Goal: Task Accomplishment & Management: Complete application form

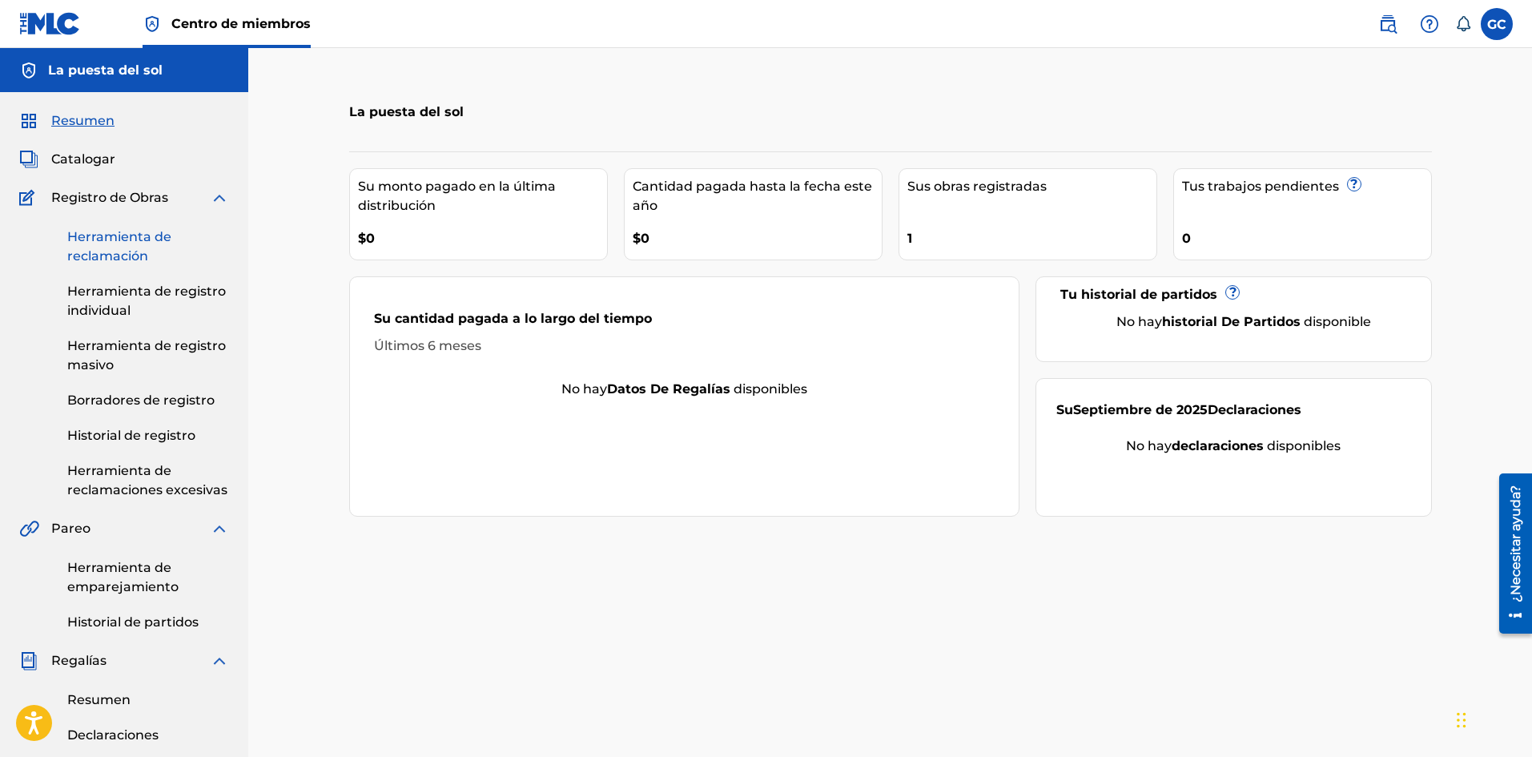
click at [86, 259] on font "Herramienta de reclamación" at bounding box center [119, 246] width 104 height 34
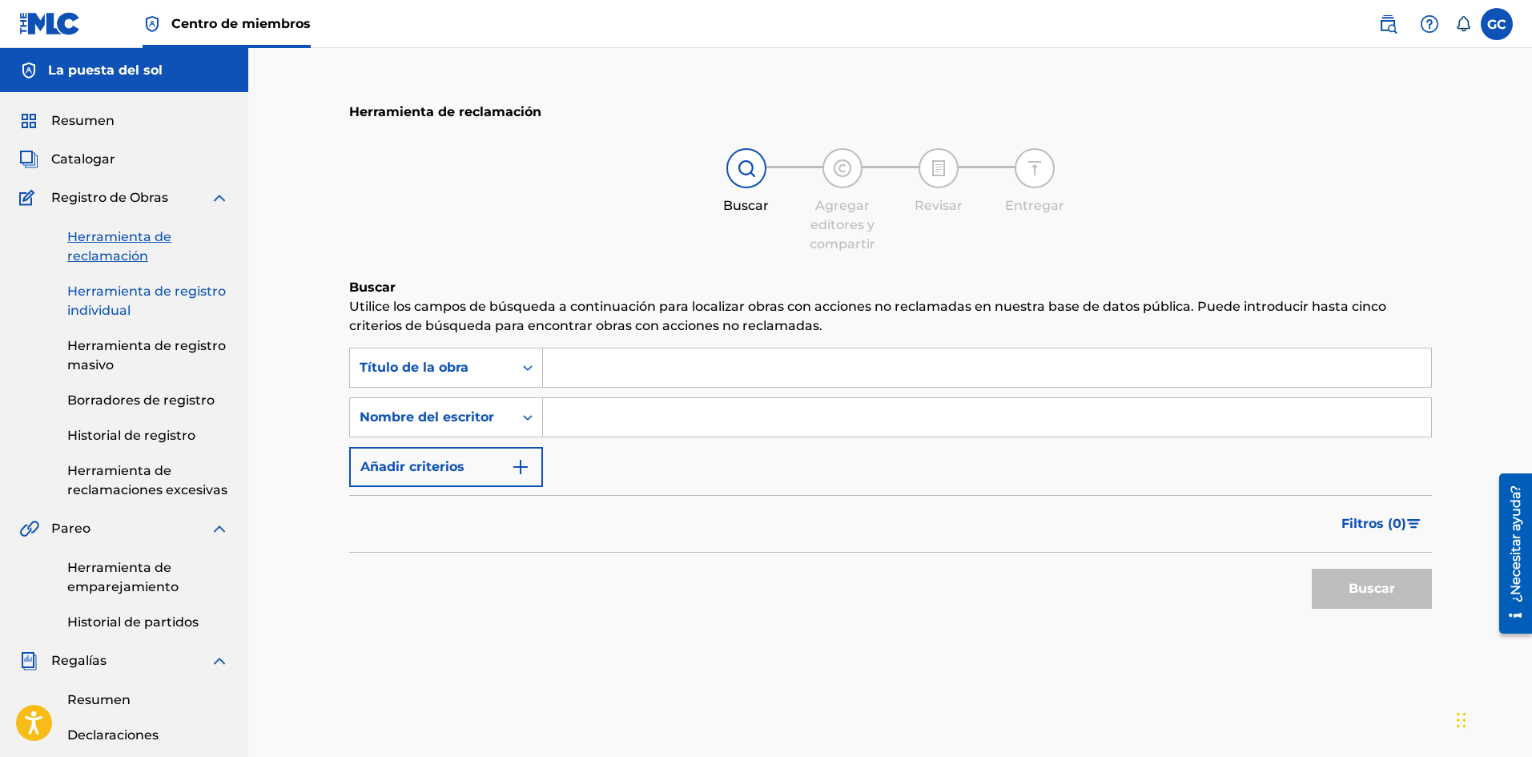
click at [111, 294] on font "Herramienta de registro individual" at bounding box center [146, 300] width 159 height 34
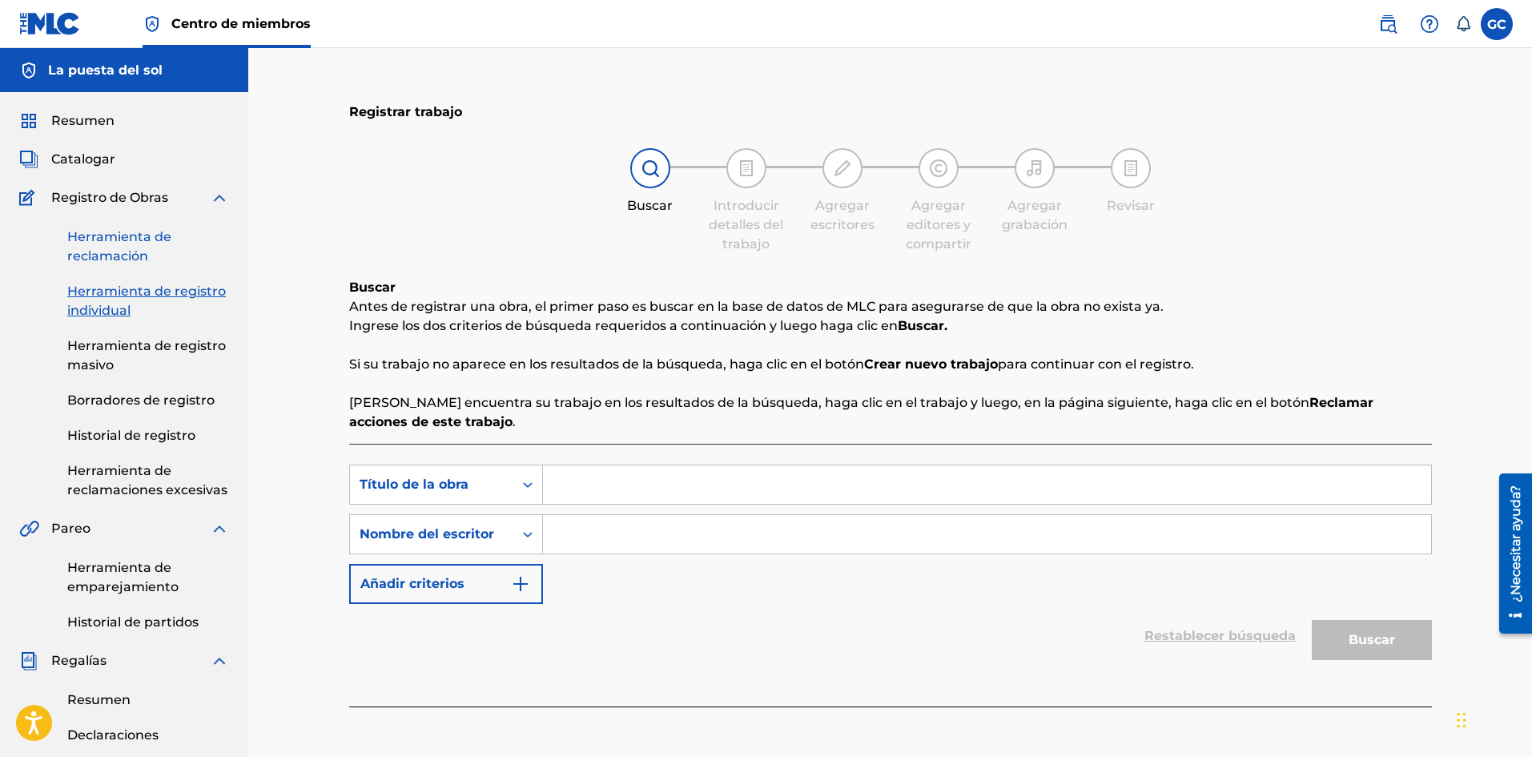
click at [130, 253] on font "Herramienta de reclamación" at bounding box center [119, 246] width 104 height 34
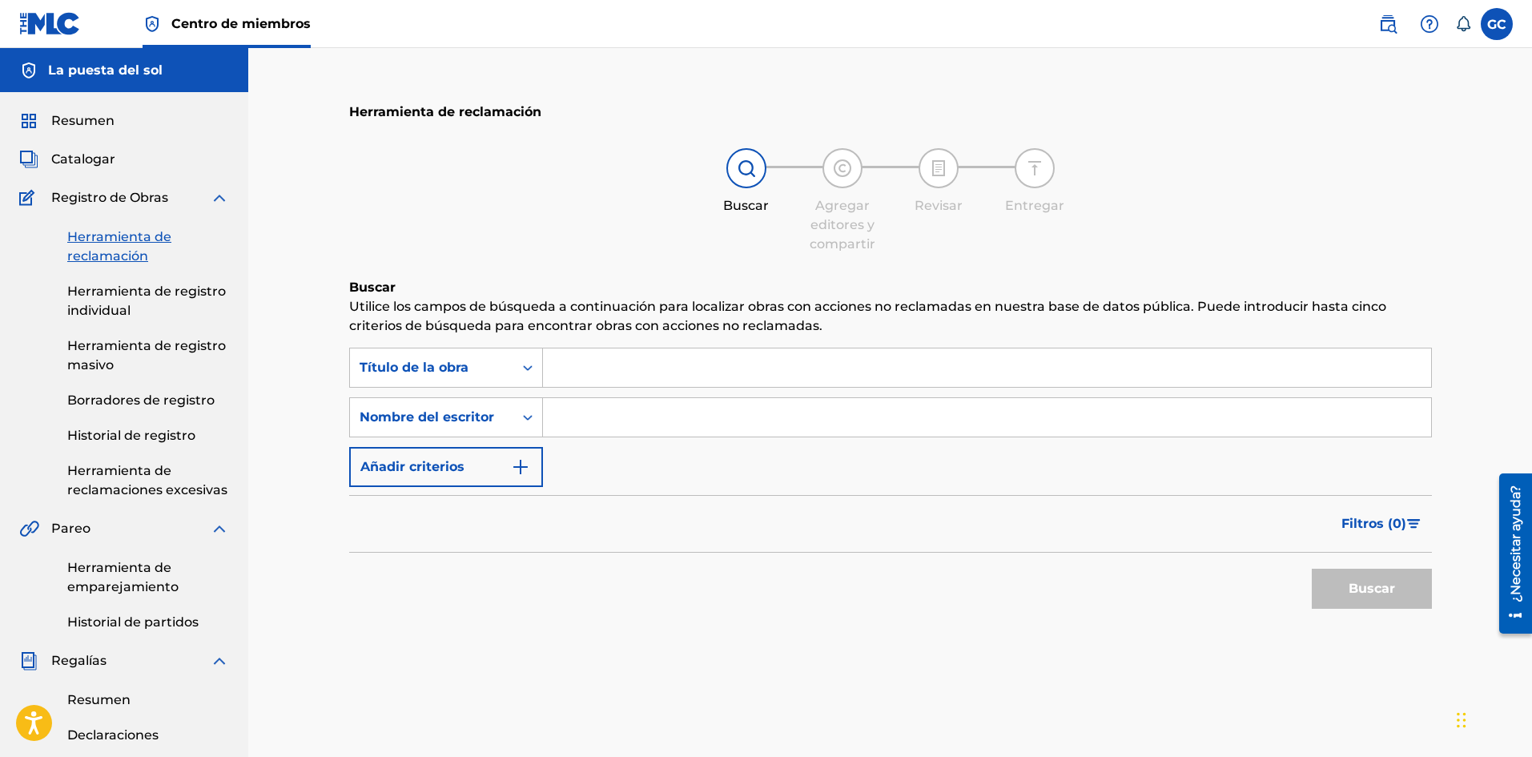
click at [674, 378] on input "Formulario de búsqueda" at bounding box center [987, 367] width 888 height 38
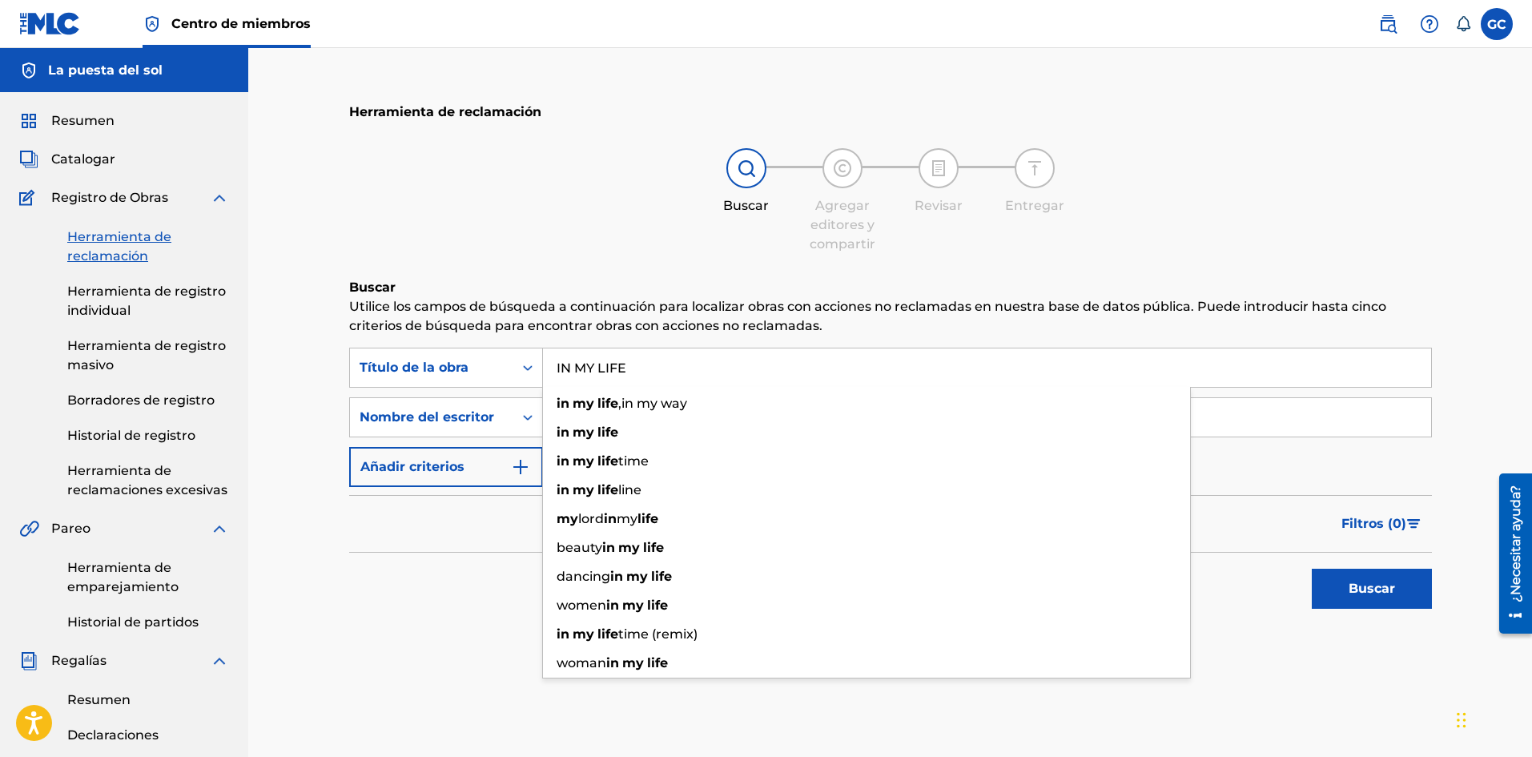
type input "IN MY LIFE"
click at [322, 646] on div "Herramienta de reclamación Buscar Agregar editores y compartir Revisar Entregar…" at bounding box center [890, 598] width 1284 height 1101
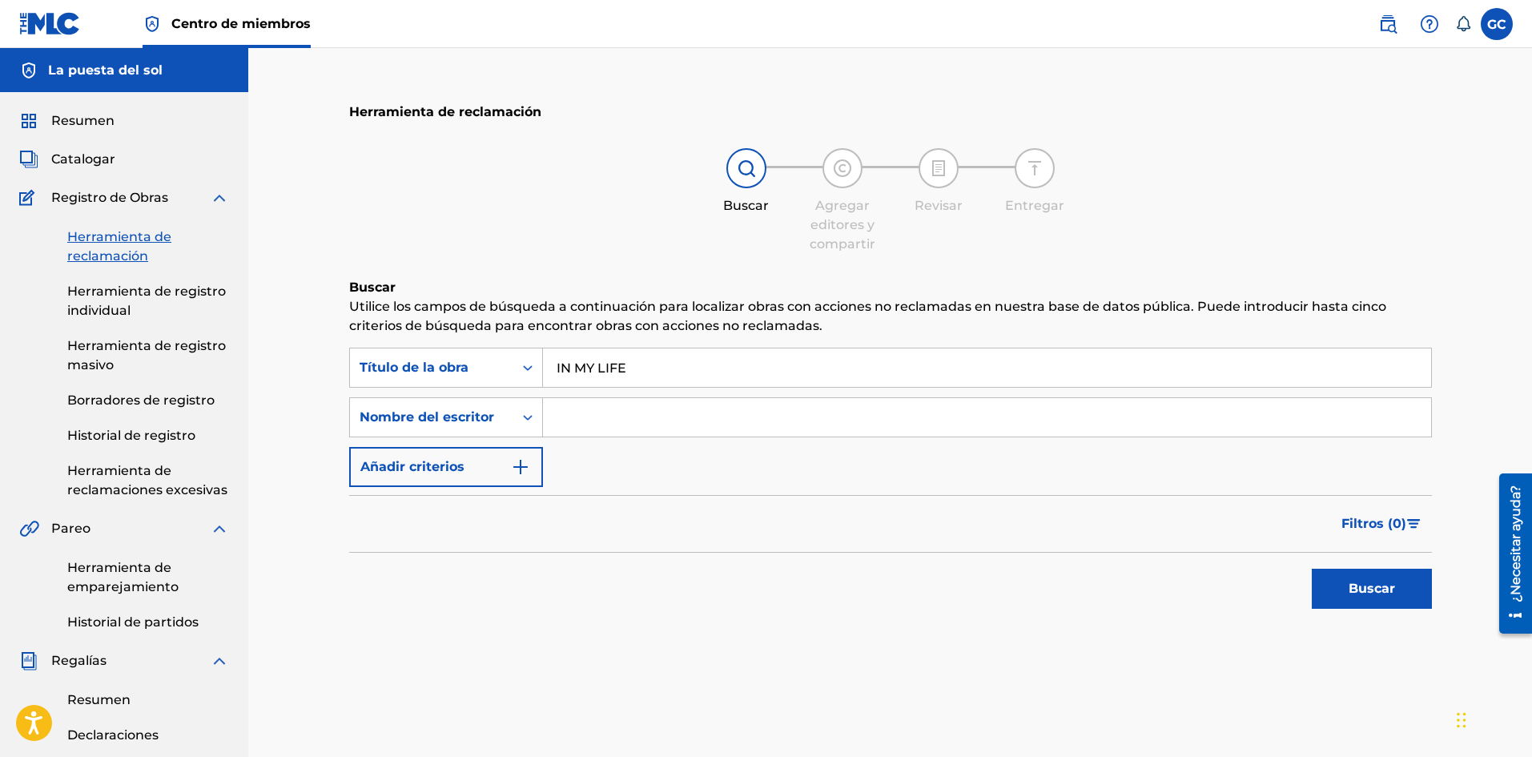
click at [626, 427] on input "Formulario de búsqueda" at bounding box center [987, 417] width 888 height 38
type input "[PERSON_NAME]"
click at [1401, 573] on button "Buscar" at bounding box center [1372, 589] width 120 height 40
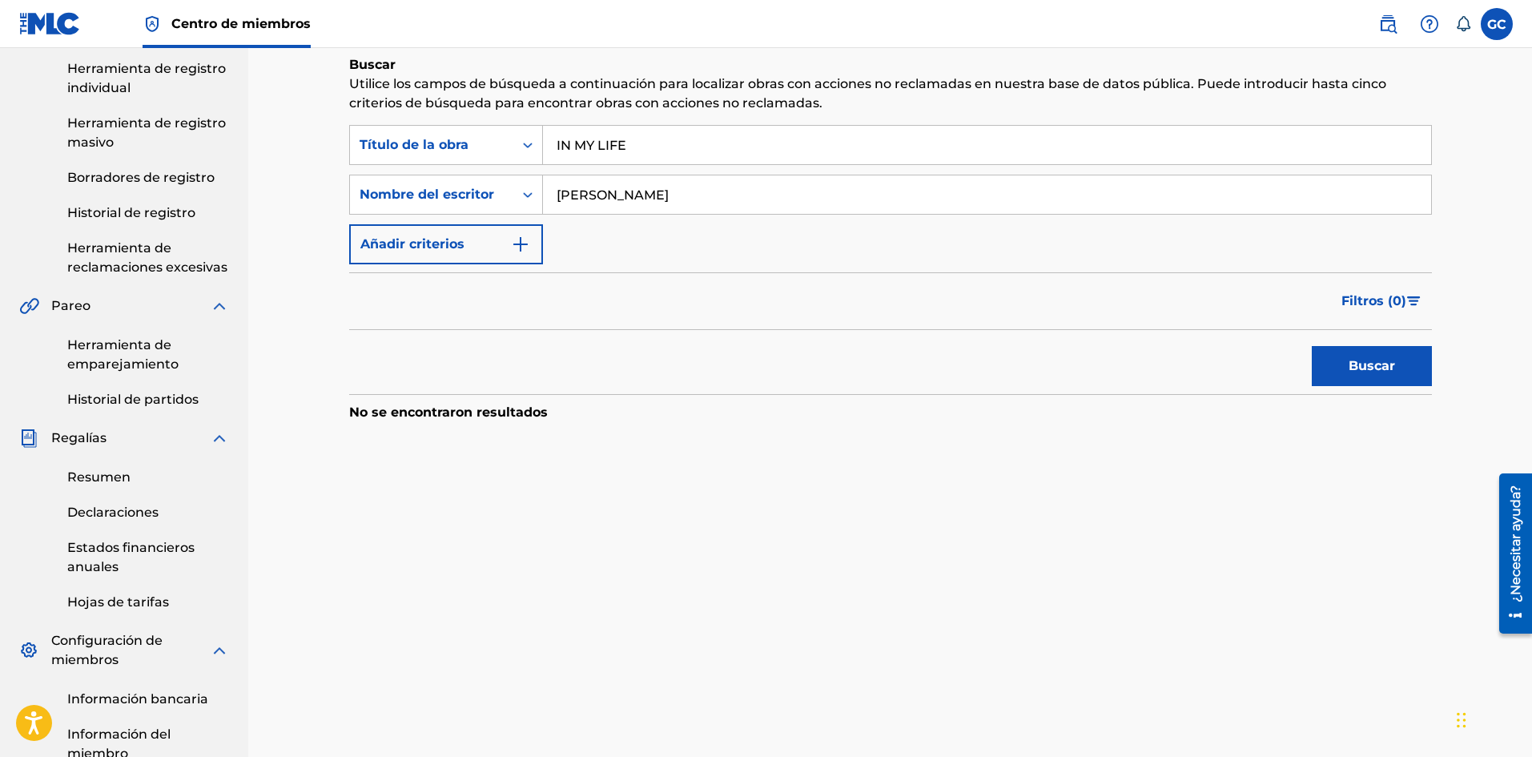
scroll to position [80, 0]
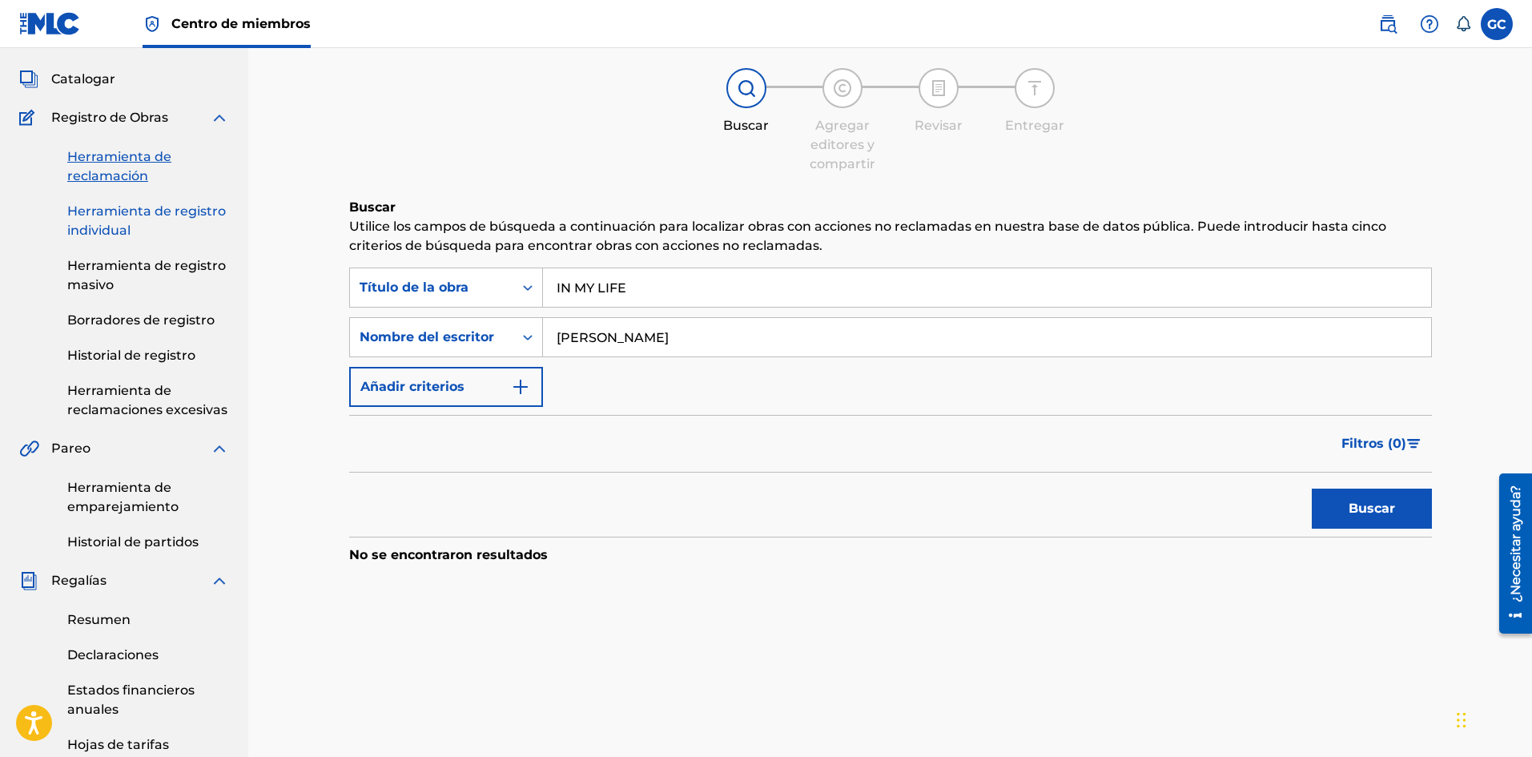
click at [101, 231] on font "Herramienta de registro individual" at bounding box center [146, 220] width 159 height 34
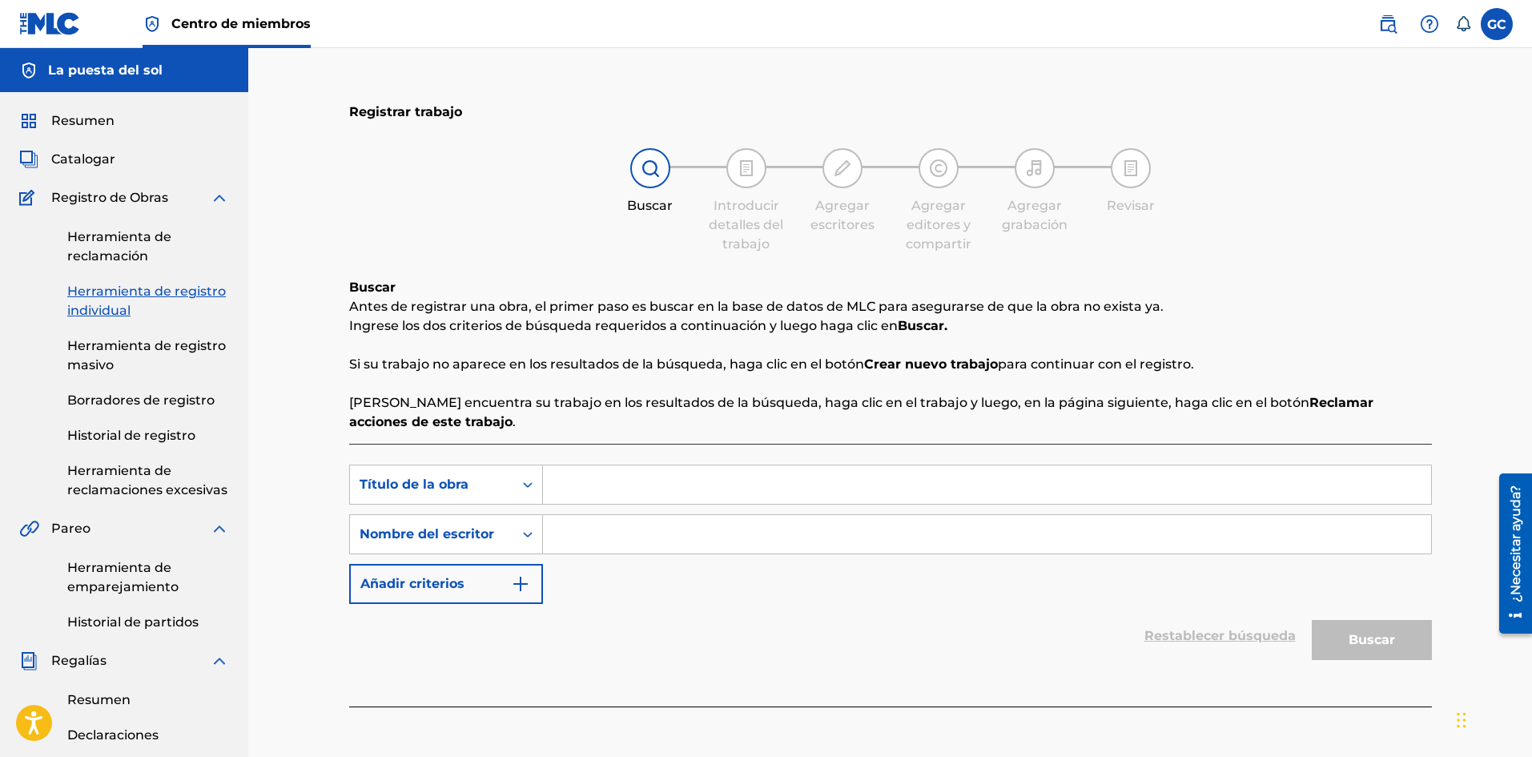
click at [597, 486] on input "Formulario de búsqueda" at bounding box center [987, 484] width 888 height 38
click at [588, 534] on input "Formulario de búsqueda" at bounding box center [987, 534] width 888 height 38
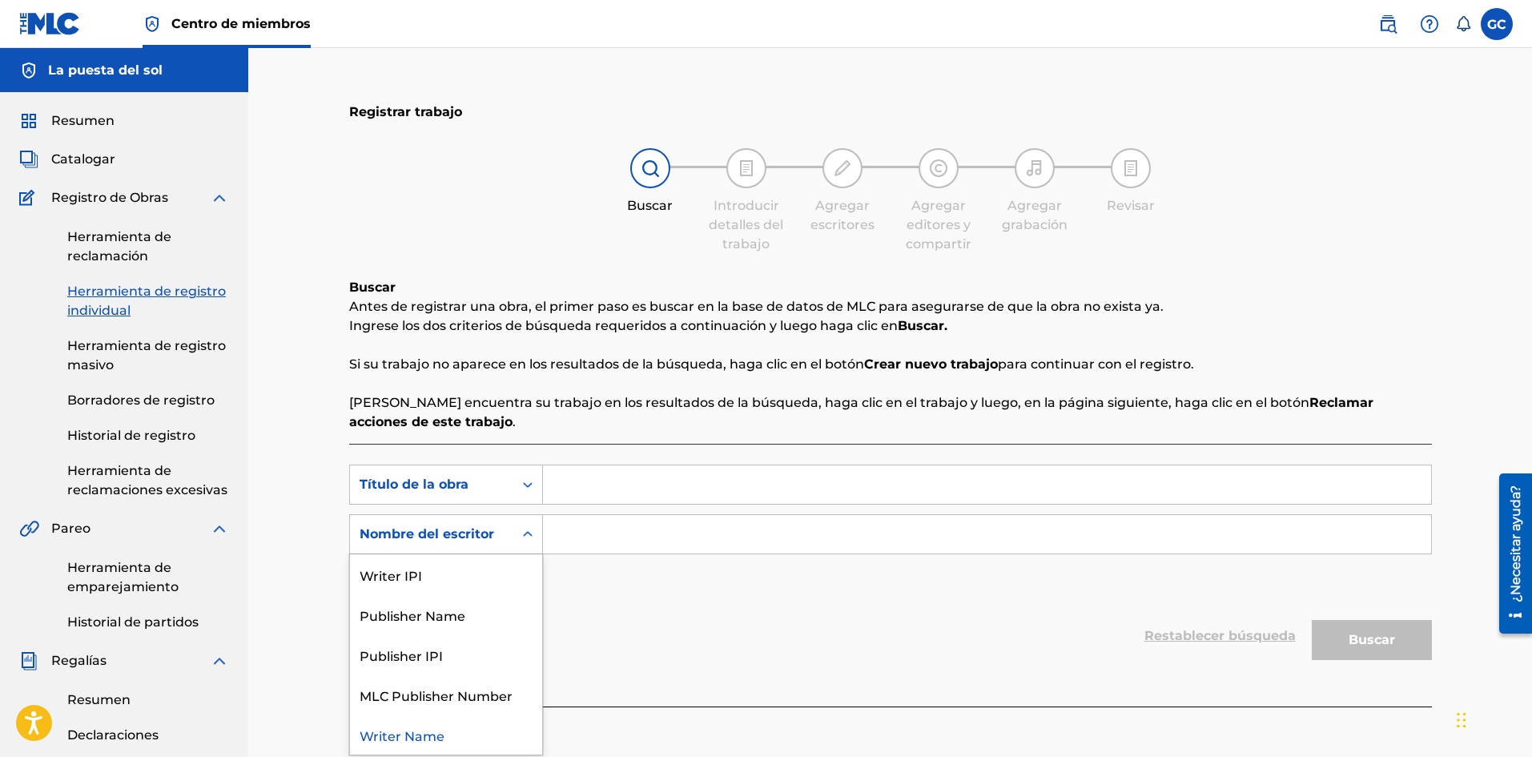
click at [485, 534] on font "Nombre del escritor" at bounding box center [427, 533] width 135 height 15
click at [460, 562] on div "Writer IPI" at bounding box center [446, 574] width 192 height 40
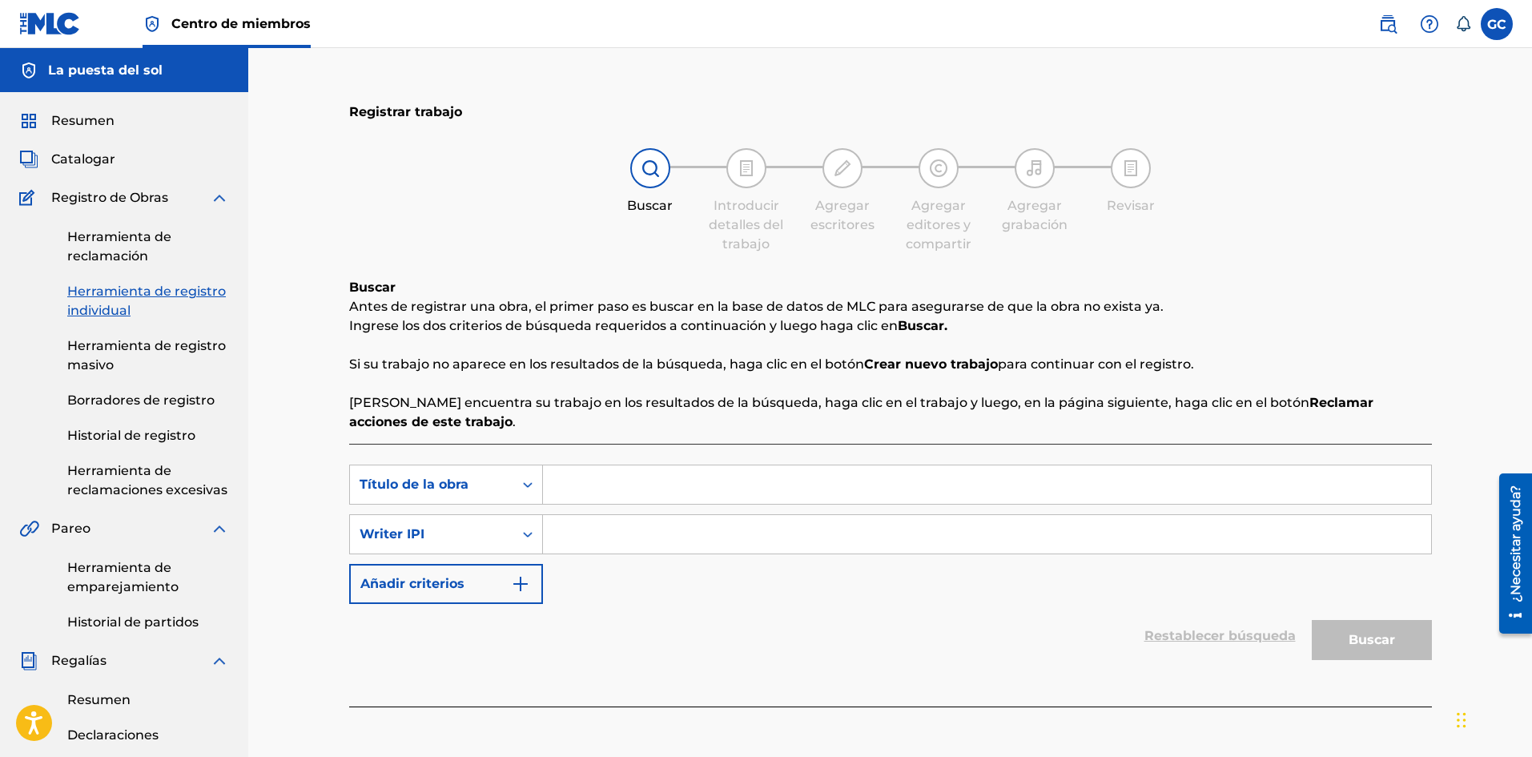
click at [601, 530] on input "Formulario de búsqueda" at bounding box center [987, 534] width 888 height 38
type input "[PERSON_NAME]"
click at [625, 481] on input "Formulario de búsqueda" at bounding box center [987, 484] width 888 height 38
type input "IN MY LIFE"
click at [1366, 636] on font "Buscar" at bounding box center [1372, 639] width 46 height 15
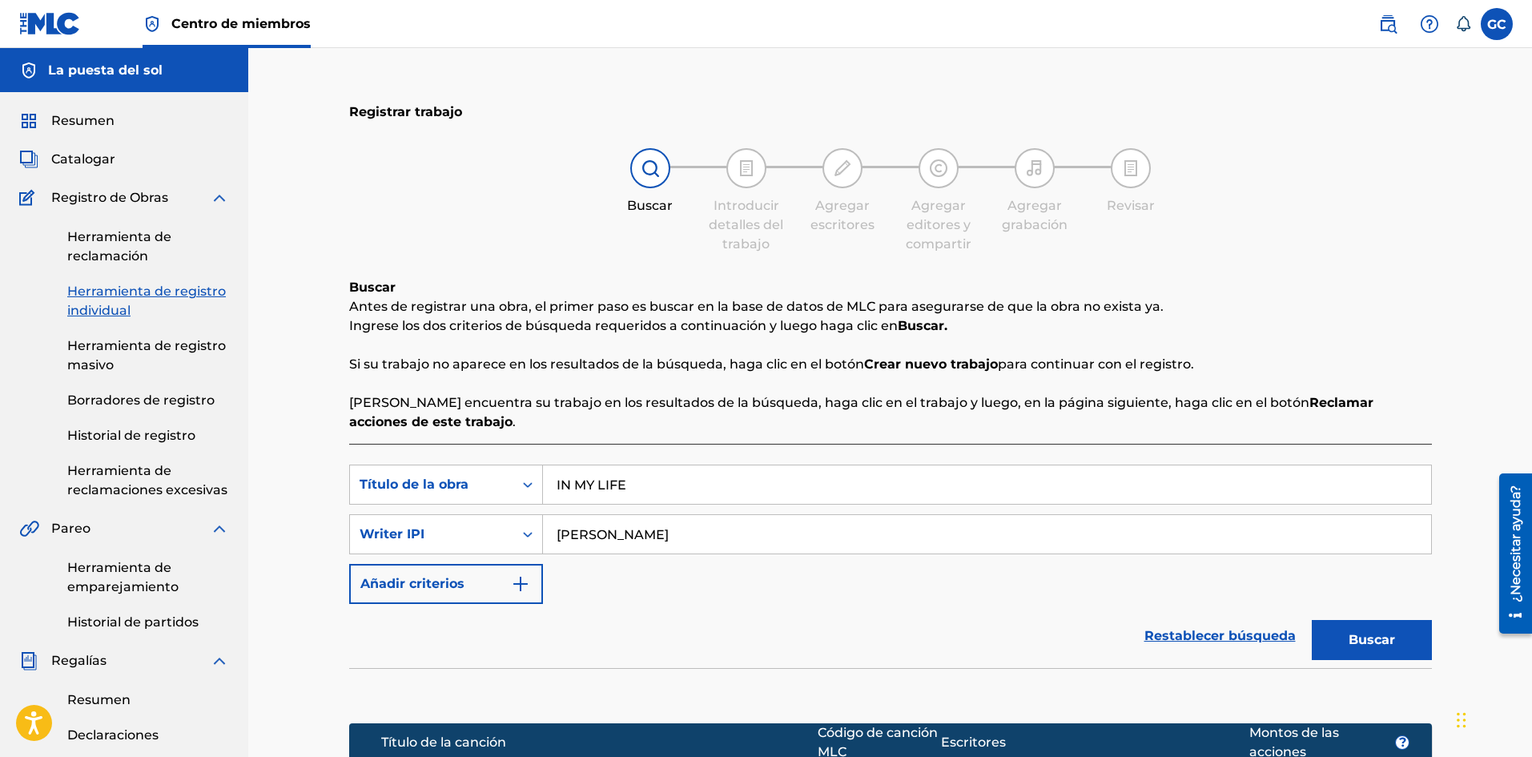
scroll to position [240, 0]
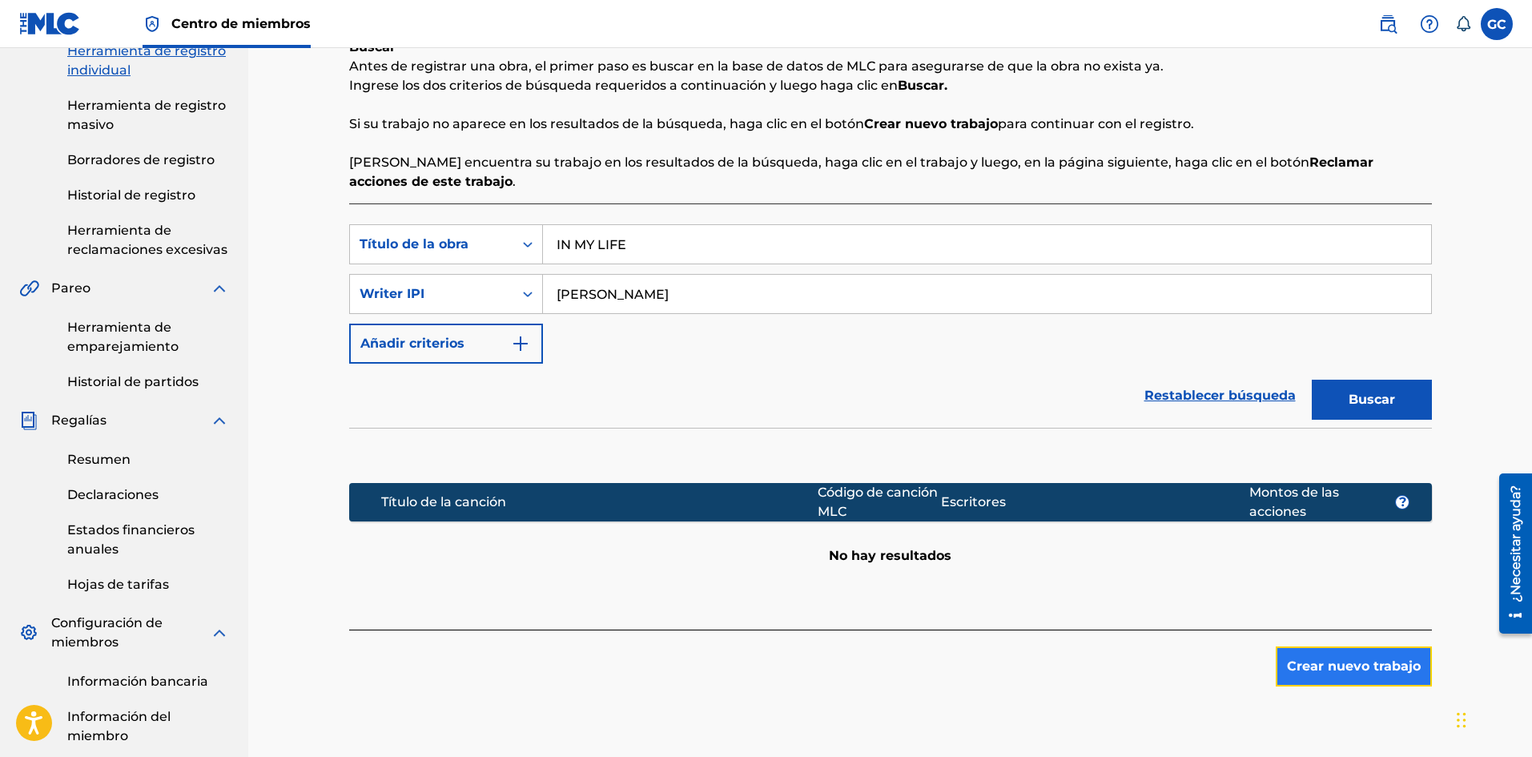
click at [1333, 665] on font "Crear nuevo trabajo" at bounding box center [1354, 665] width 134 height 15
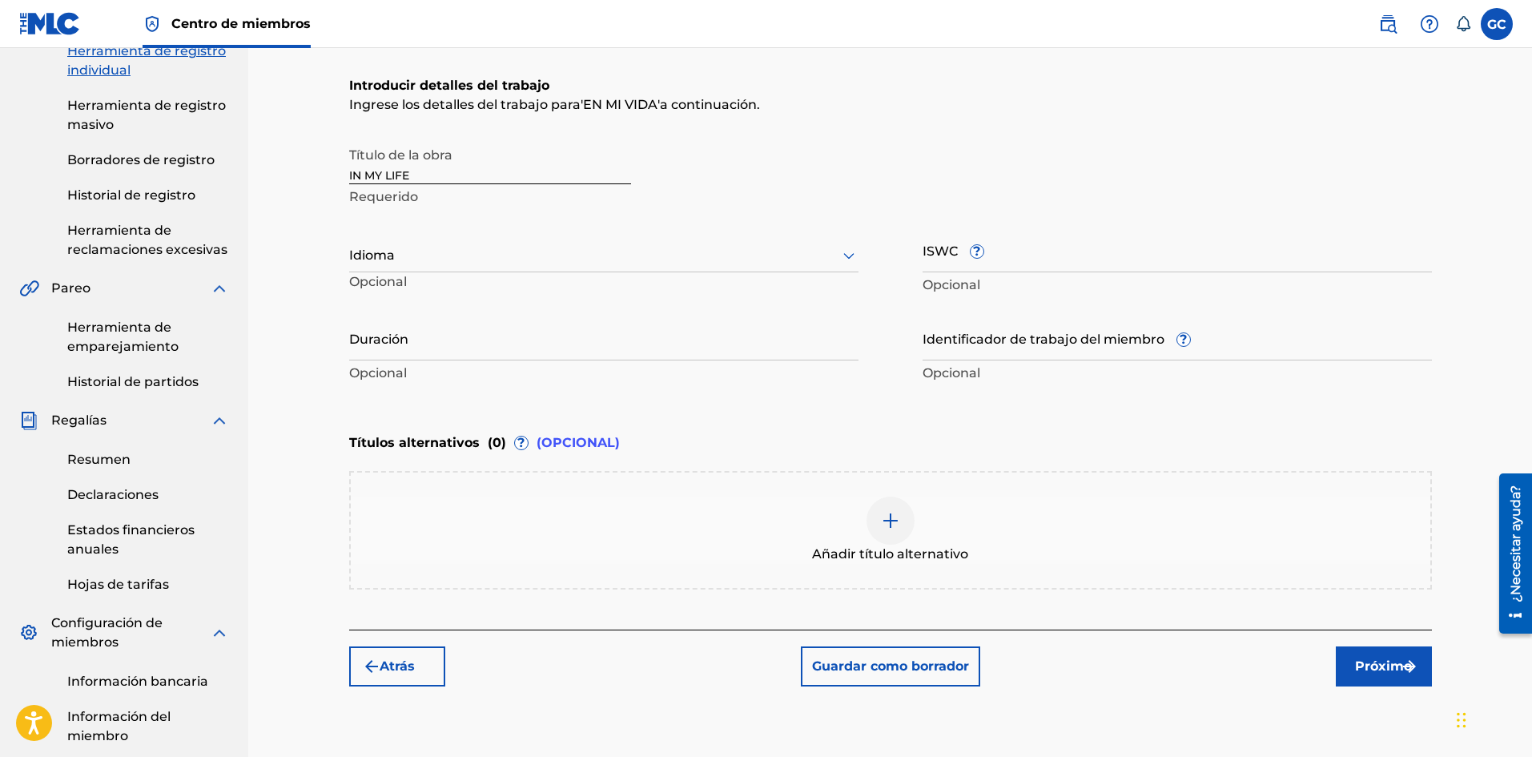
click at [440, 249] on div at bounding box center [603, 255] width 509 height 20
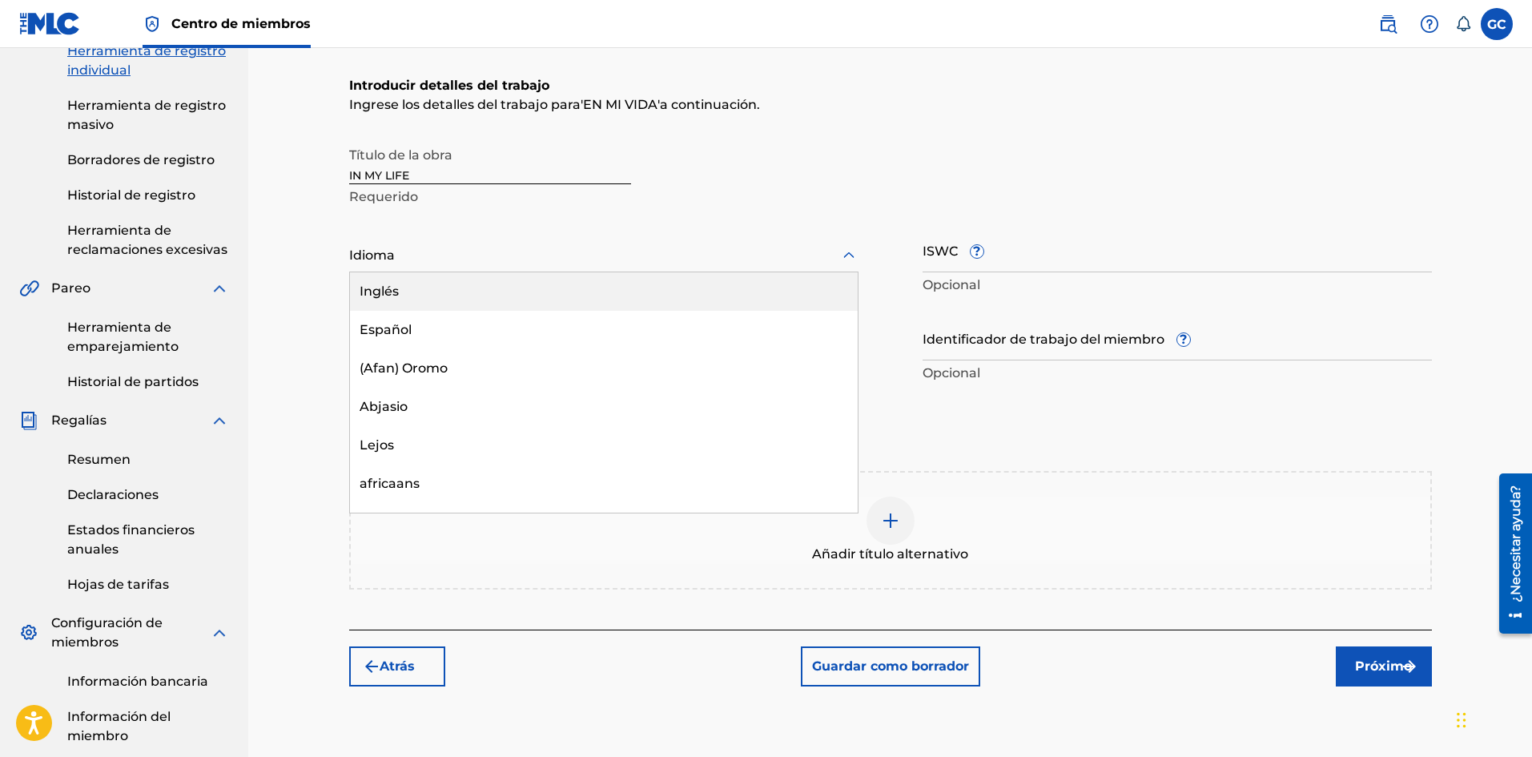
click at [437, 295] on div "Inglés" at bounding box center [604, 291] width 508 height 38
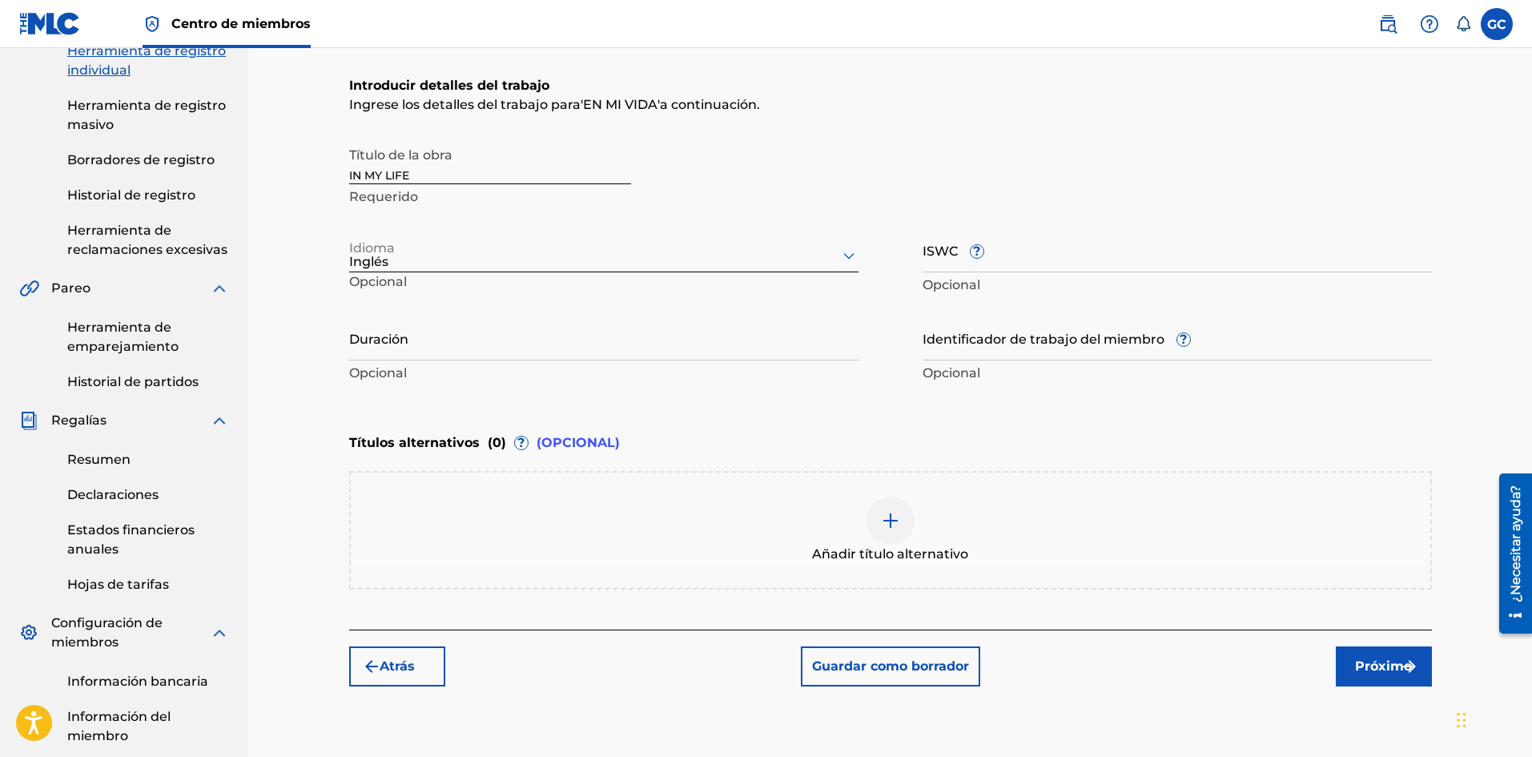
click at [397, 363] on div "Duración Opcional" at bounding box center [603, 351] width 509 height 72
click at [399, 355] on input "Duración" at bounding box center [603, 338] width 509 height 46
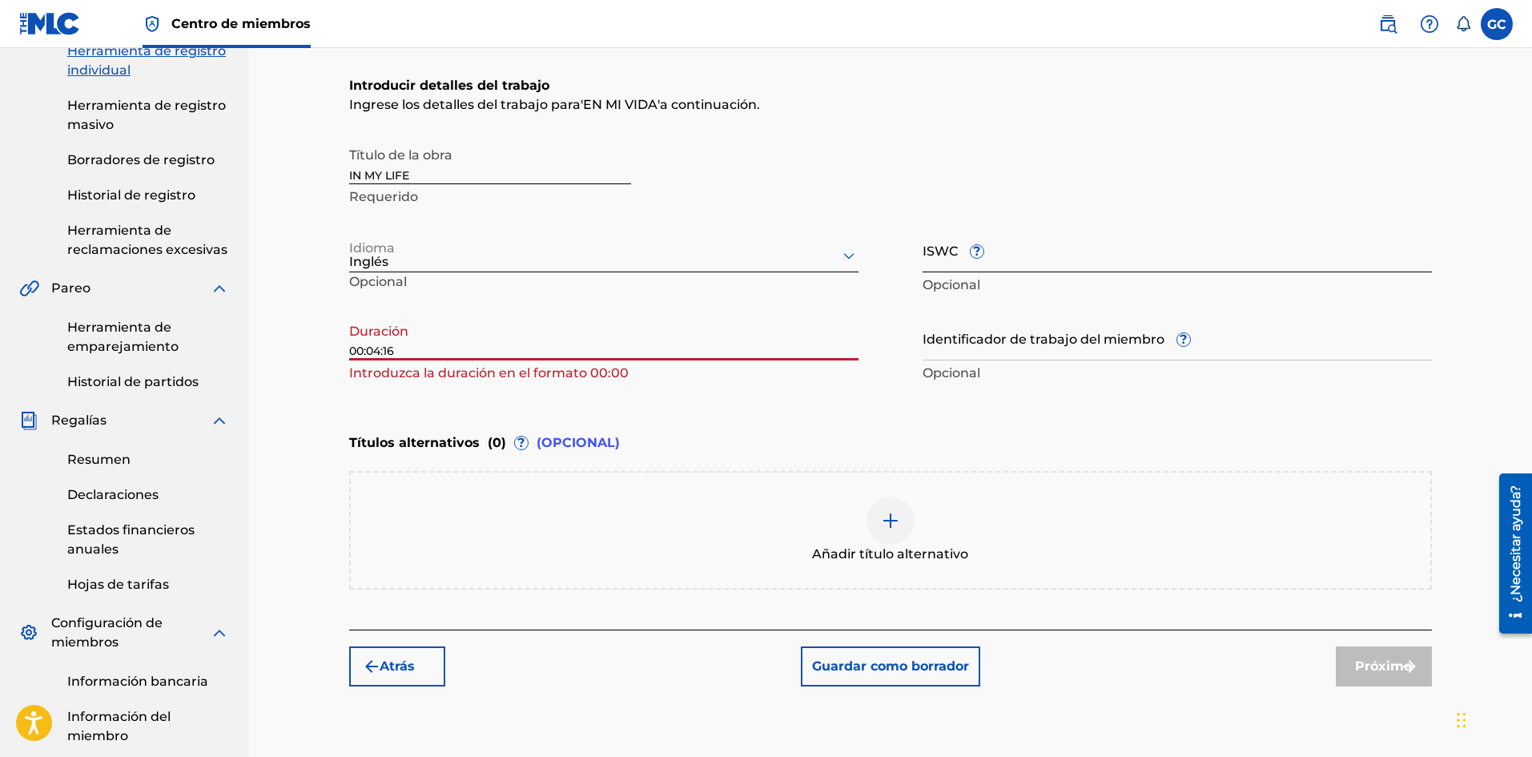
click at [1001, 259] on input "ISWC ?" at bounding box center [1177, 250] width 509 height 46
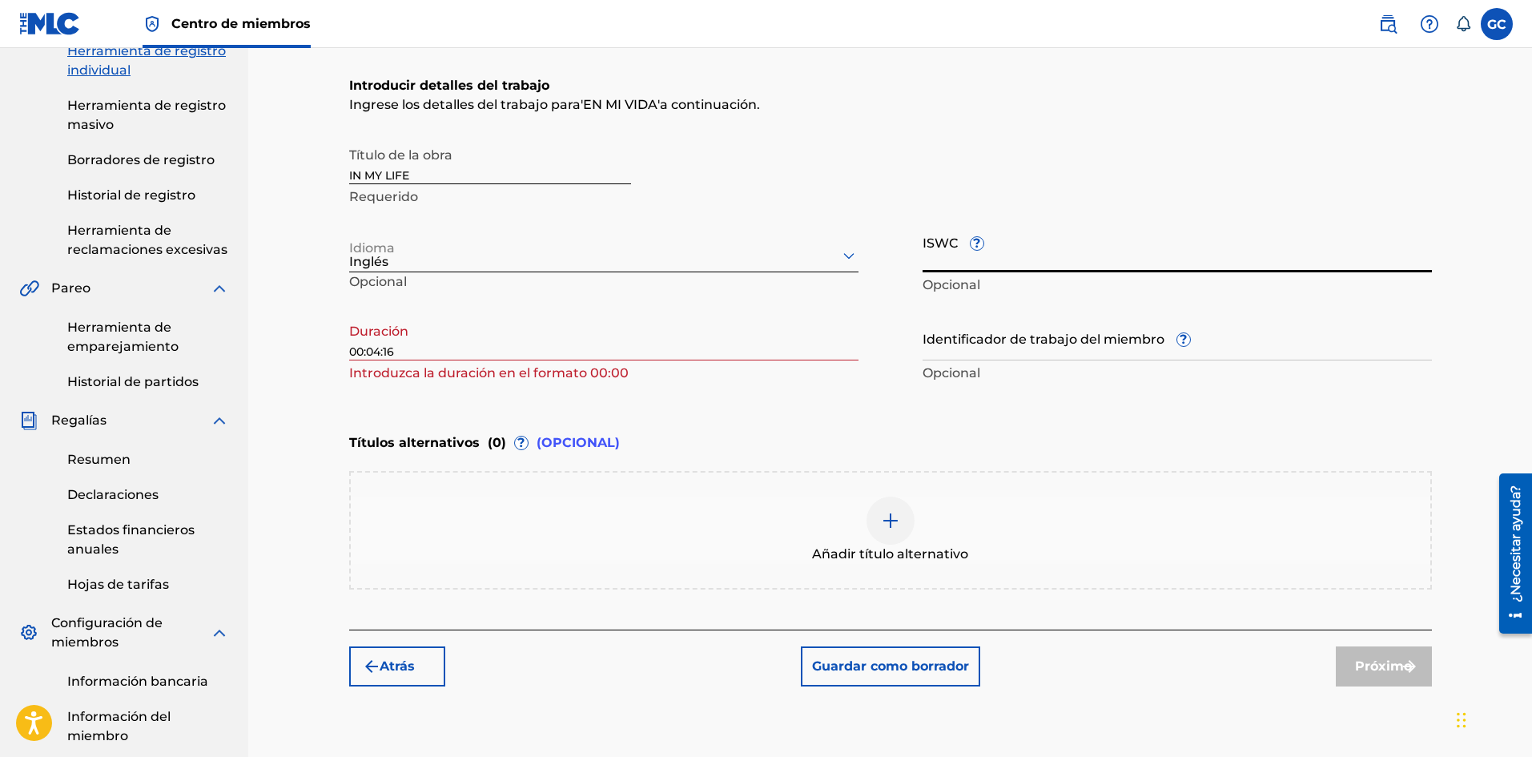
click at [367, 352] on input "00:04:16" at bounding box center [603, 338] width 509 height 46
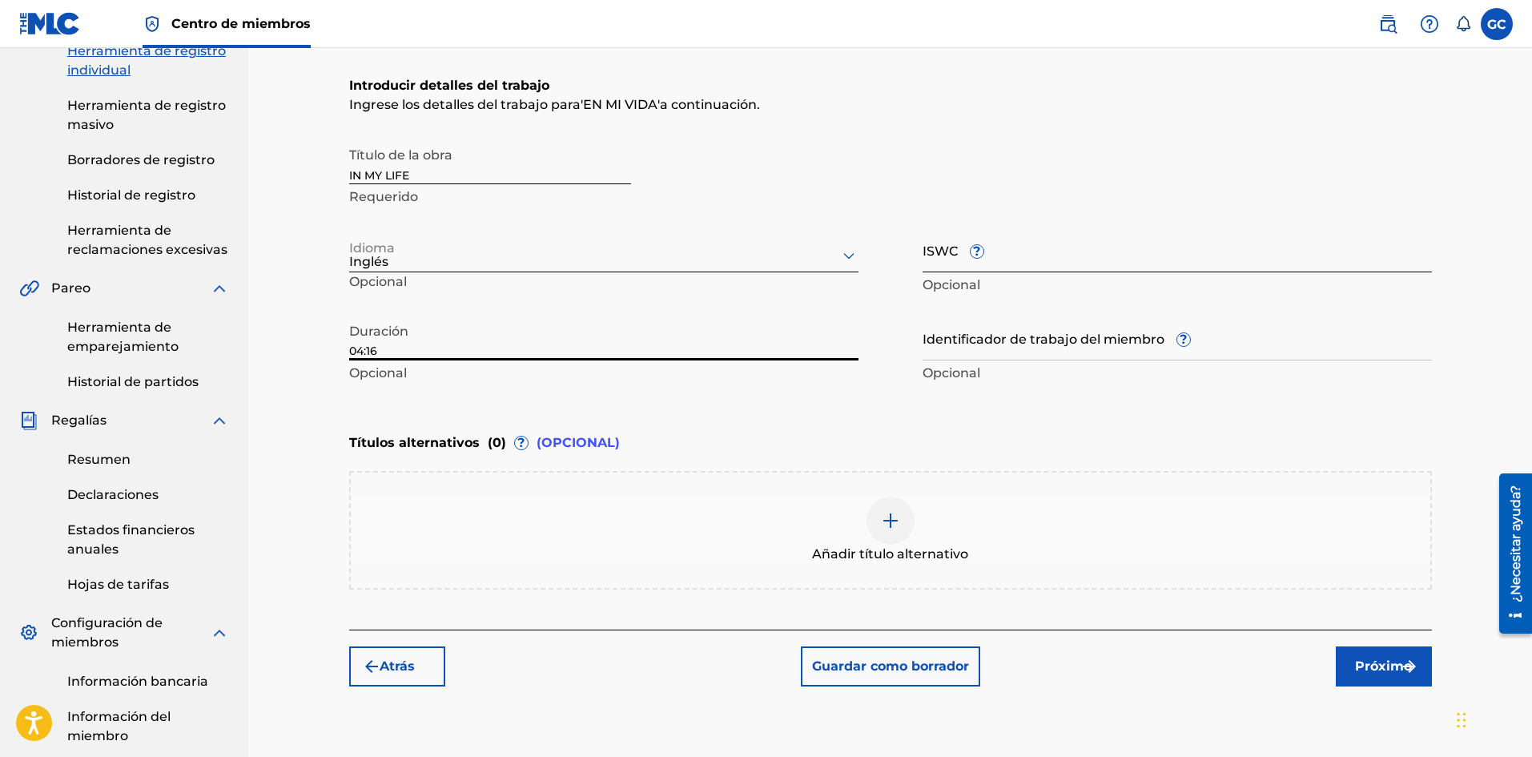
type input "04:16"
click at [1023, 263] on input "ISWC ?" at bounding box center [1177, 250] width 509 height 46
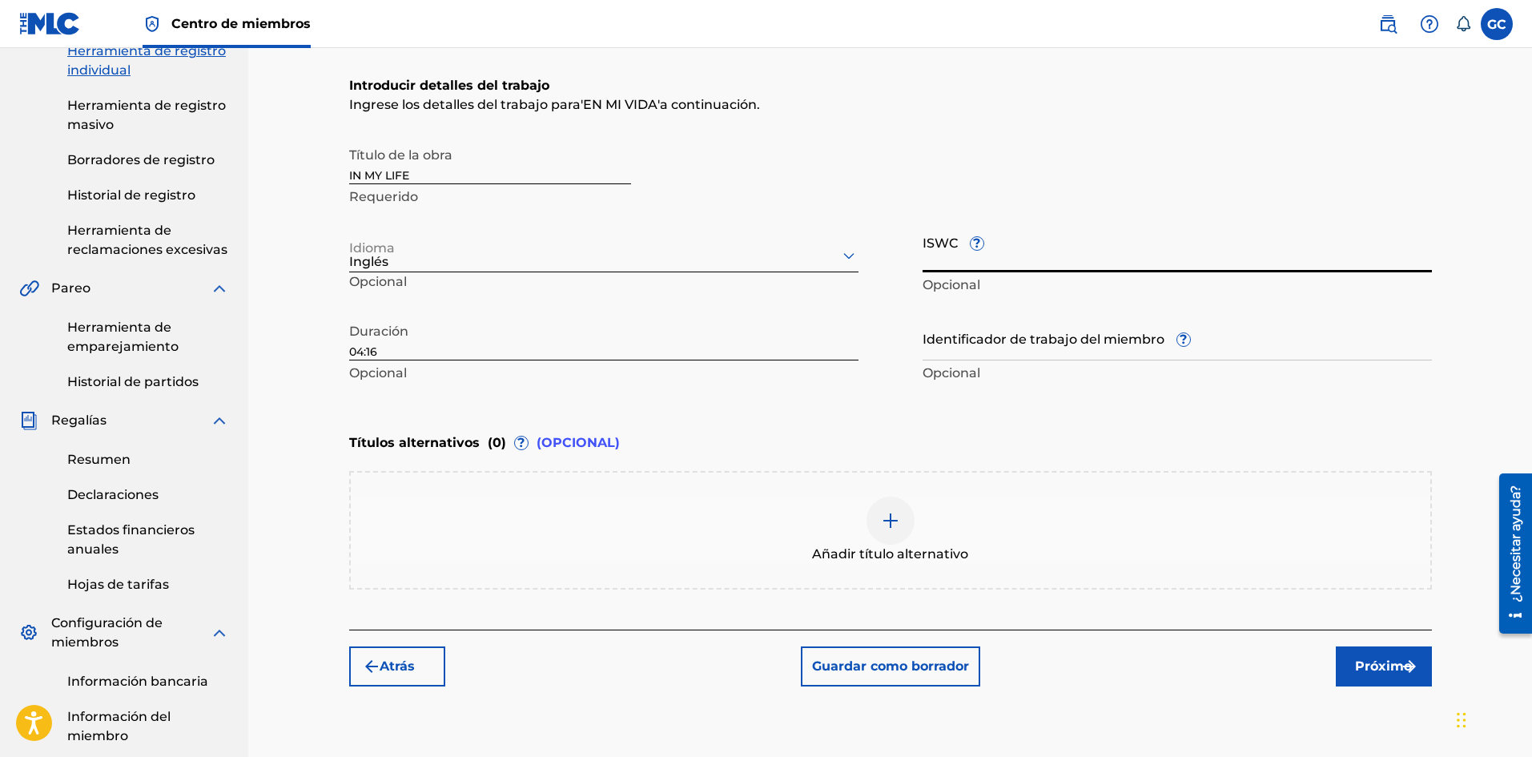
paste input "AEA3A2389476"
type input "AEA3A2389476"
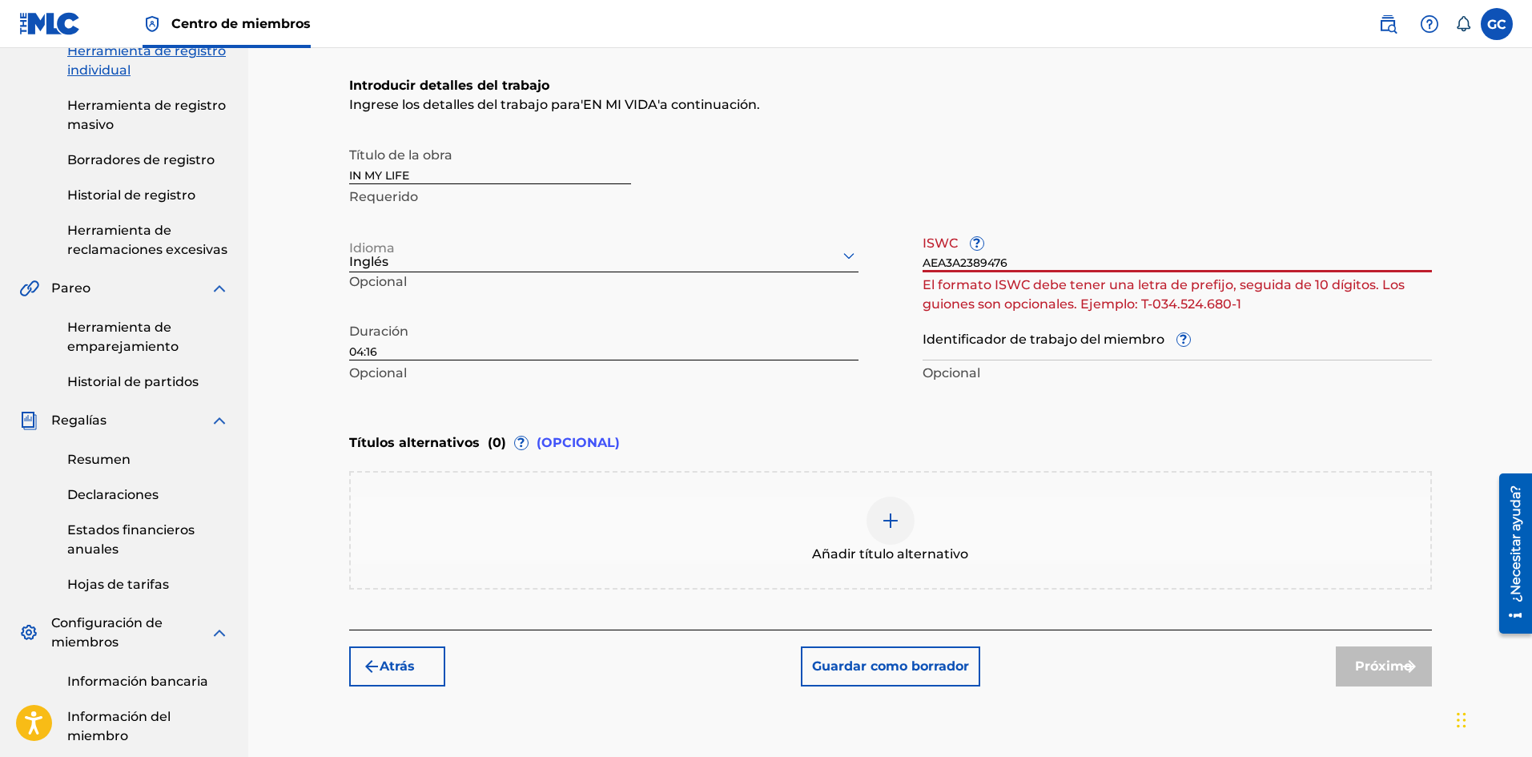
drag, startPoint x: 1024, startPoint y: 263, endPoint x: 903, endPoint y: 278, distance: 122.7
click at [906, 277] on div "Título de la obra IN MY LIFE Requerido Idioma Inglés Opcional ISWC ? AEA3A23894…" at bounding box center [890, 263] width 1083 height 248
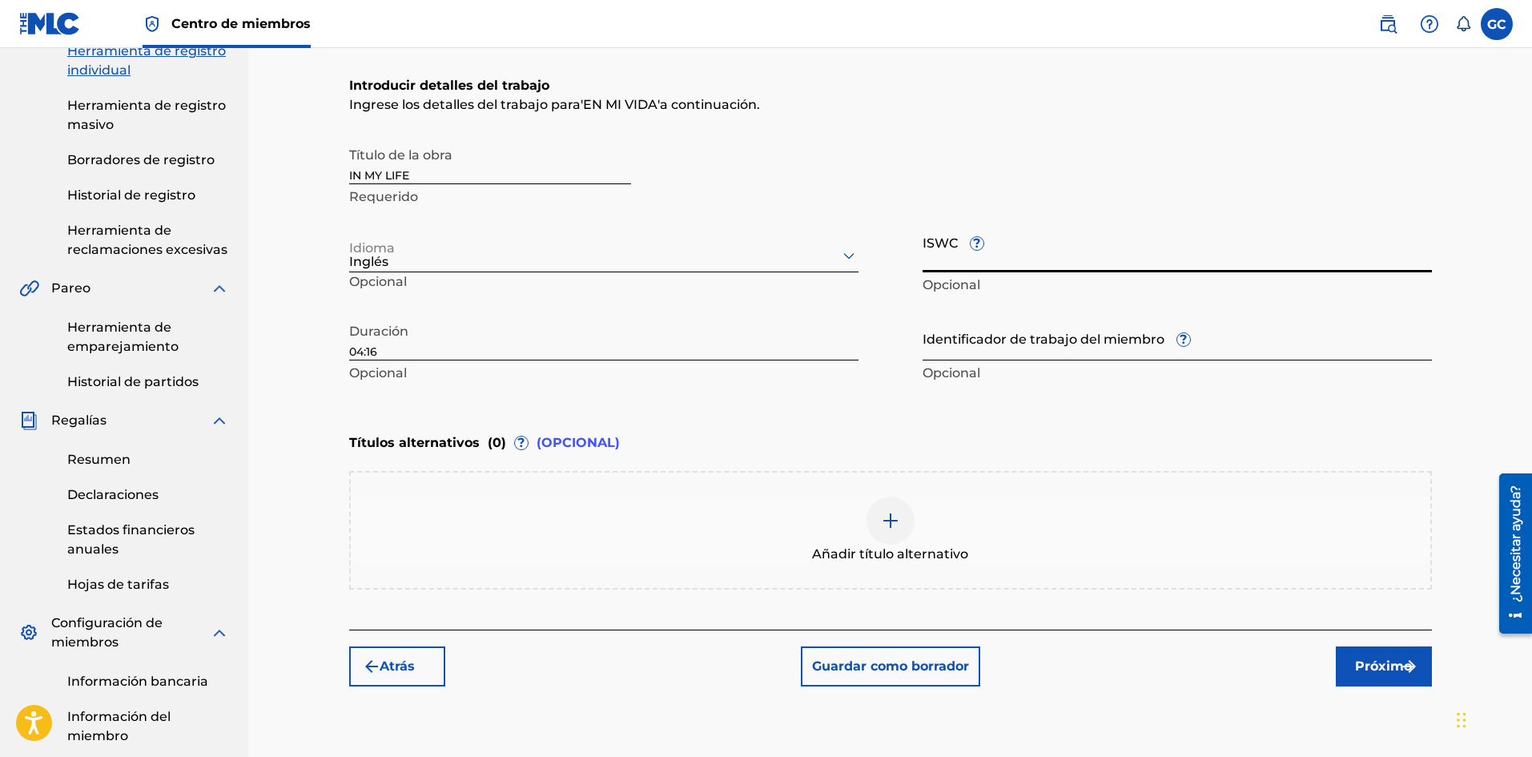
click at [956, 350] on input "Identificador de trabajo del miembro ?" at bounding box center [1177, 338] width 509 height 46
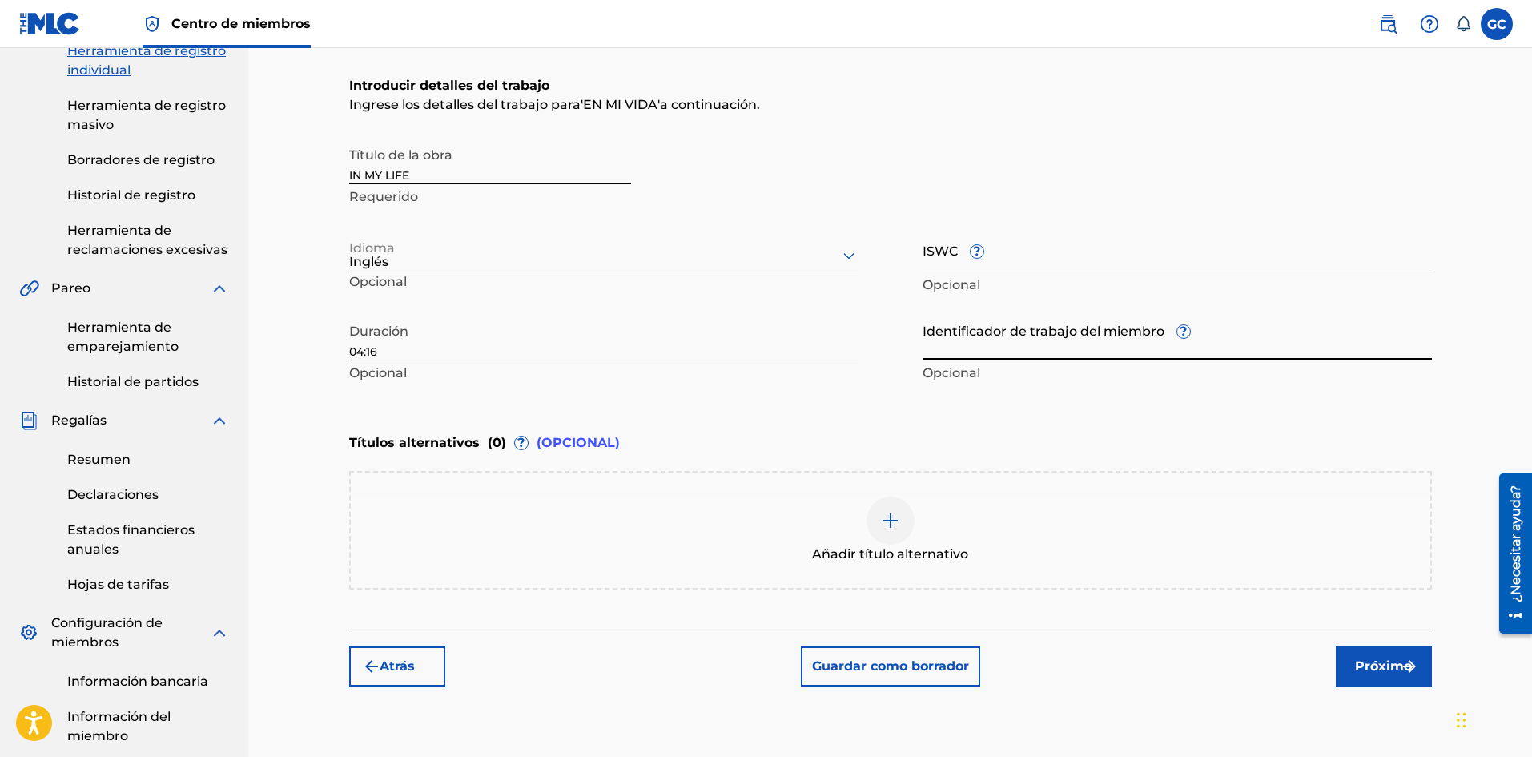
paste input "1275539426"
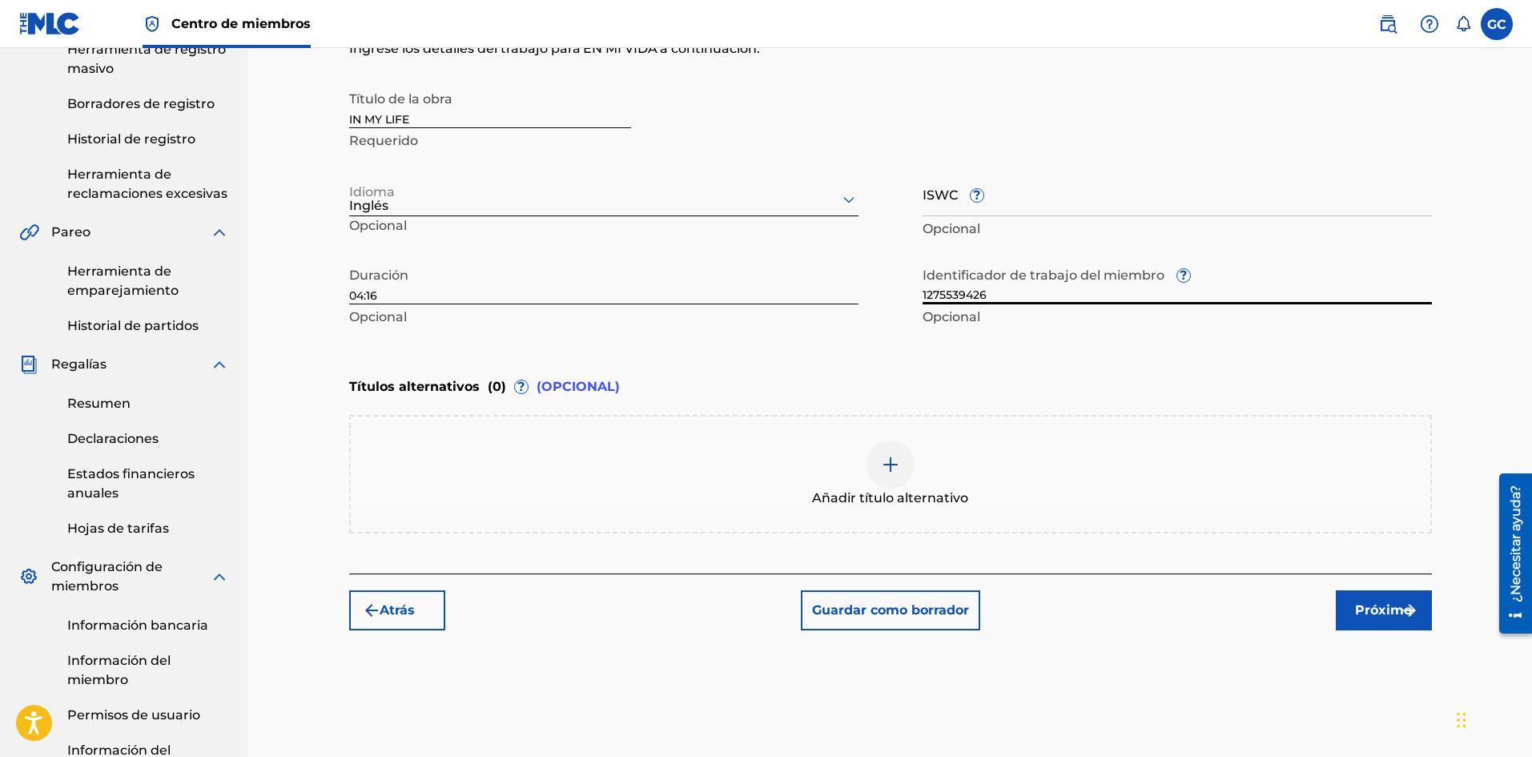
scroll to position [320, 0]
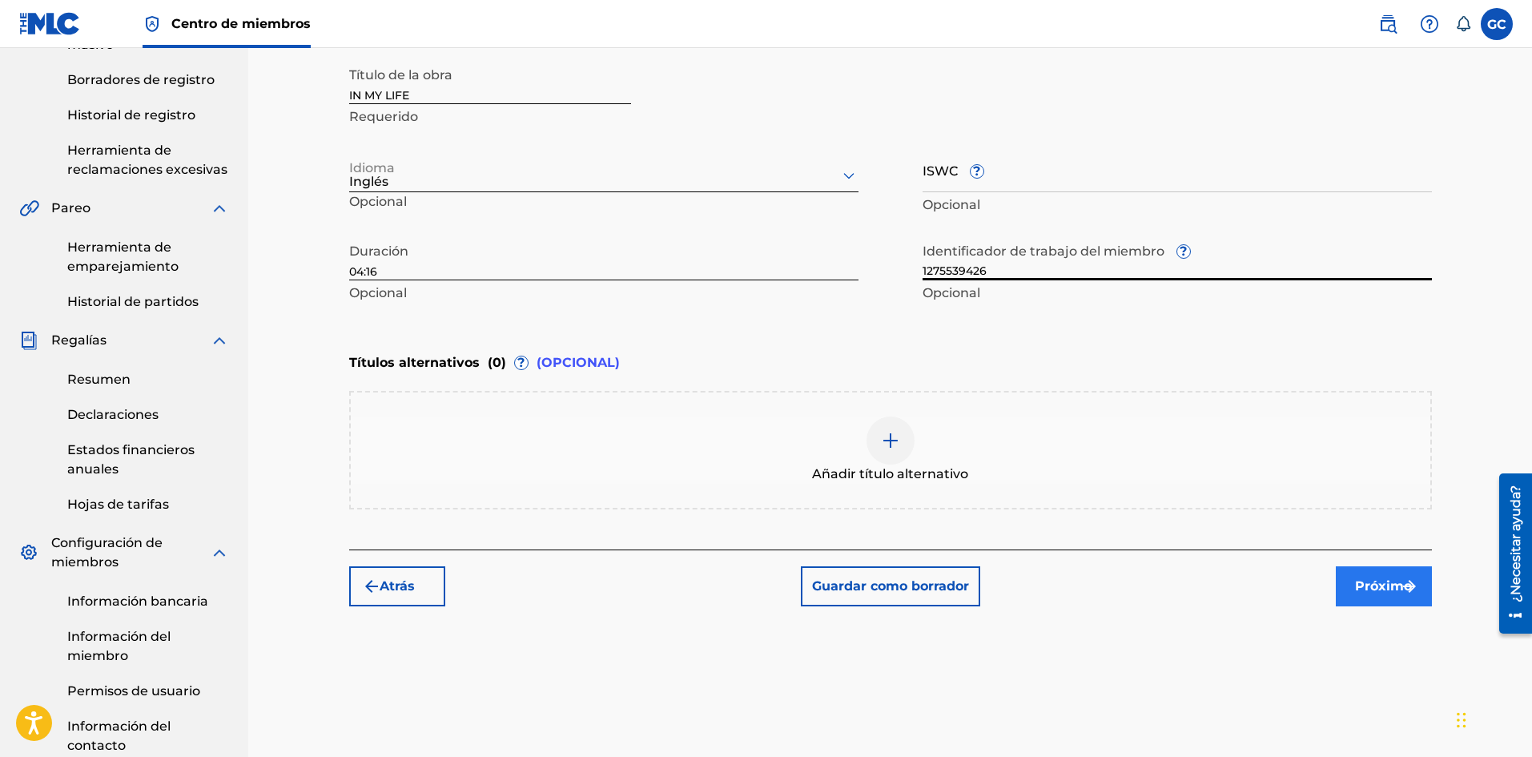
type input "1275539426"
click at [1382, 587] on font "Próximo" at bounding box center [1383, 585] width 57 height 15
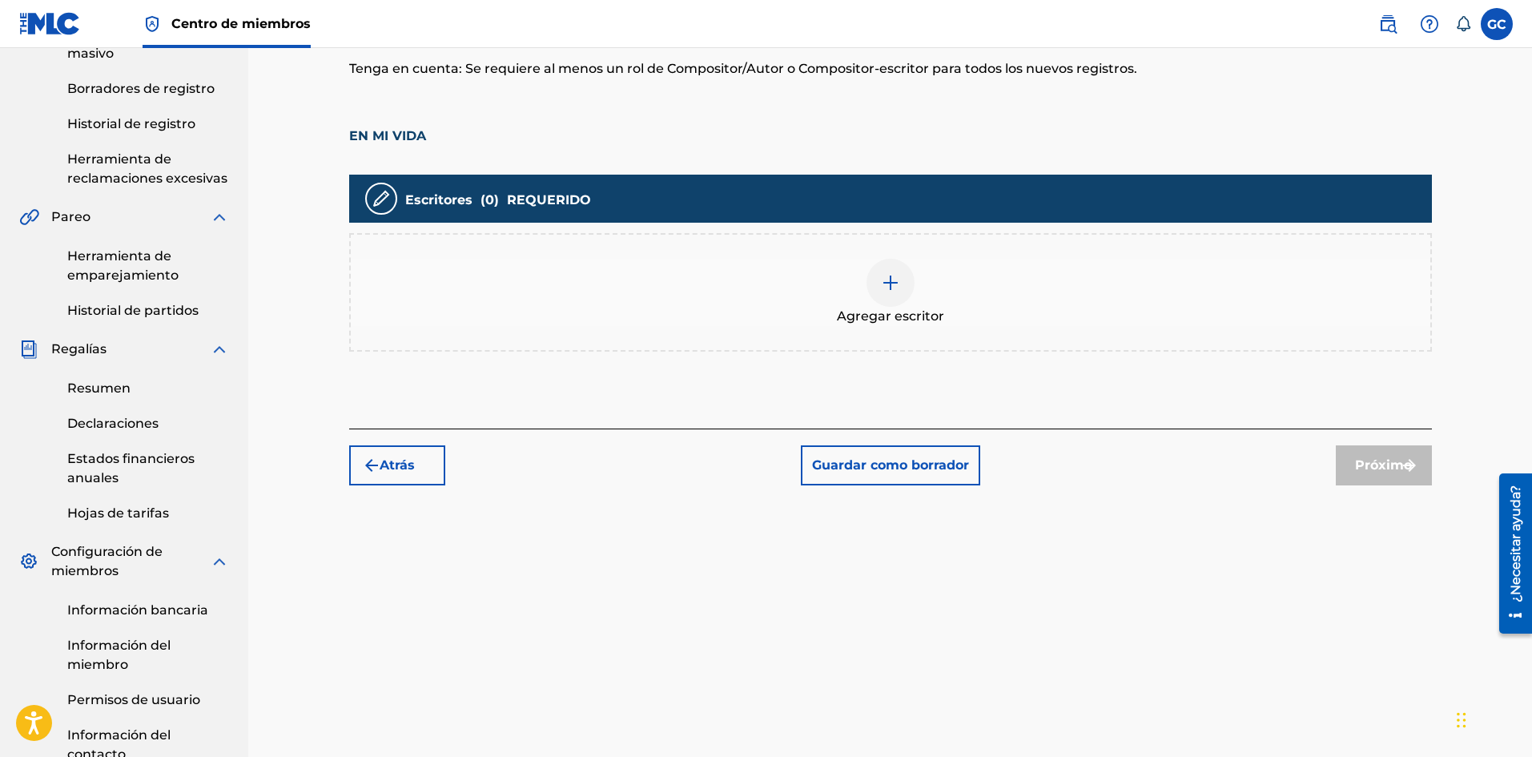
scroll to position [312, 0]
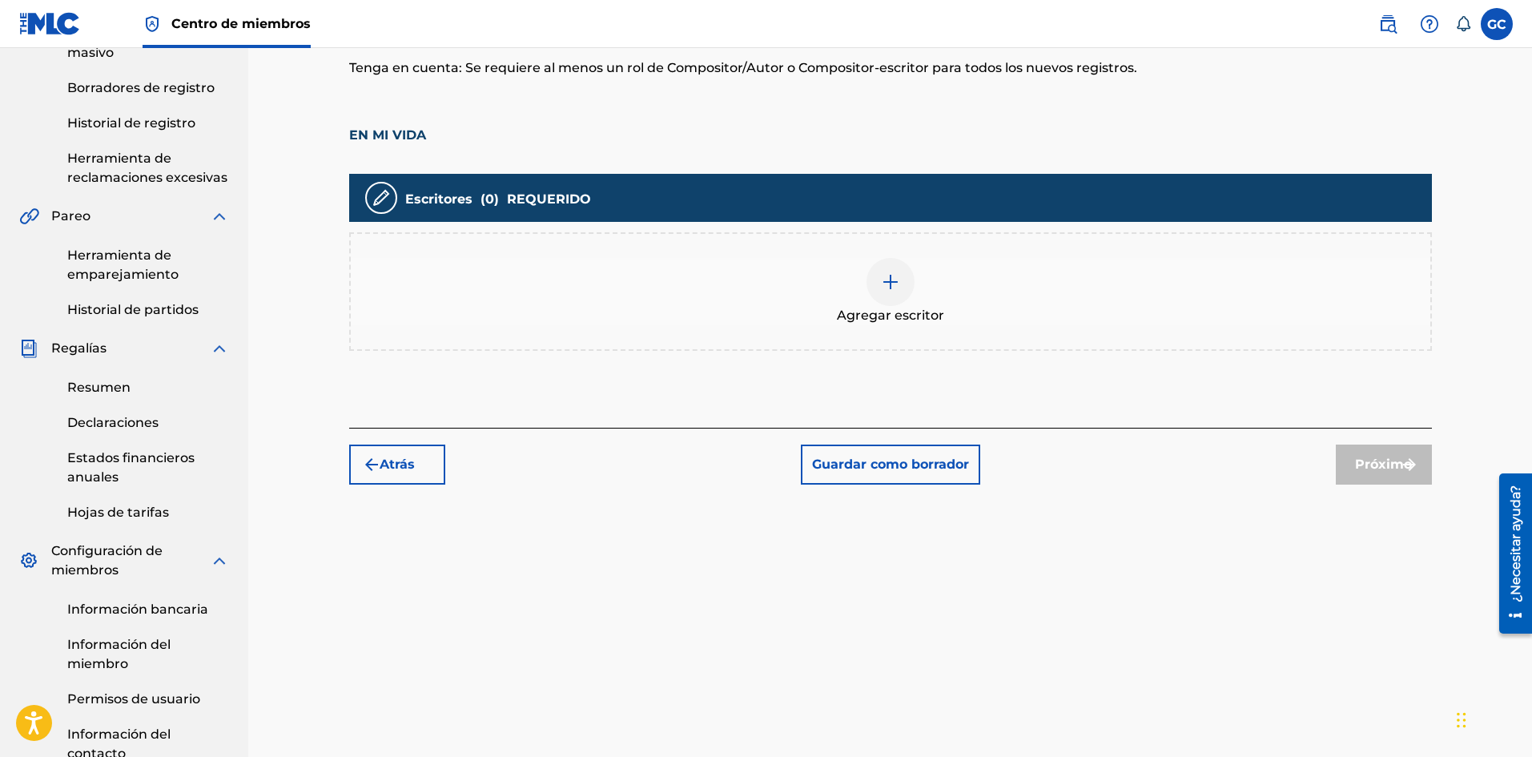
click at [873, 284] on div at bounding box center [890, 282] width 48 height 48
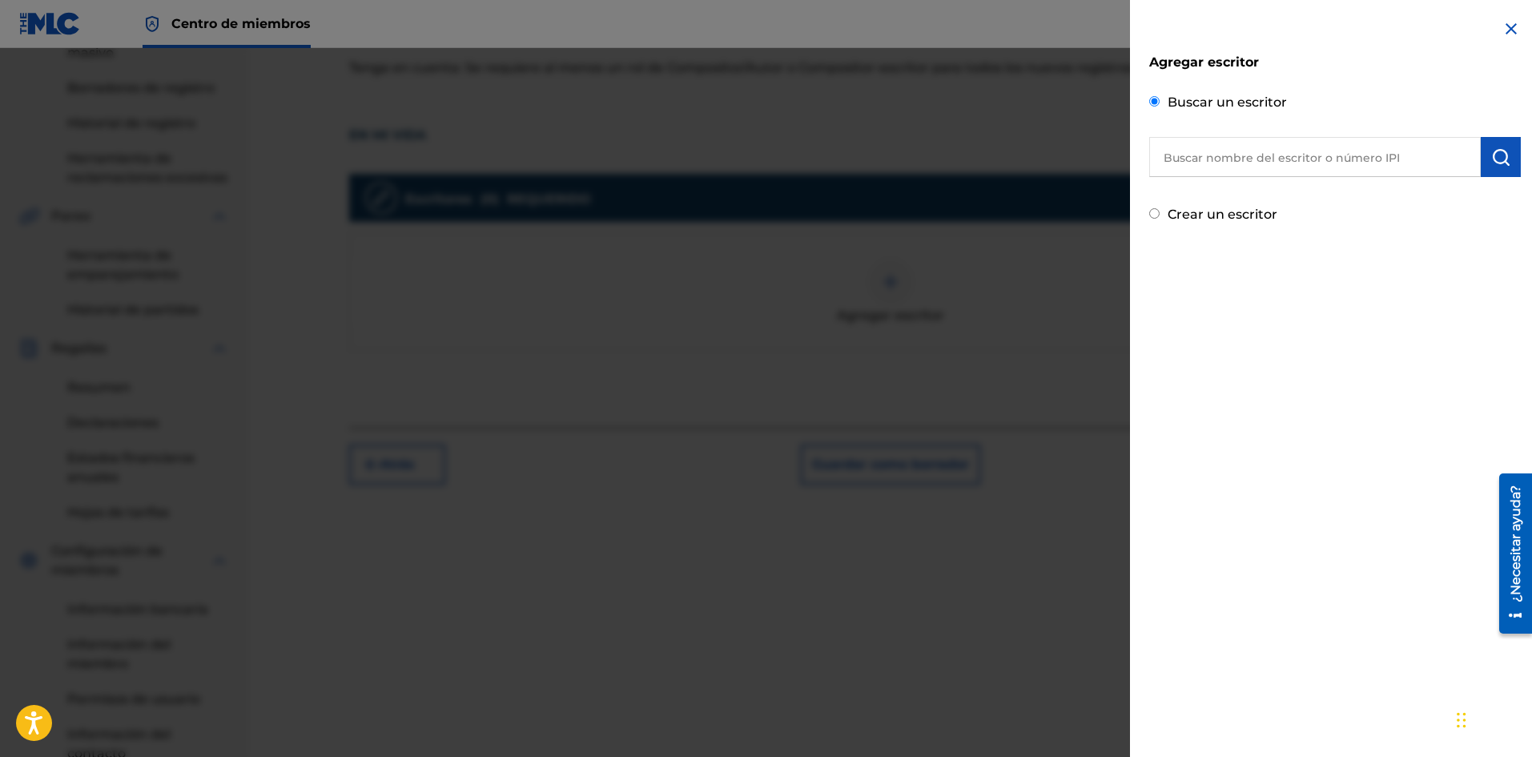
click at [1253, 159] on input "text" at bounding box center [1315, 157] width 332 height 40
paste input "1275539426"
type input "1275539426"
click at [1498, 159] on img "submit" at bounding box center [1500, 156] width 19 height 19
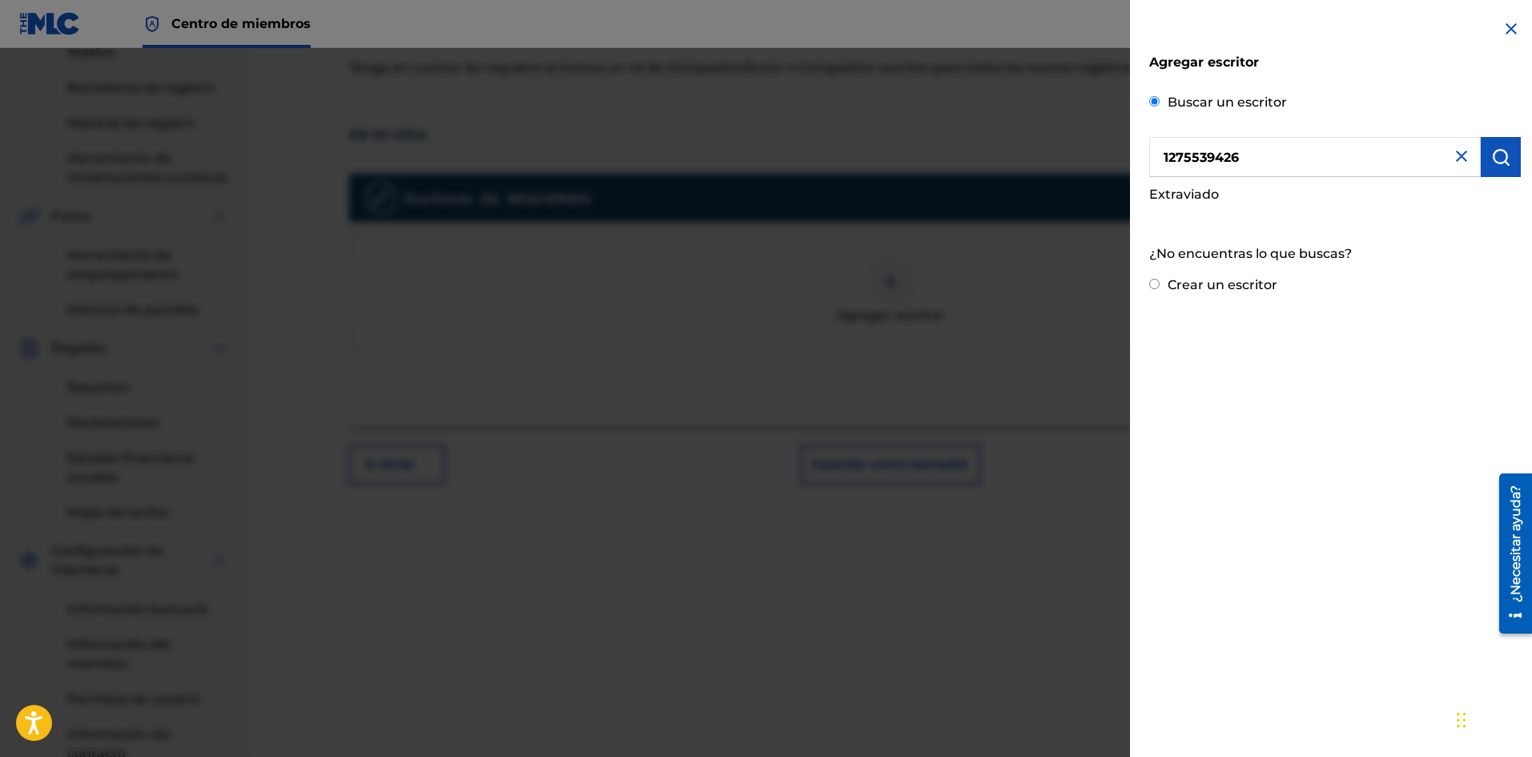
drag, startPoint x: 1262, startPoint y: 161, endPoint x: 1152, endPoint y: 179, distance: 111.1
click at [1152, 179] on div "1275539426 Extraviado" at bounding box center [1335, 174] width 372 height 75
click at [1322, 159] on input "text" at bounding box center [1315, 157] width 332 height 40
type input "GU"
click at [1152, 277] on div "Crear un escritor" at bounding box center [1335, 283] width 372 height 24
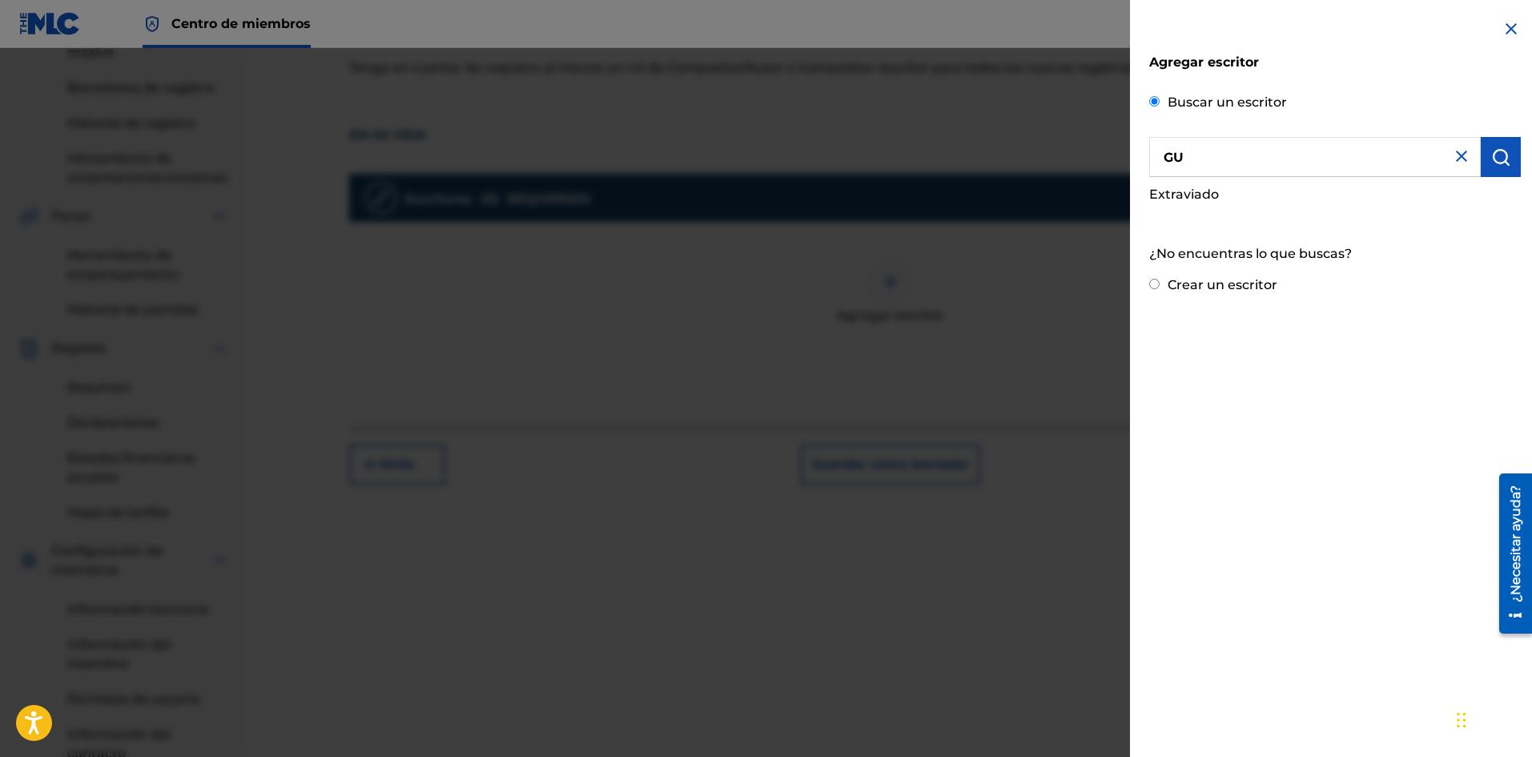
click at [1157, 283] on input "Crear un escritor" at bounding box center [1154, 284] width 10 height 10
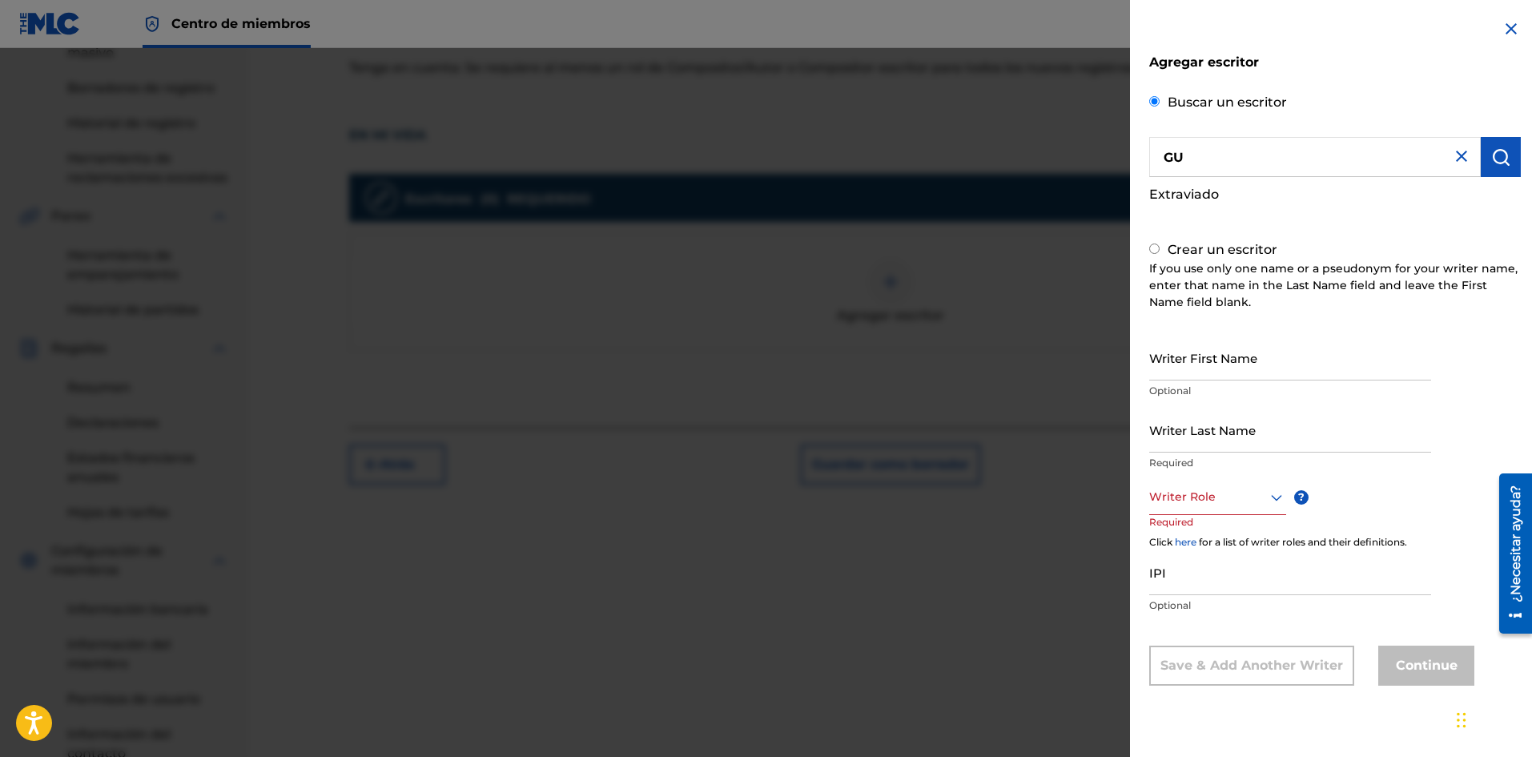
radio input "false"
radio input "true"
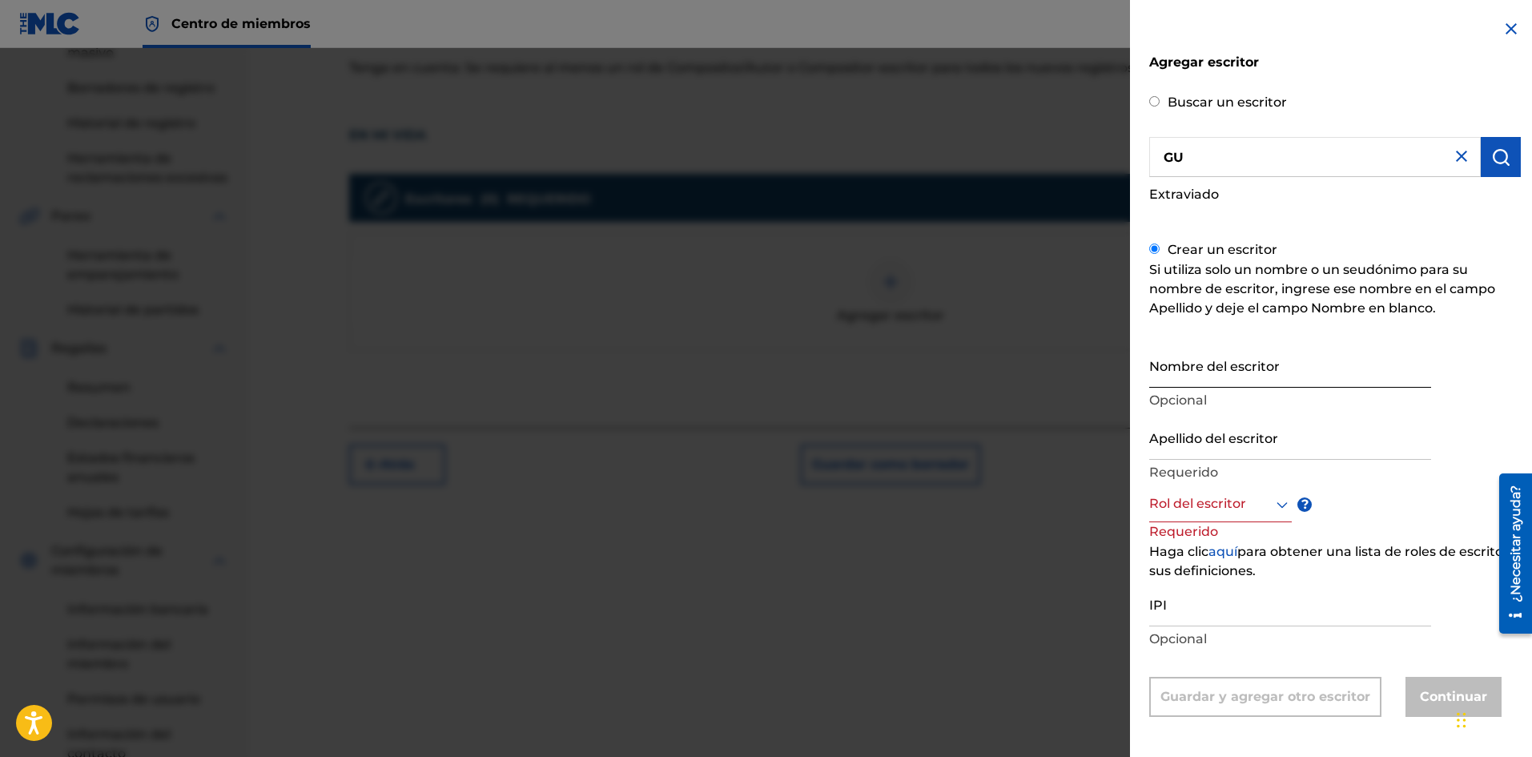
click at [1209, 369] on input "Nombre del escritor" at bounding box center [1290, 365] width 282 height 46
type input "[PERSON_NAME]"
click at [1241, 442] on input "Apellido del escritor" at bounding box center [1290, 437] width 282 height 46
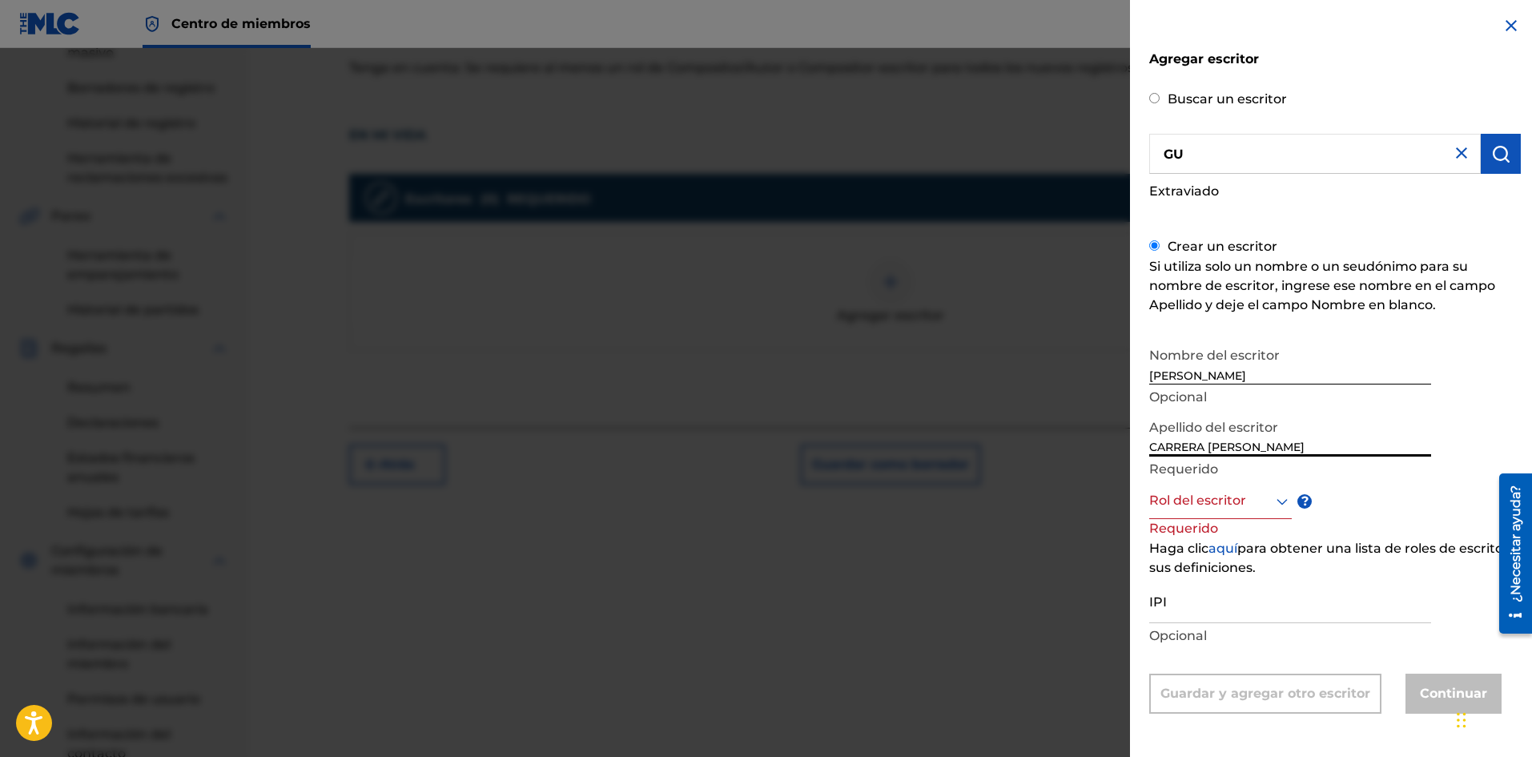
type input "CARRERA [PERSON_NAME]"
click at [1268, 504] on div at bounding box center [1220, 501] width 143 height 20
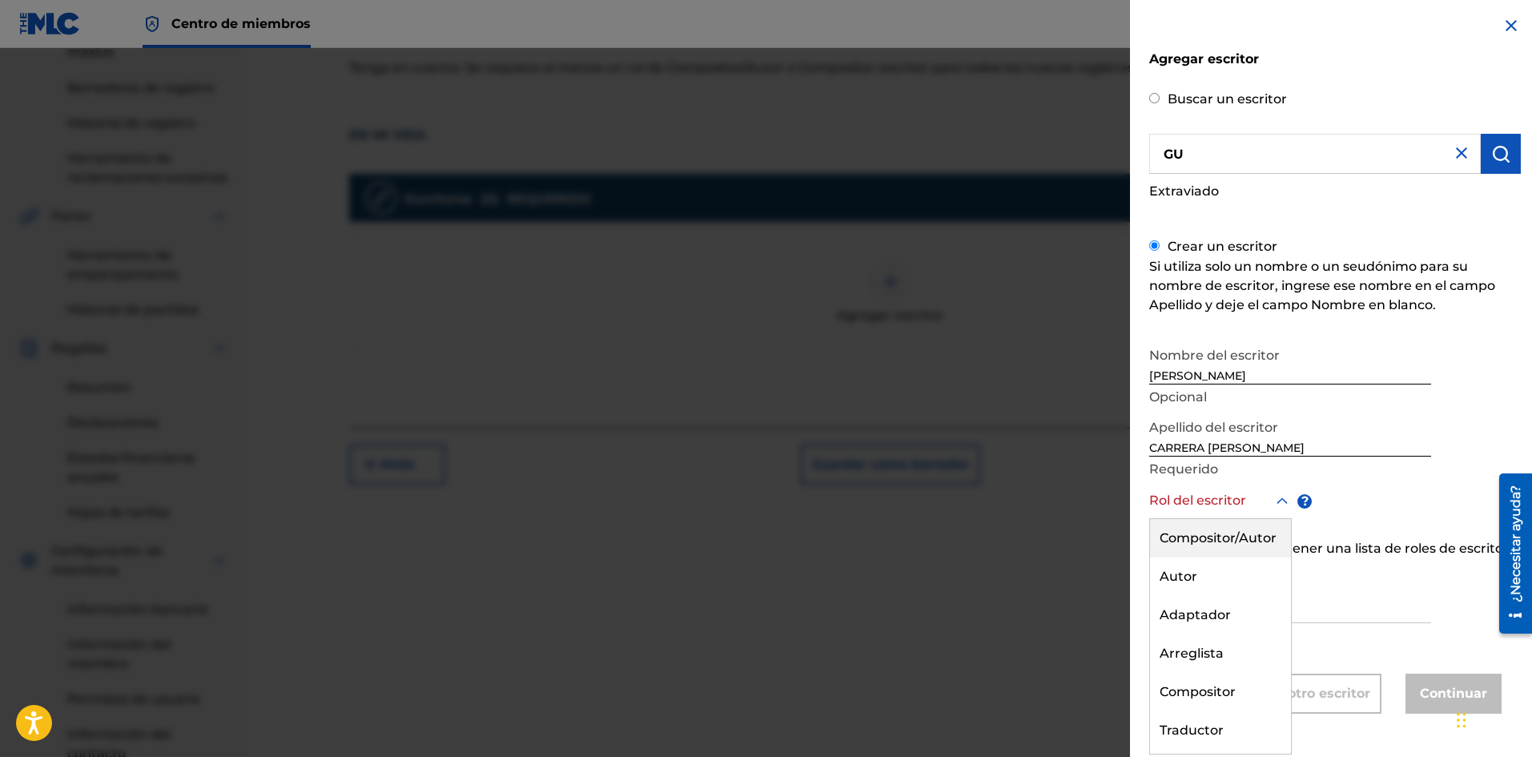
click at [1236, 536] on font "Compositor/Autor" at bounding box center [1218, 537] width 117 height 15
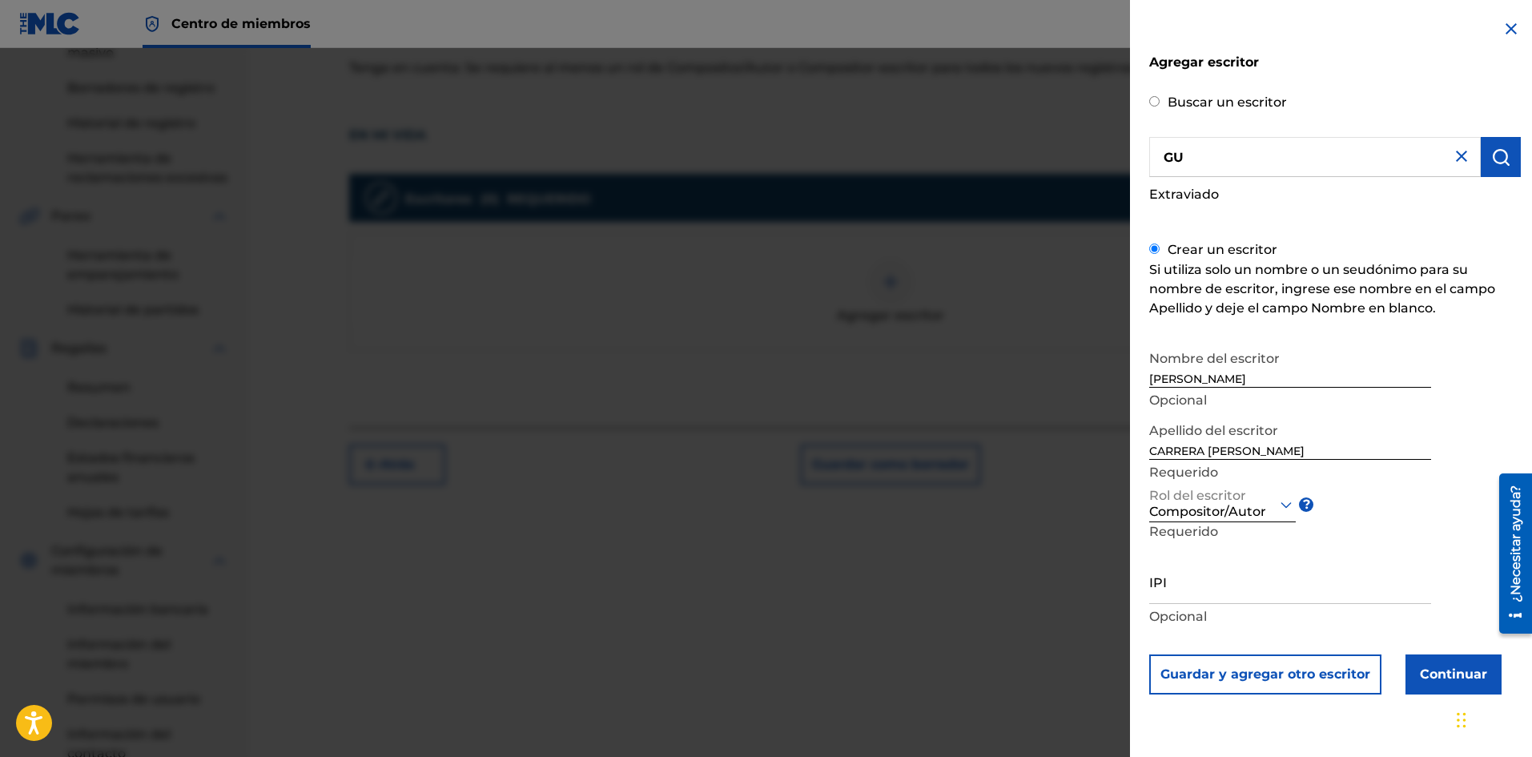
scroll to position [0, 0]
paste input "1275539426"
type input "1275539426"
click at [1435, 667] on font "Continuar" at bounding box center [1453, 673] width 67 height 15
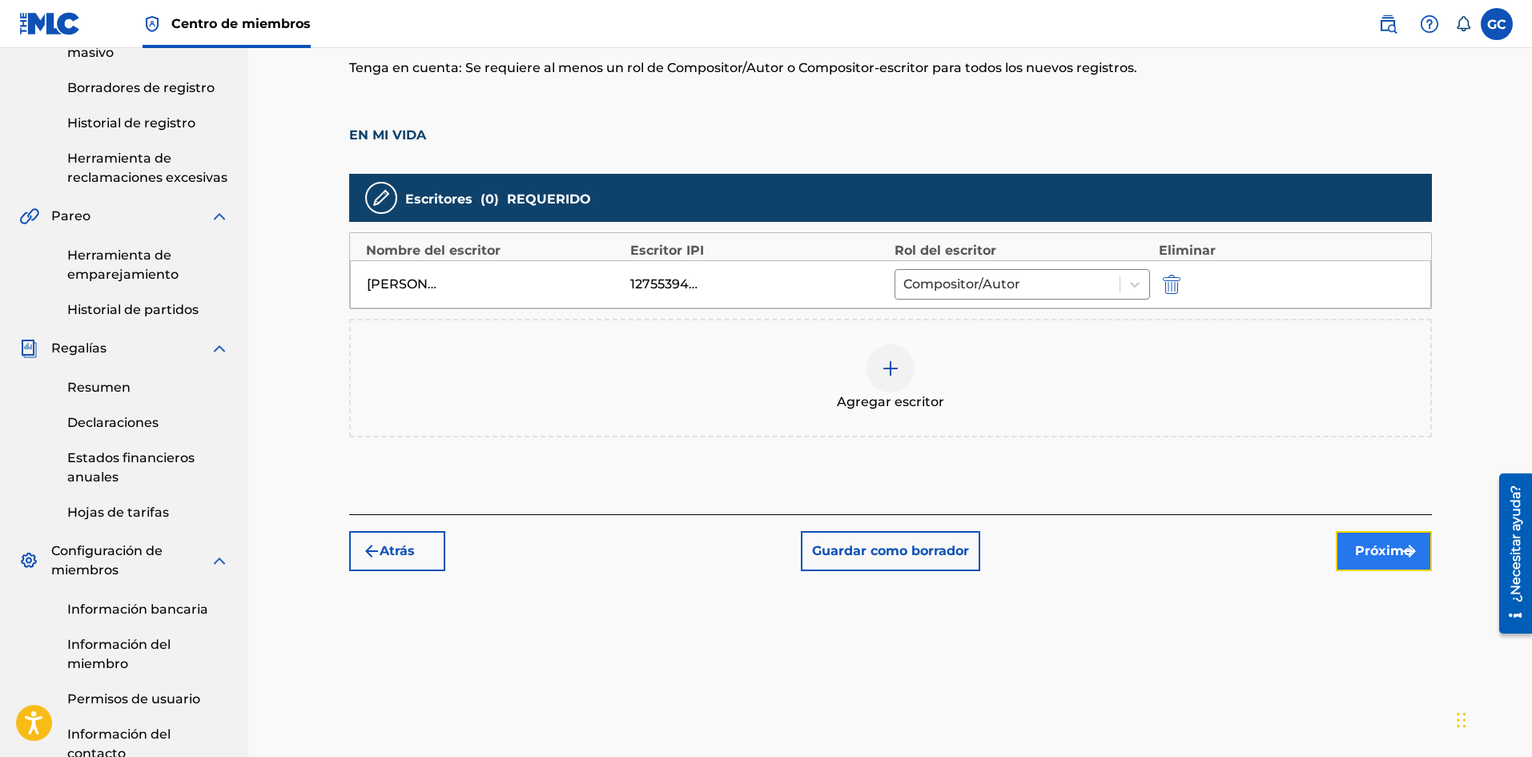
click at [1381, 545] on font "Próximo" at bounding box center [1383, 550] width 57 height 15
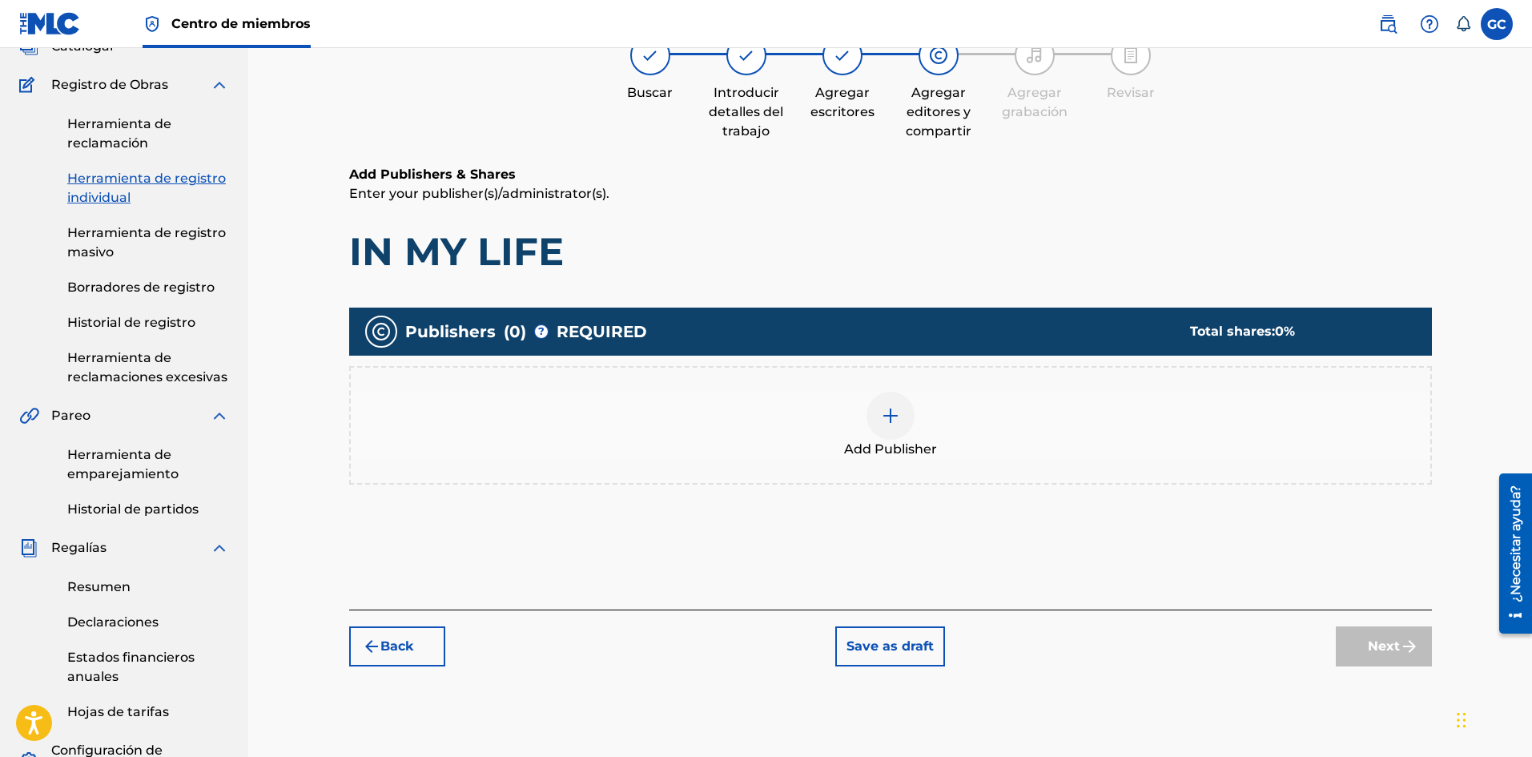
scroll to position [72, 0]
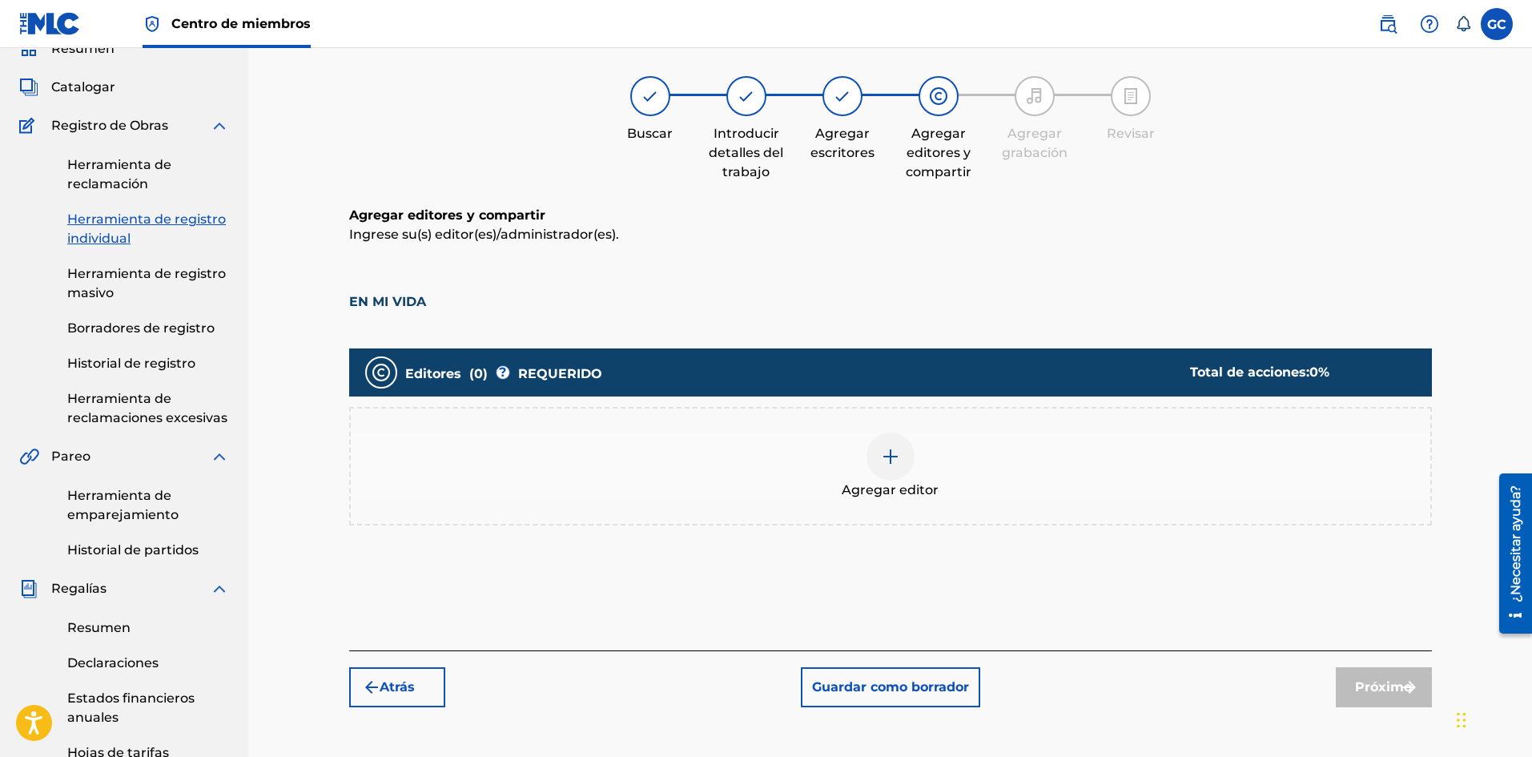
click at [896, 456] on img at bounding box center [890, 456] width 19 height 19
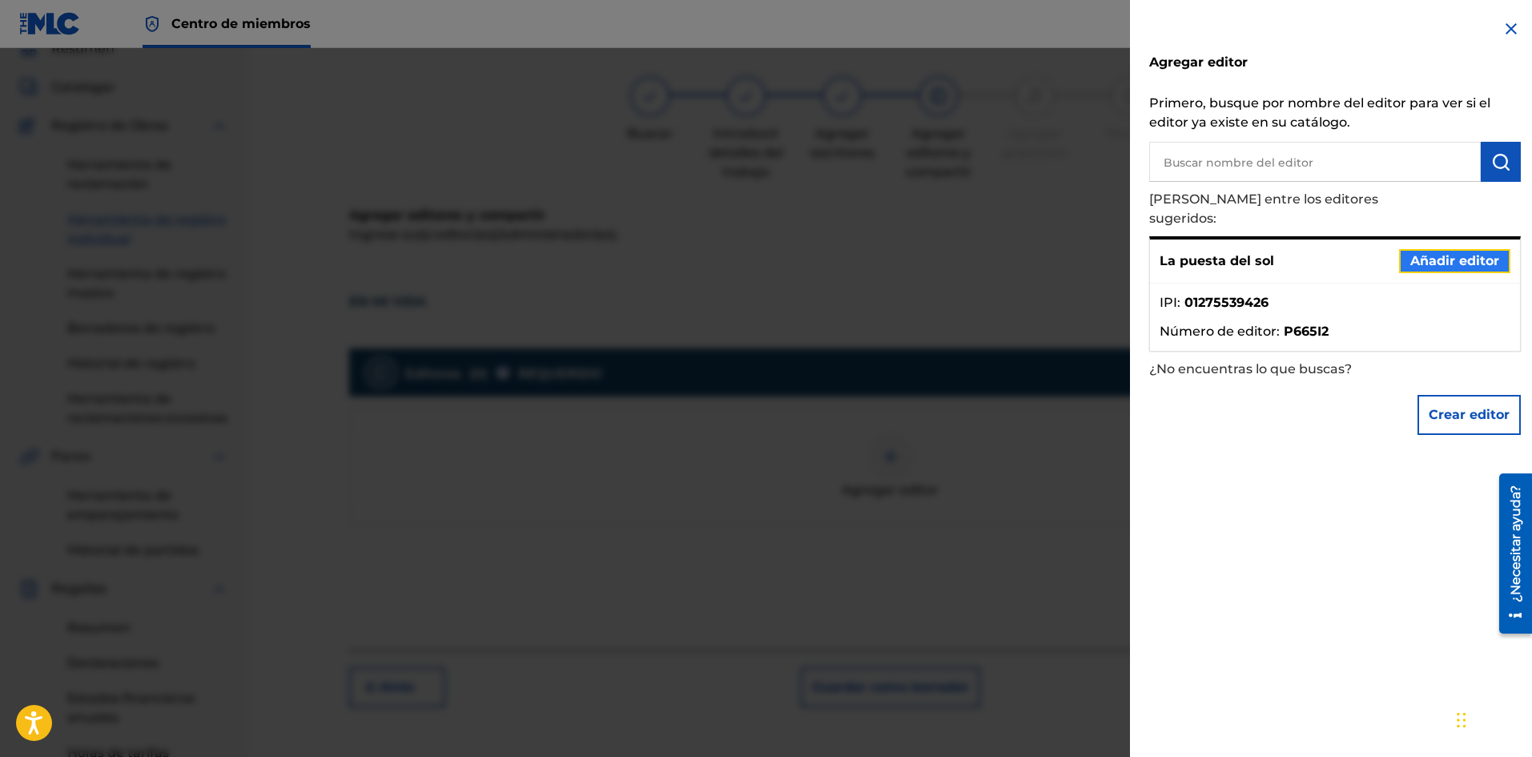
click at [1445, 253] on font "Añadir editor" at bounding box center [1454, 260] width 89 height 15
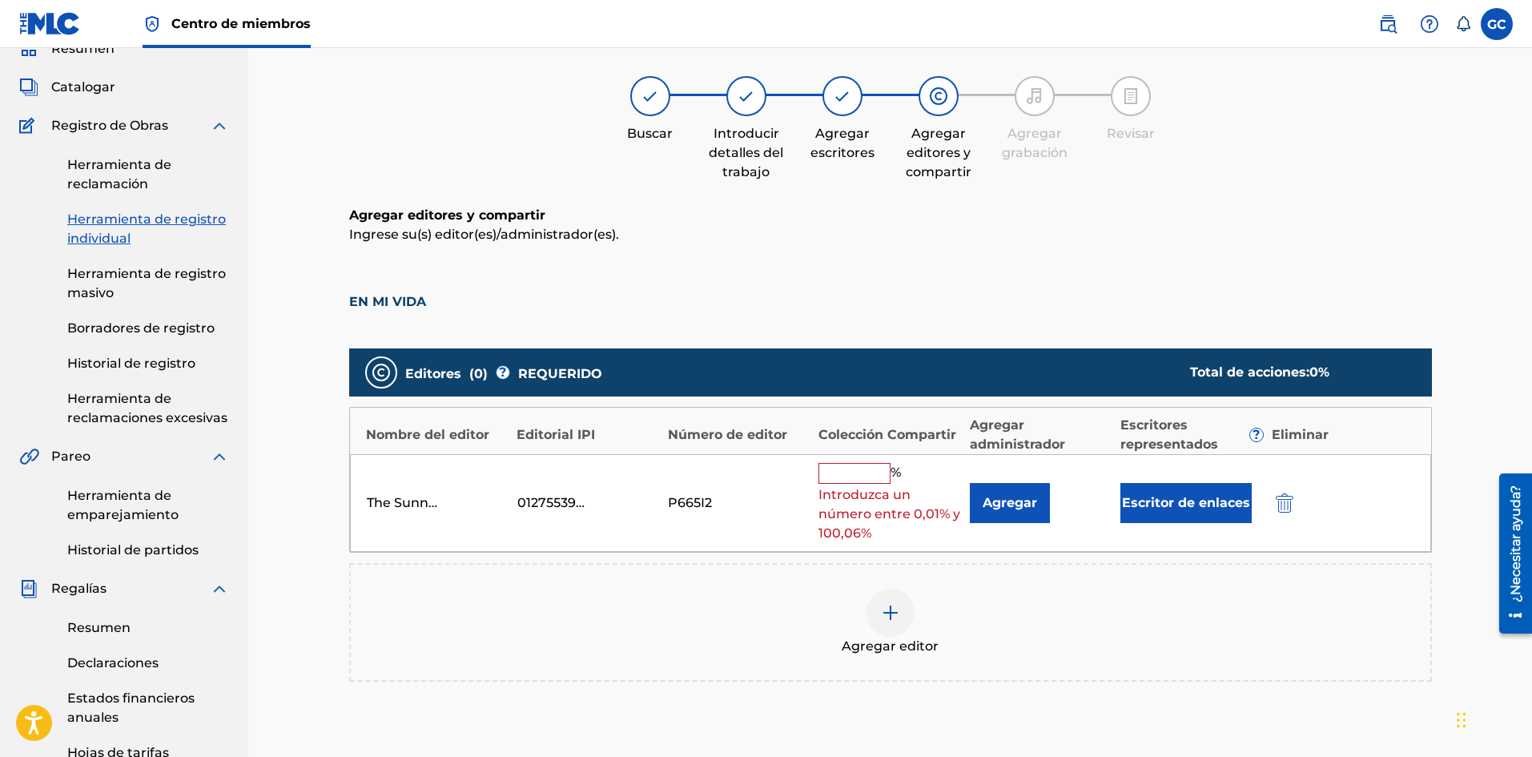
click at [857, 465] on input "text" at bounding box center [854, 473] width 72 height 21
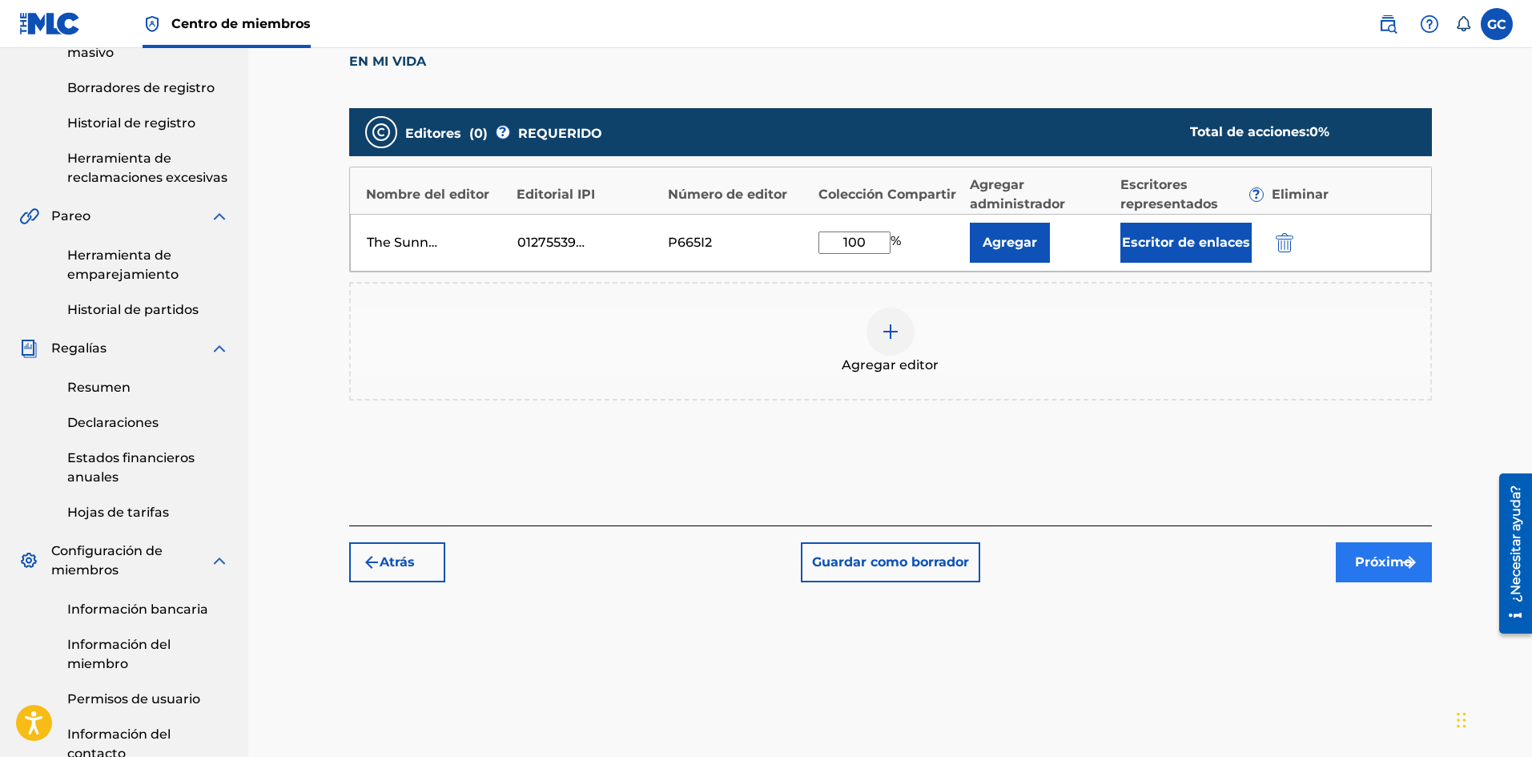
type input "100"
click at [1400, 564] on img "submit" at bounding box center [1409, 562] width 19 height 19
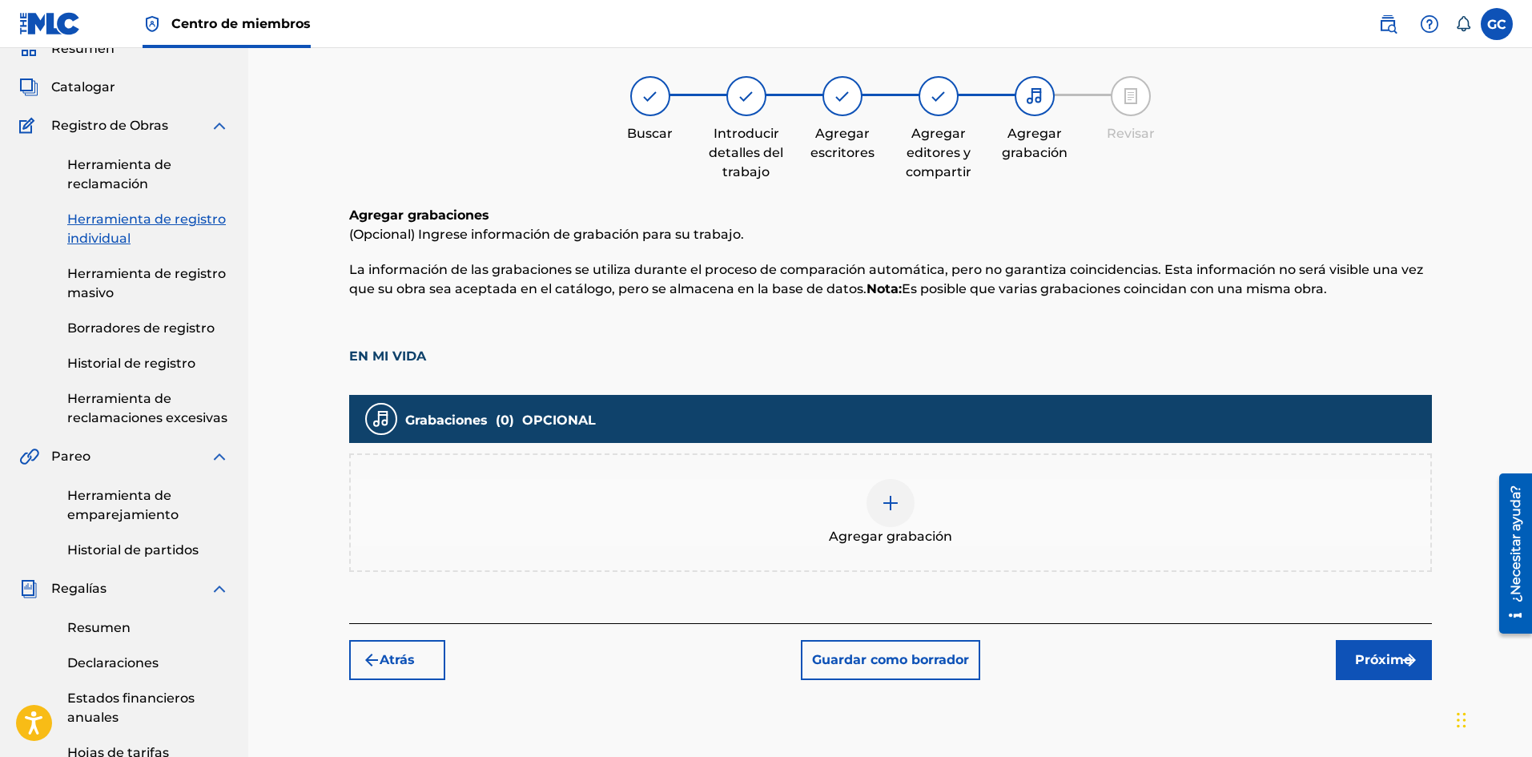
click at [905, 513] on div at bounding box center [890, 503] width 48 height 48
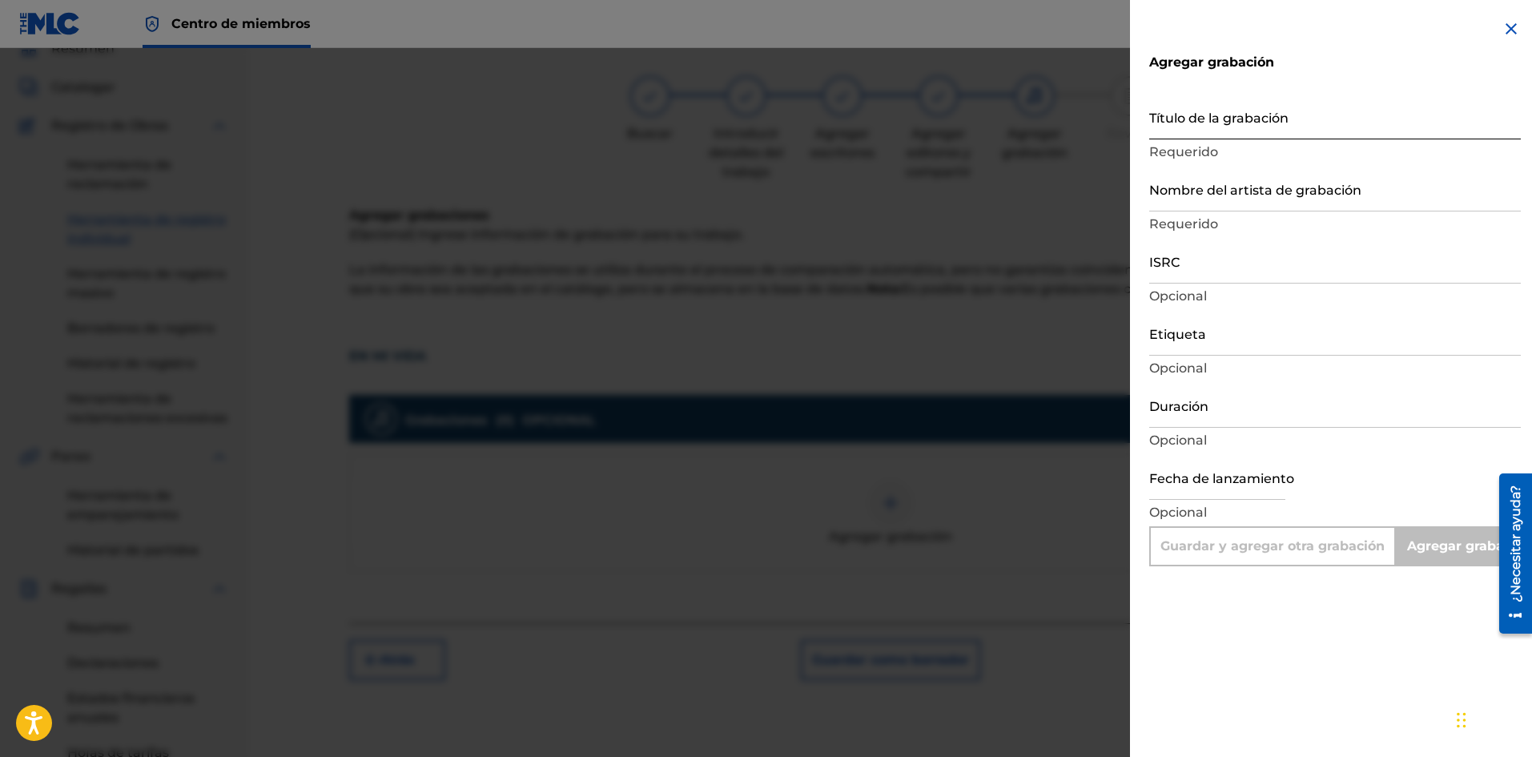
click at [1234, 129] on input "Título de la grabación" at bounding box center [1335, 117] width 372 height 46
type input "I"
type input "Add Recording"
type input "IN MY LIFE"
click at [1259, 193] on input "Nombre del artista de grabación" at bounding box center [1335, 189] width 372 height 46
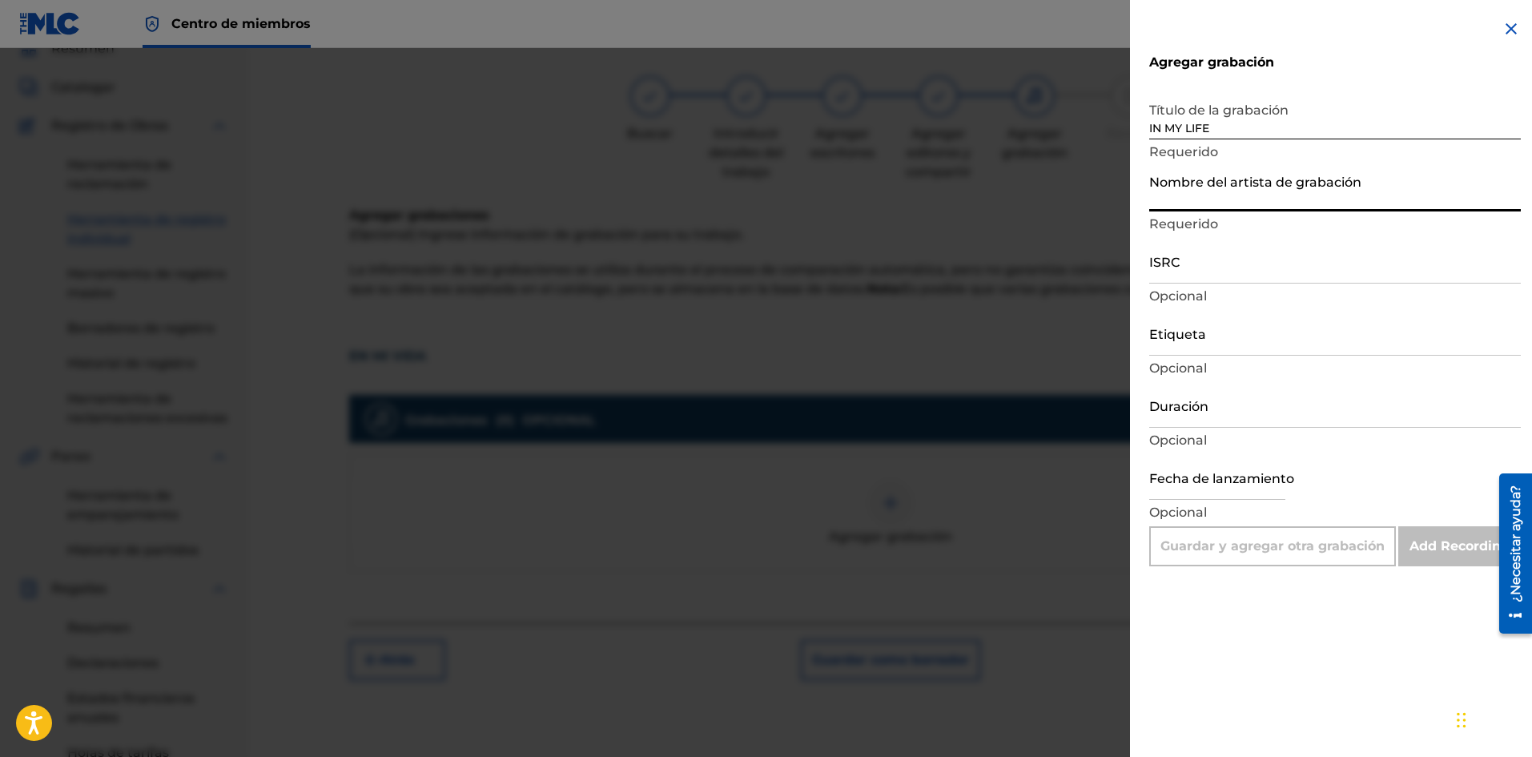
type input "THE [DEMOGRAPHIC_DATA]"
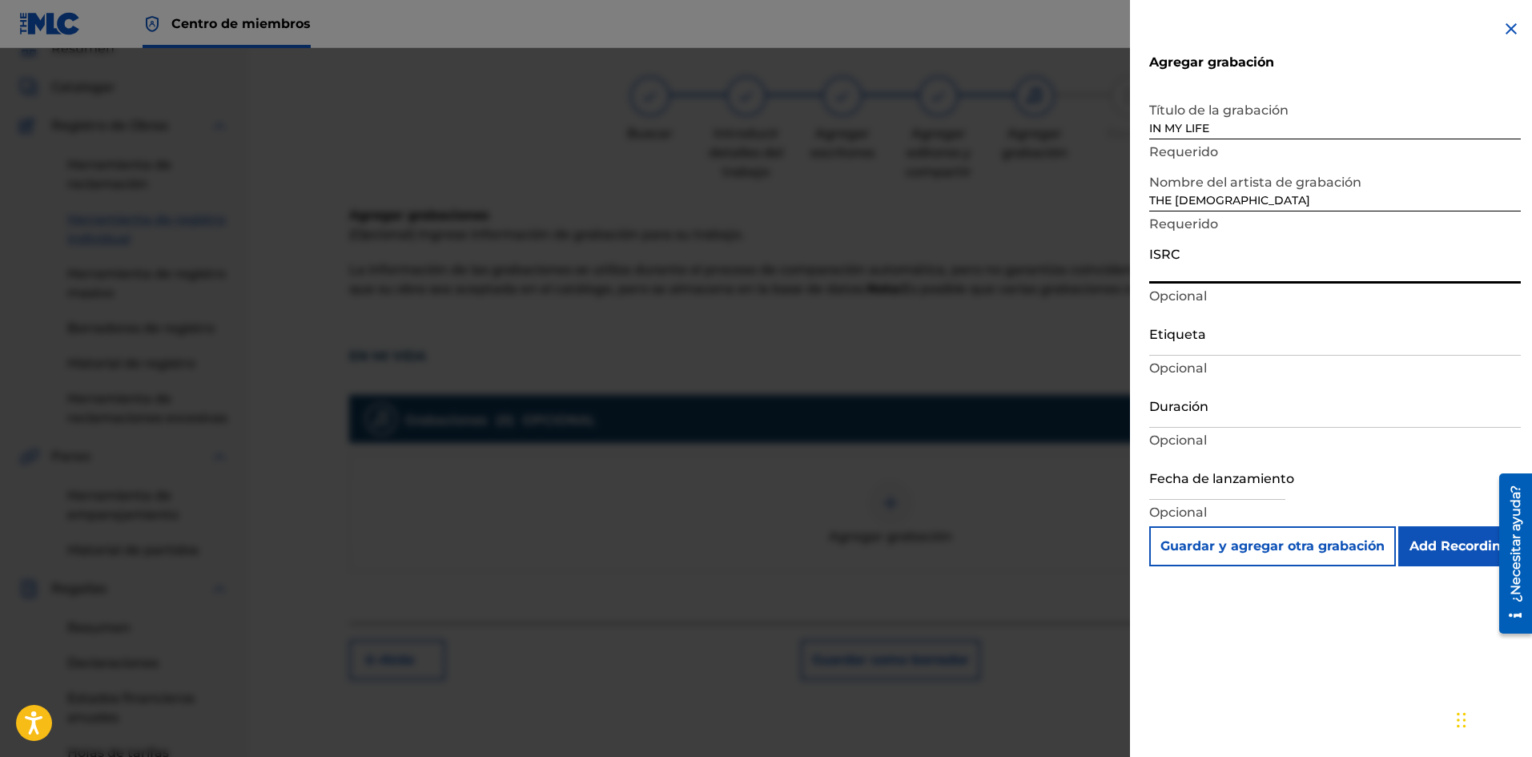
click at [1173, 266] on input "ISRC" at bounding box center [1335, 261] width 372 height 46
paste input "AEA3A2389476"
type input "AEA3A2389476"
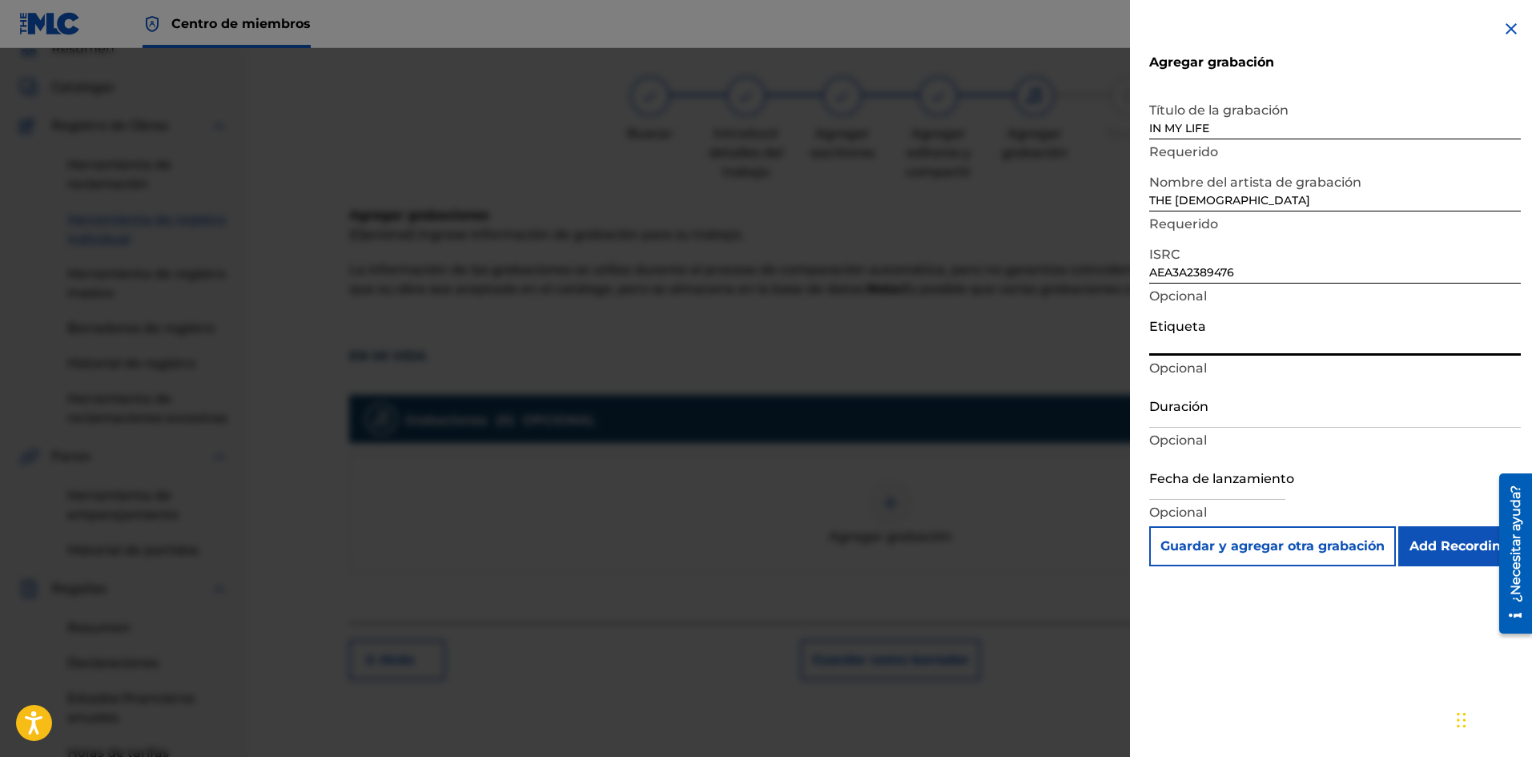
click at [1199, 340] on input "Etiqueta" at bounding box center [1335, 333] width 372 height 46
type input "THE [DEMOGRAPHIC_DATA] IN MY LIFE"
click at [1232, 427] on input "Duración" at bounding box center [1335, 405] width 372 height 46
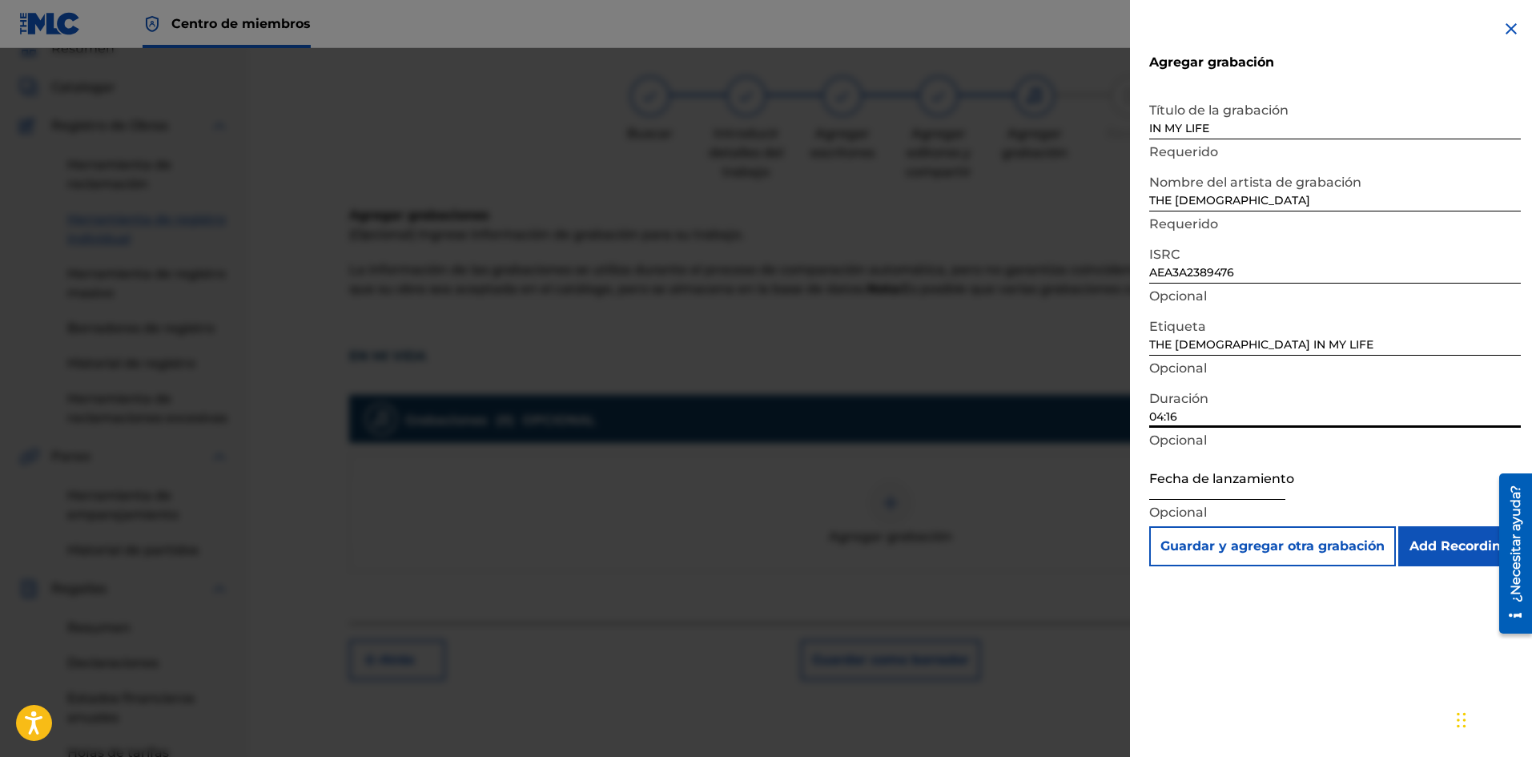
type input "04:16"
click at [1224, 478] on input "text" at bounding box center [1217, 477] width 136 height 46
select select "8"
select select "2025"
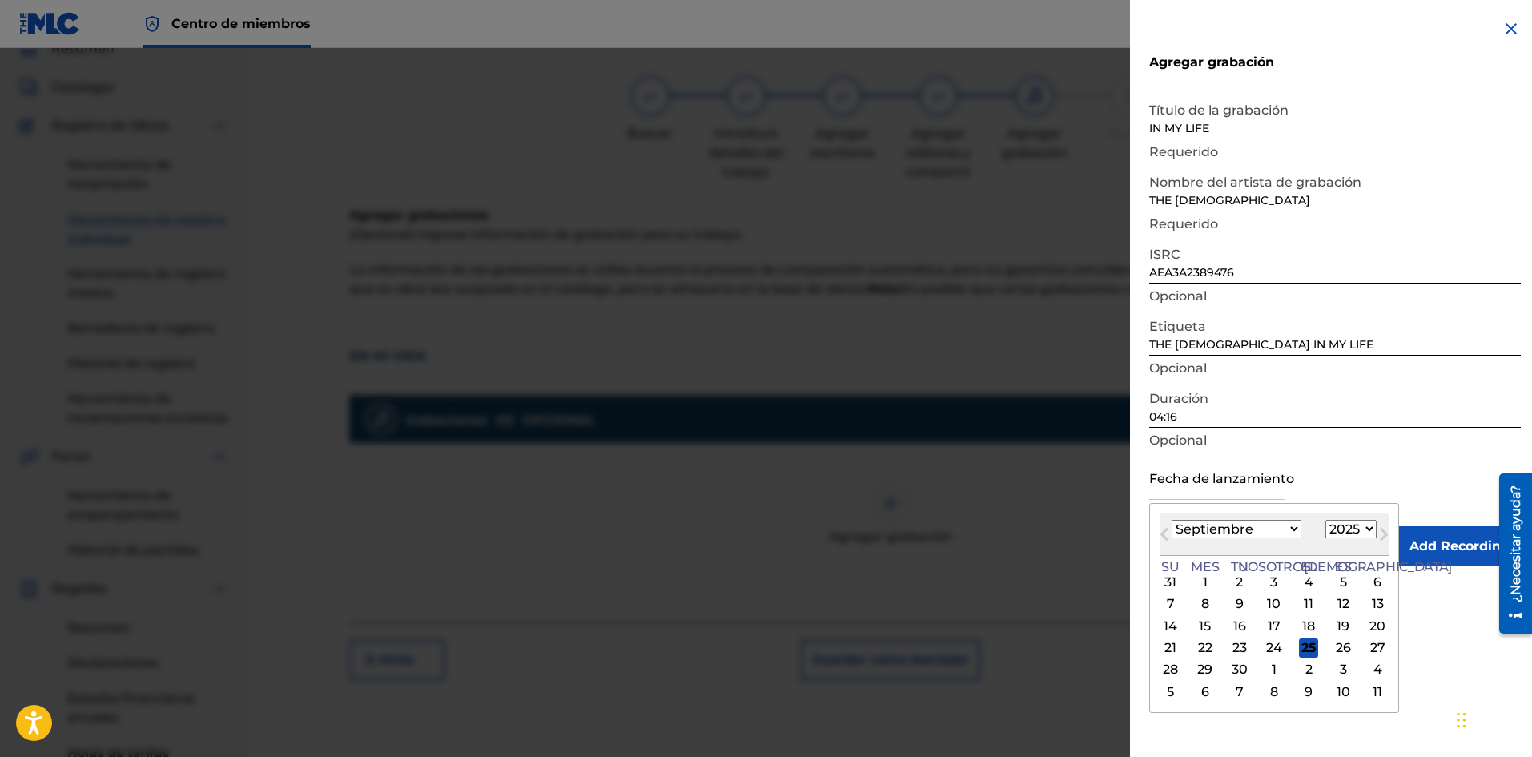
type input "[DATE]"
select select "2024"
click at [1396, 467] on div "Fecha de lanzamiento [DATE] [DATE] Mes anterior Mes próximo [DATE] Enero Febrer…" at bounding box center [1335, 490] width 372 height 72
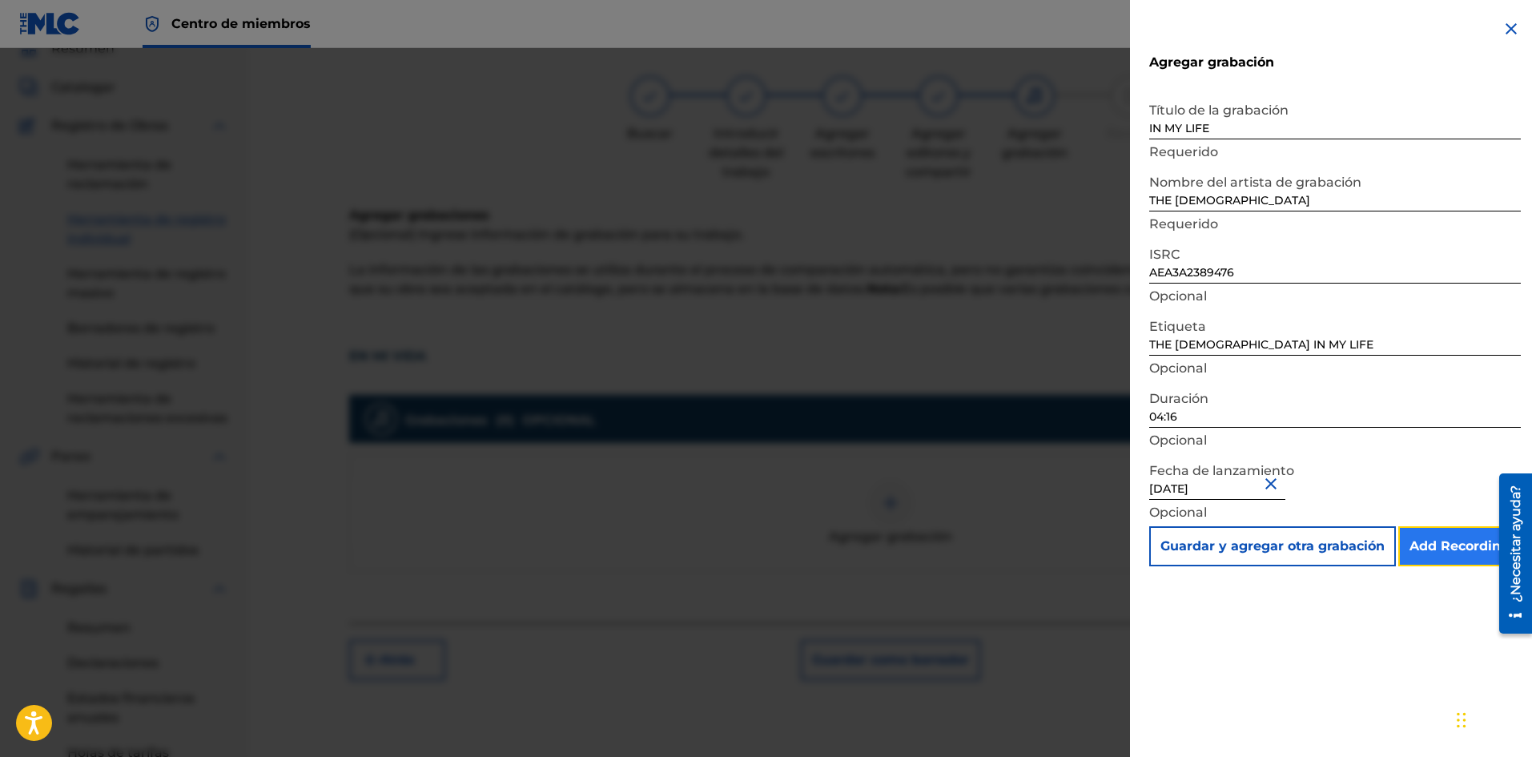
click at [1437, 548] on input "Add Recording" at bounding box center [1459, 546] width 123 height 40
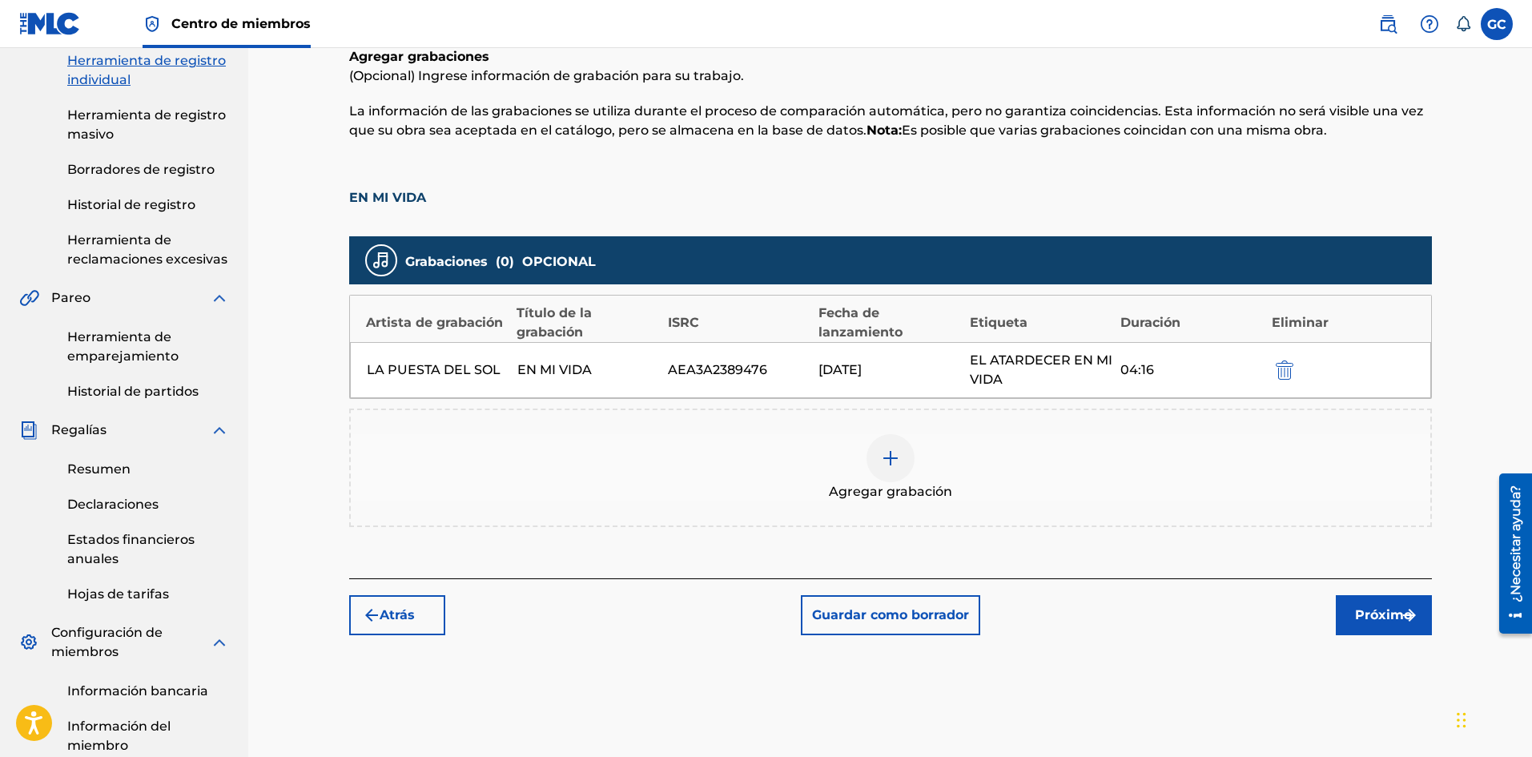
scroll to position [232, 0]
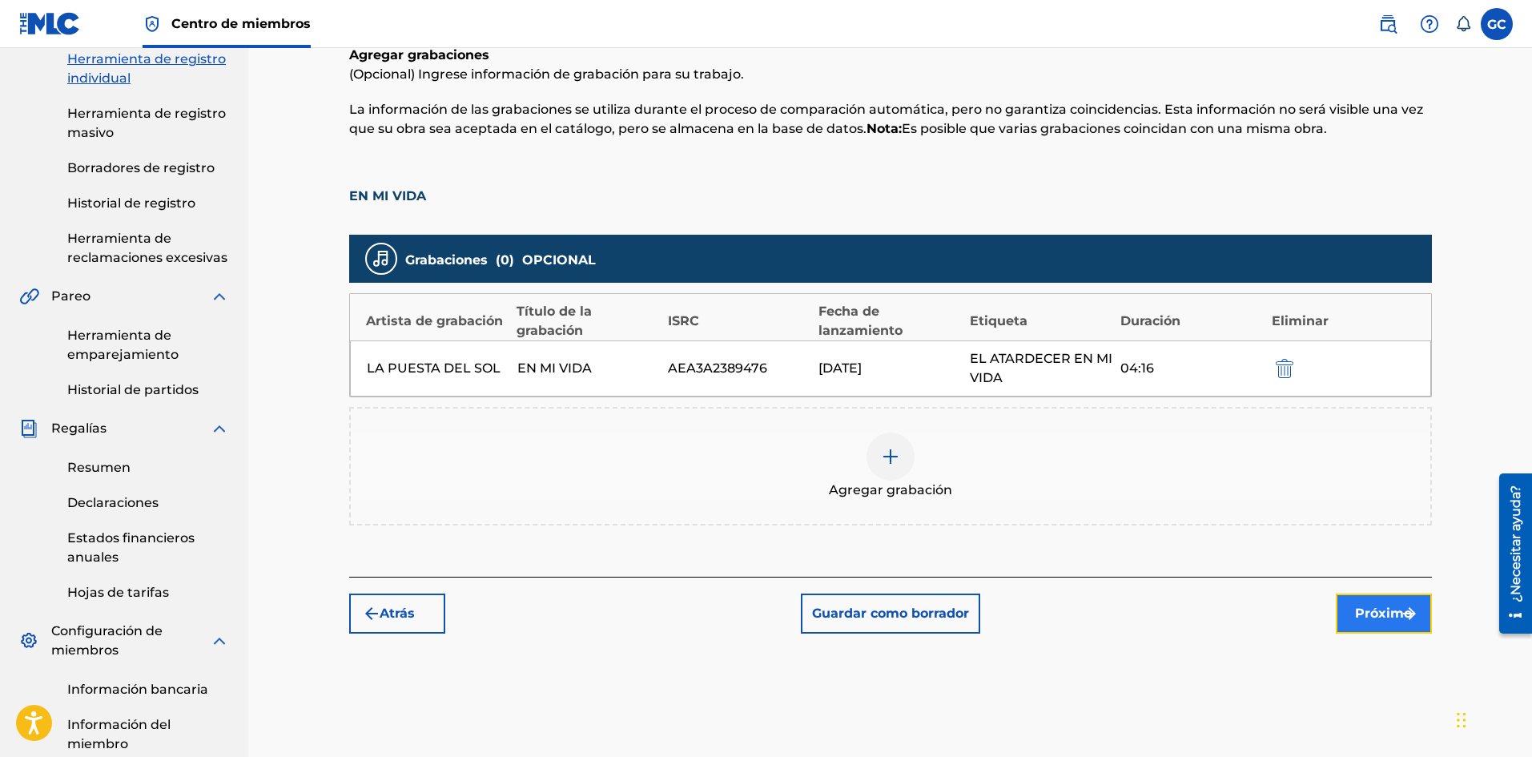
click at [1404, 616] on img "submit" at bounding box center [1409, 613] width 19 height 19
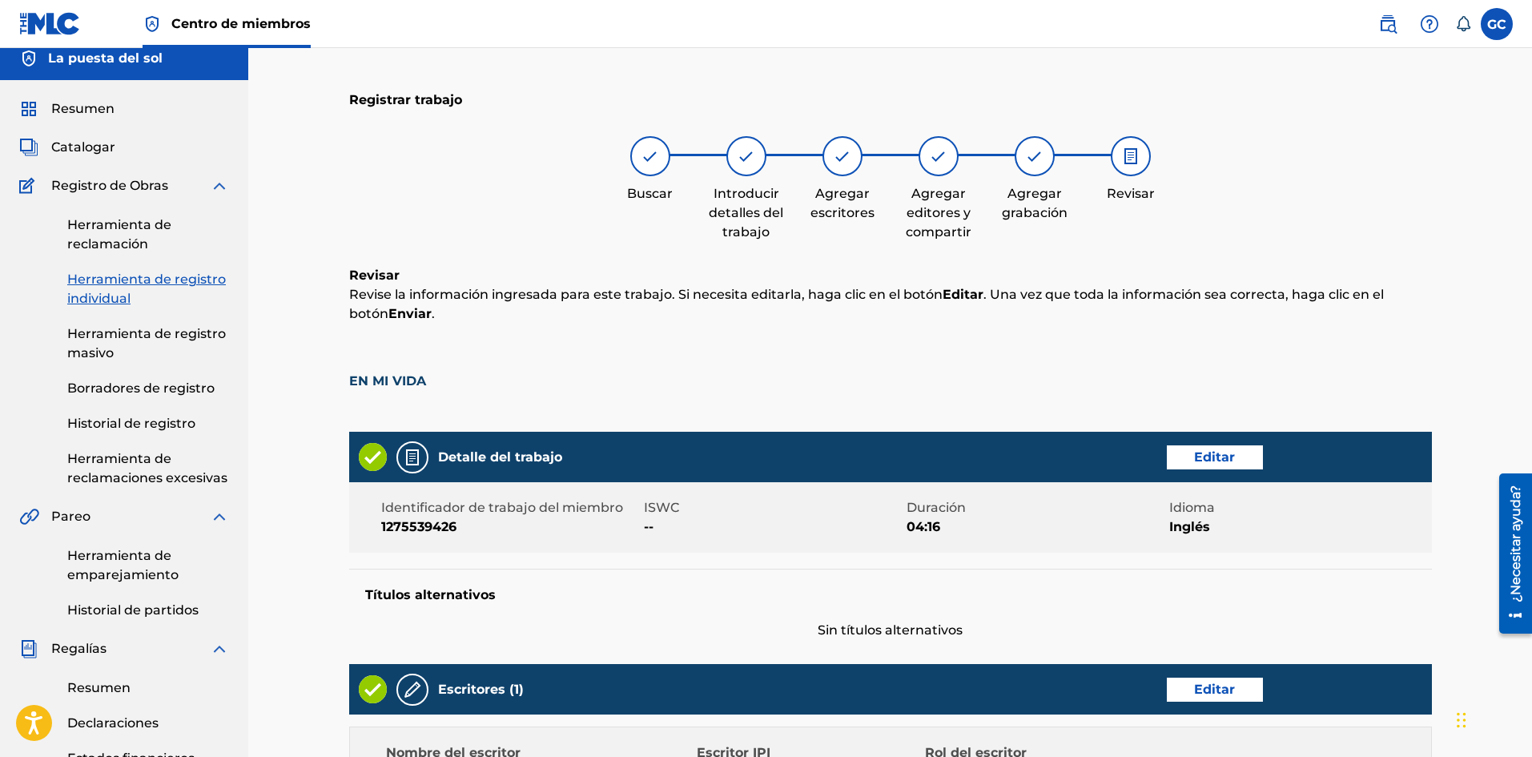
scroll to position [0, 0]
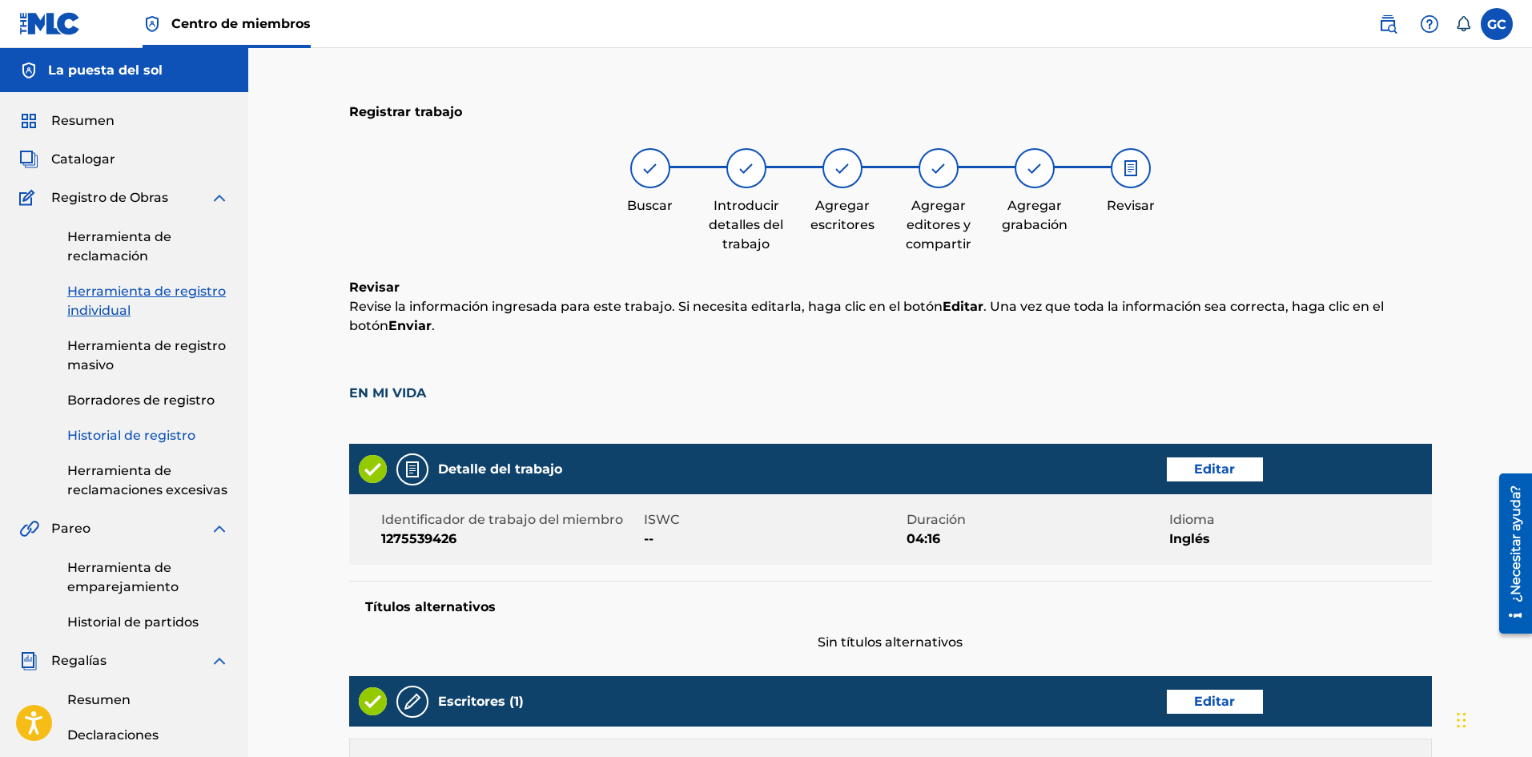
click at [121, 432] on font "Historial de registro" at bounding box center [131, 435] width 128 height 15
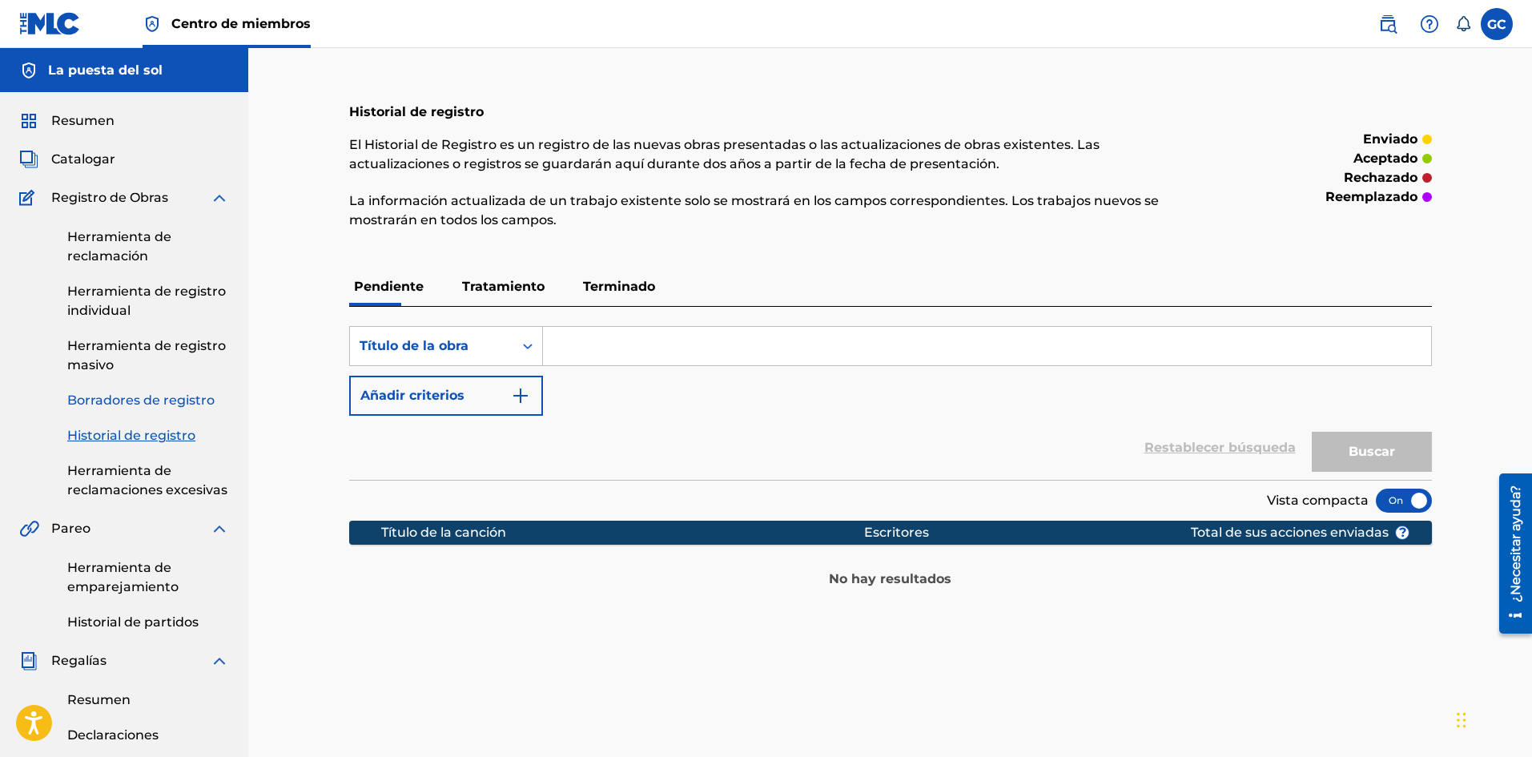
click at [147, 391] on link "Borradores de registro" at bounding box center [148, 400] width 162 height 19
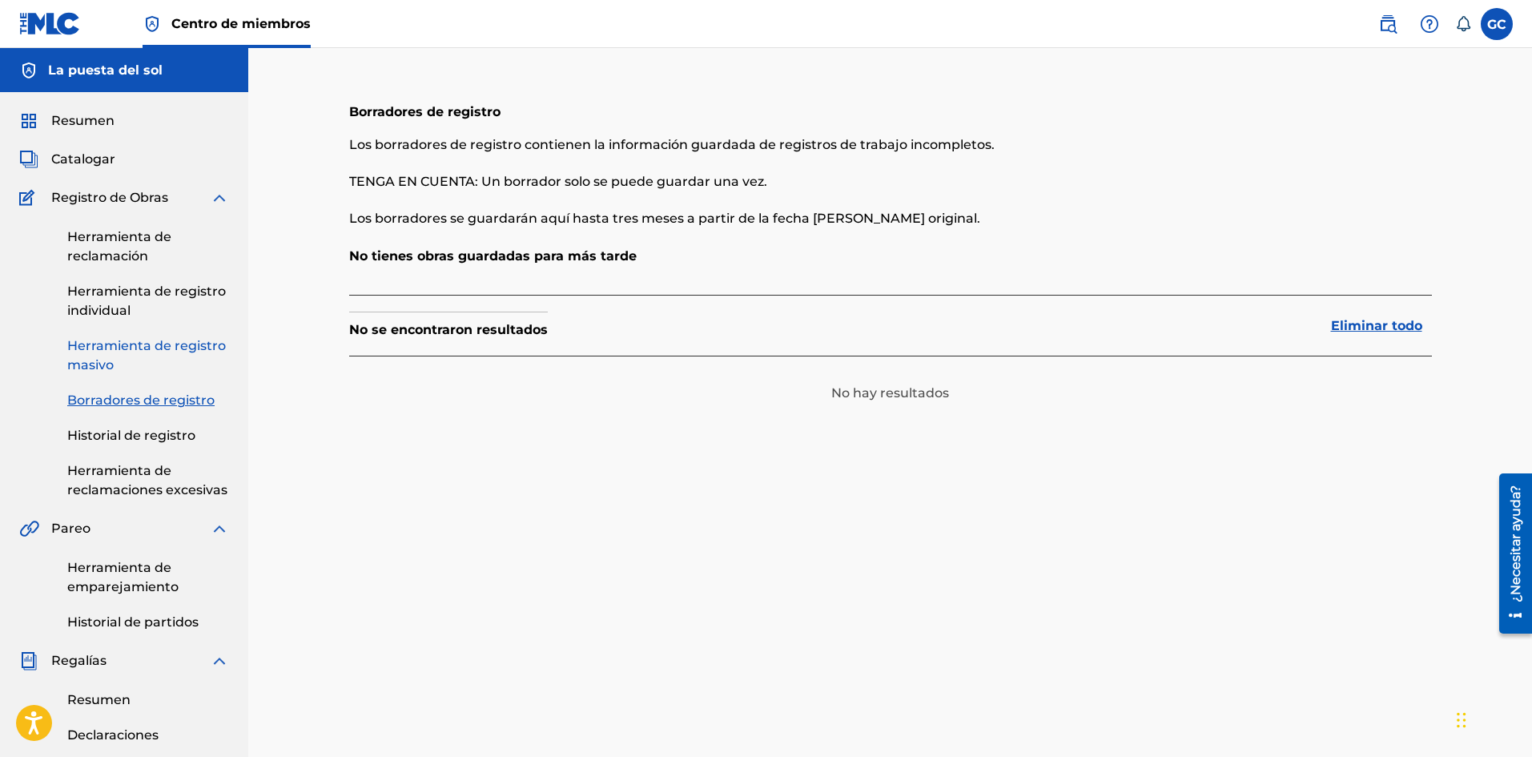
click at [135, 353] on link "Herramienta de registro masivo" at bounding box center [148, 355] width 162 height 38
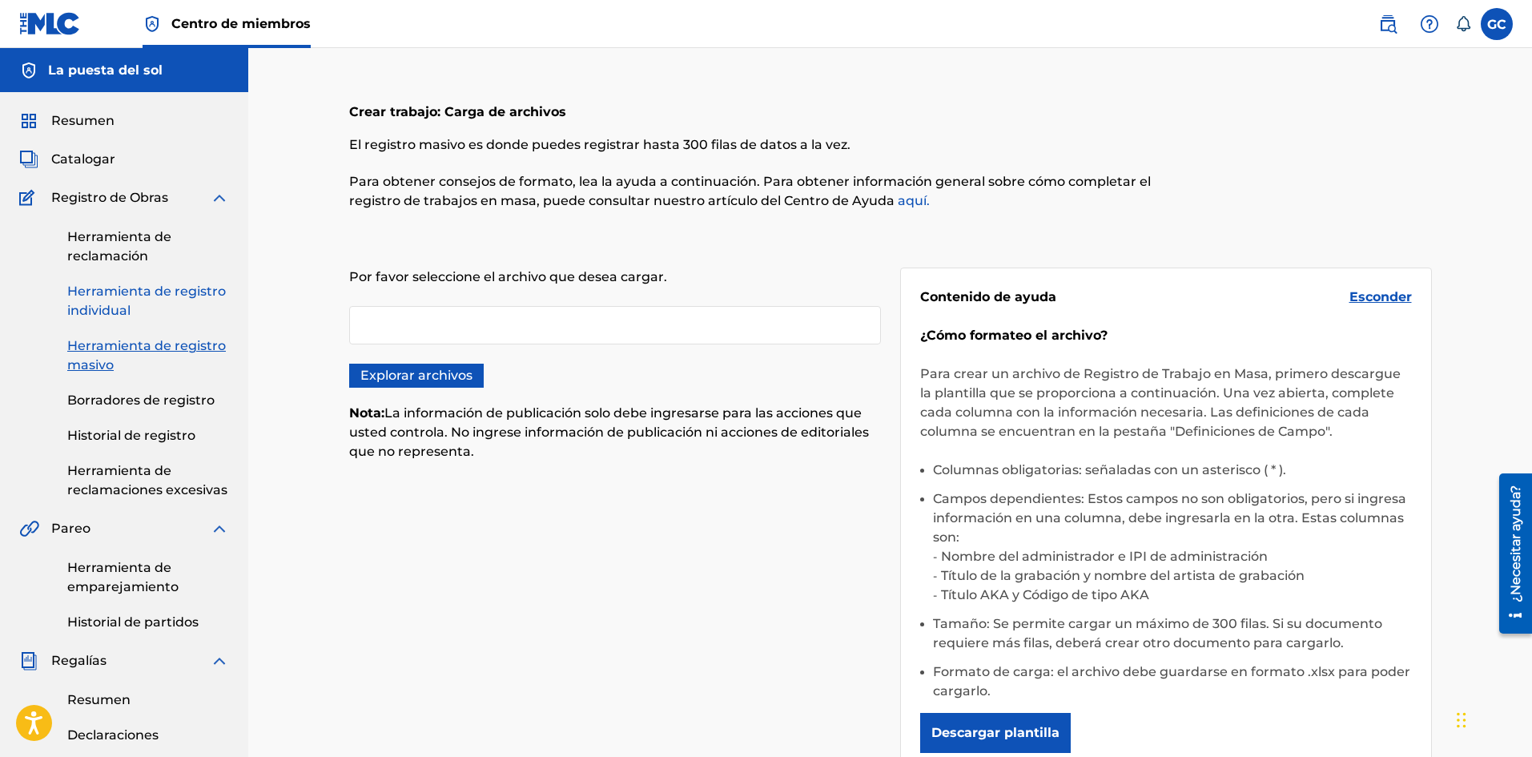
click at [123, 303] on font "Herramienta de registro individual" at bounding box center [146, 300] width 159 height 34
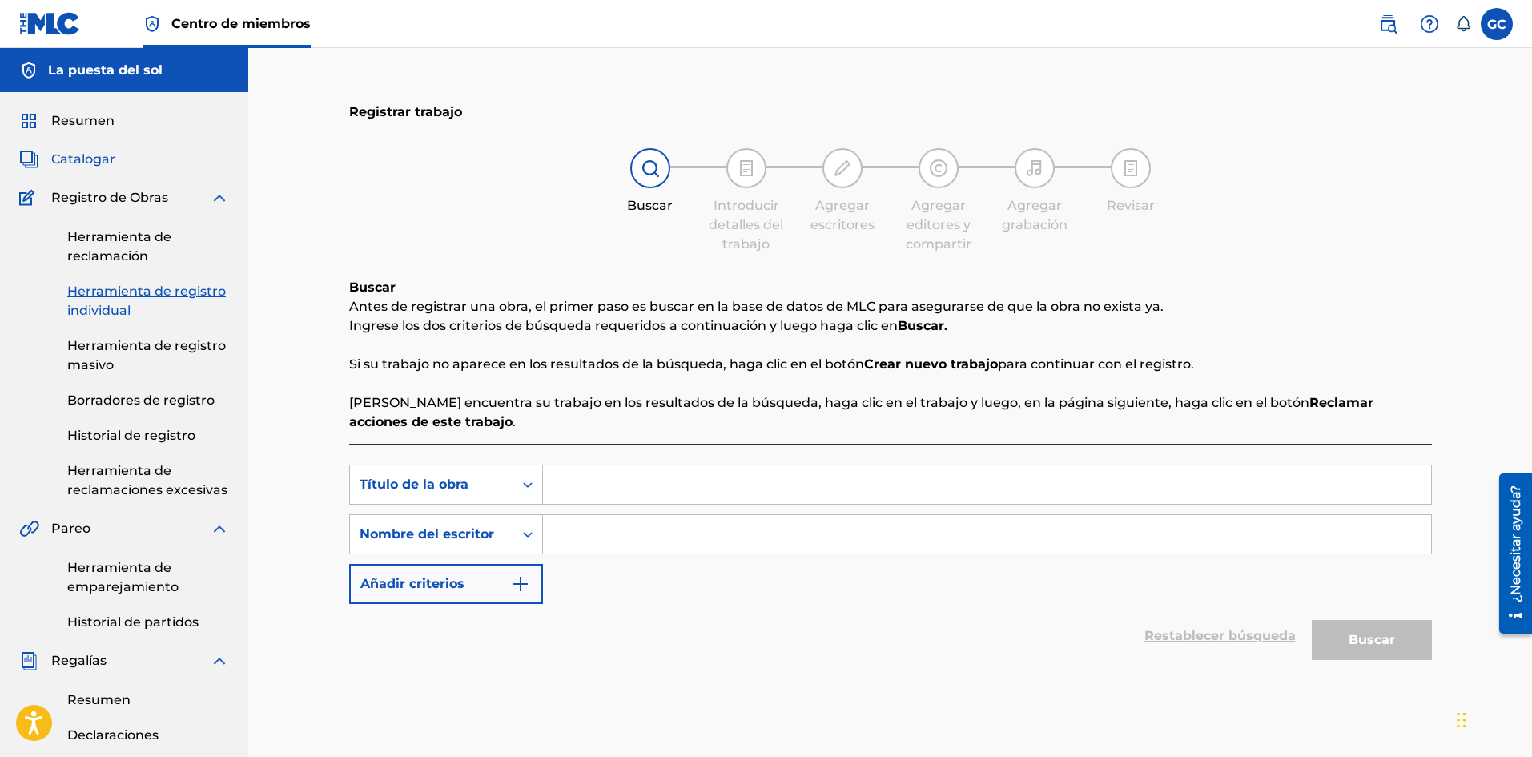
click at [86, 163] on font "Catalogar" at bounding box center [83, 158] width 64 height 15
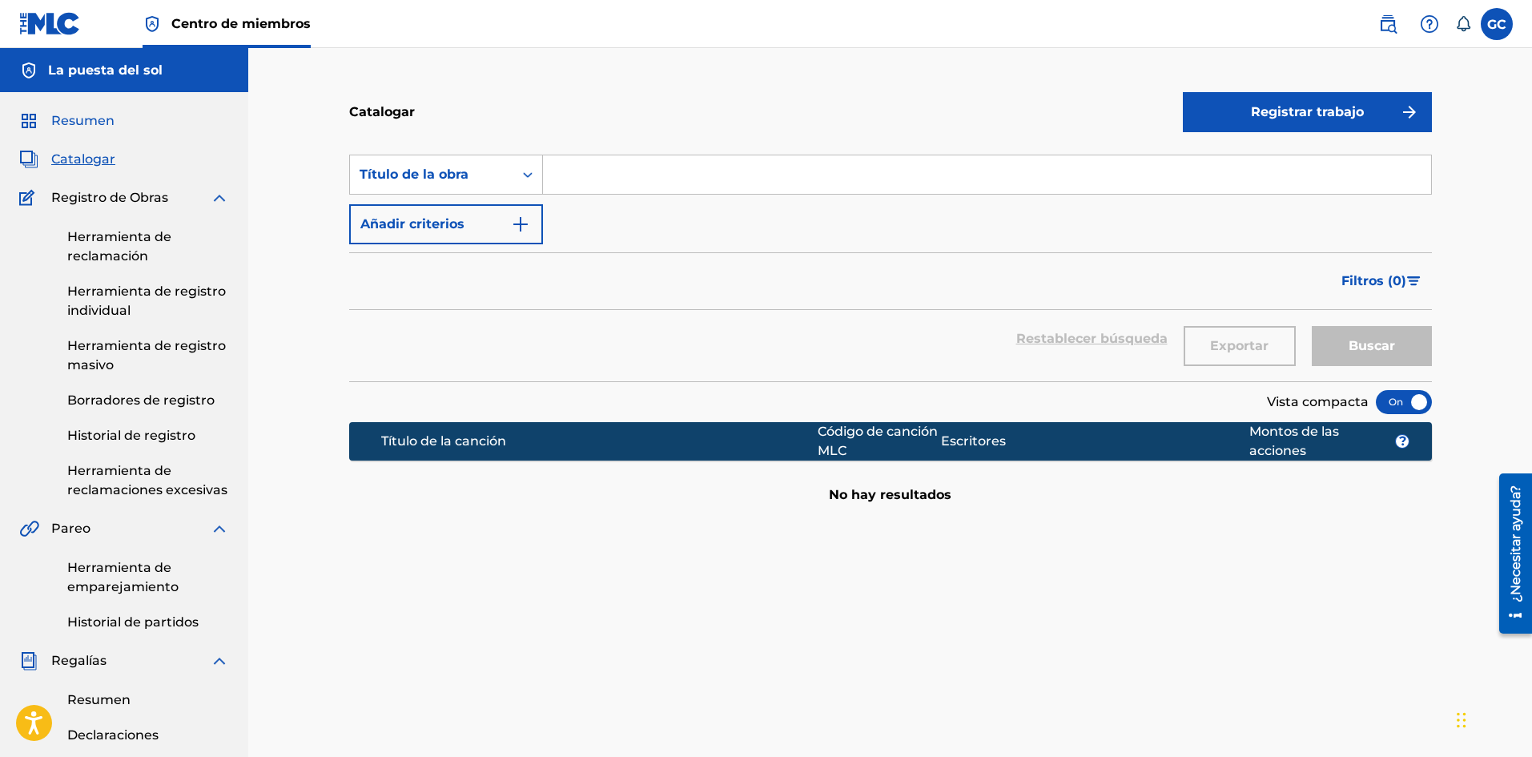
click at [93, 127] on font "Resumen" at bounding box center [82, 120] width 63 height 15
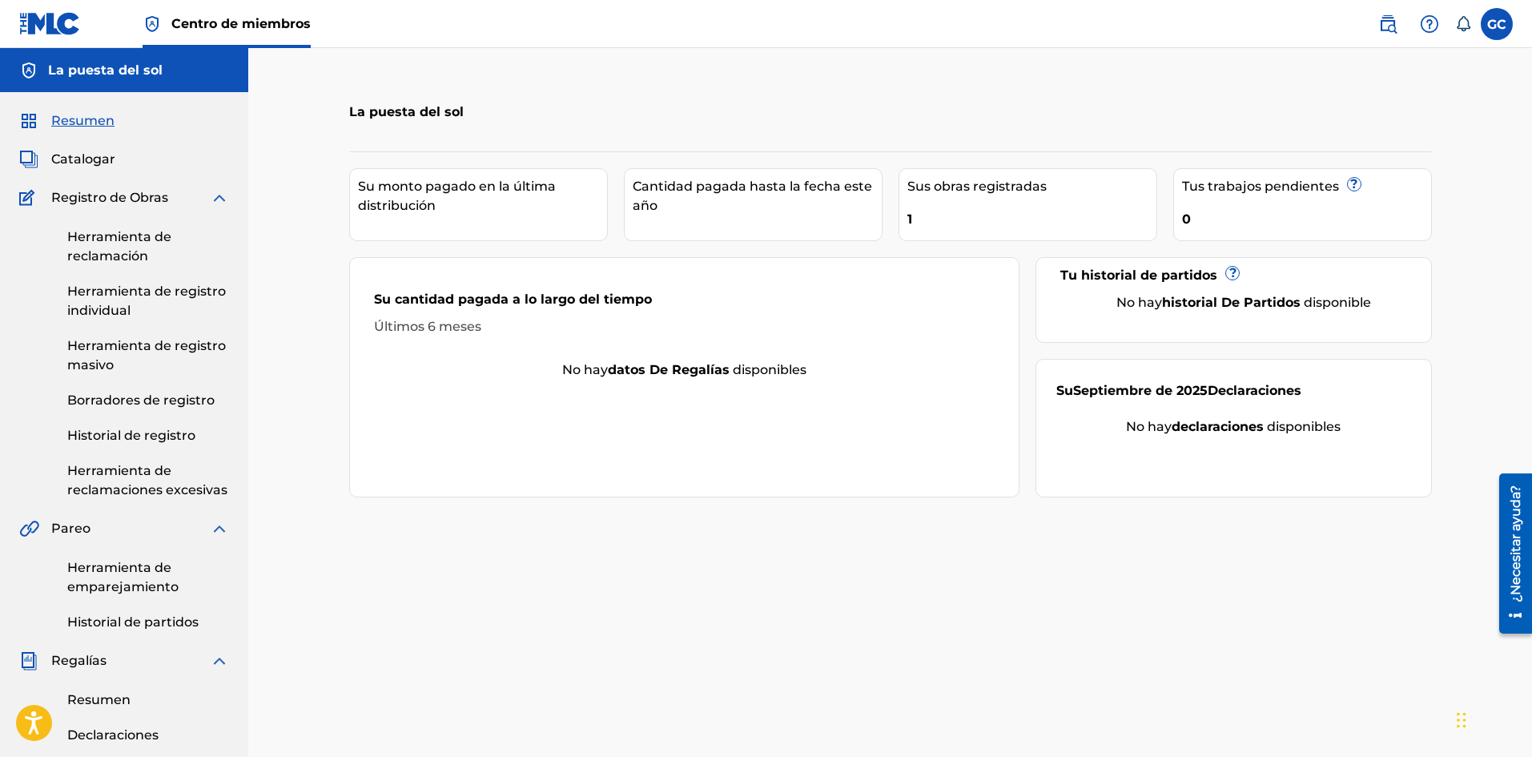
click at [86, 200] on font "Registro de Obras" at bounding box center [109, 197] width 117 height 15
click at [221, 191] on img at bounding box center [219, 197] width 19 height 19
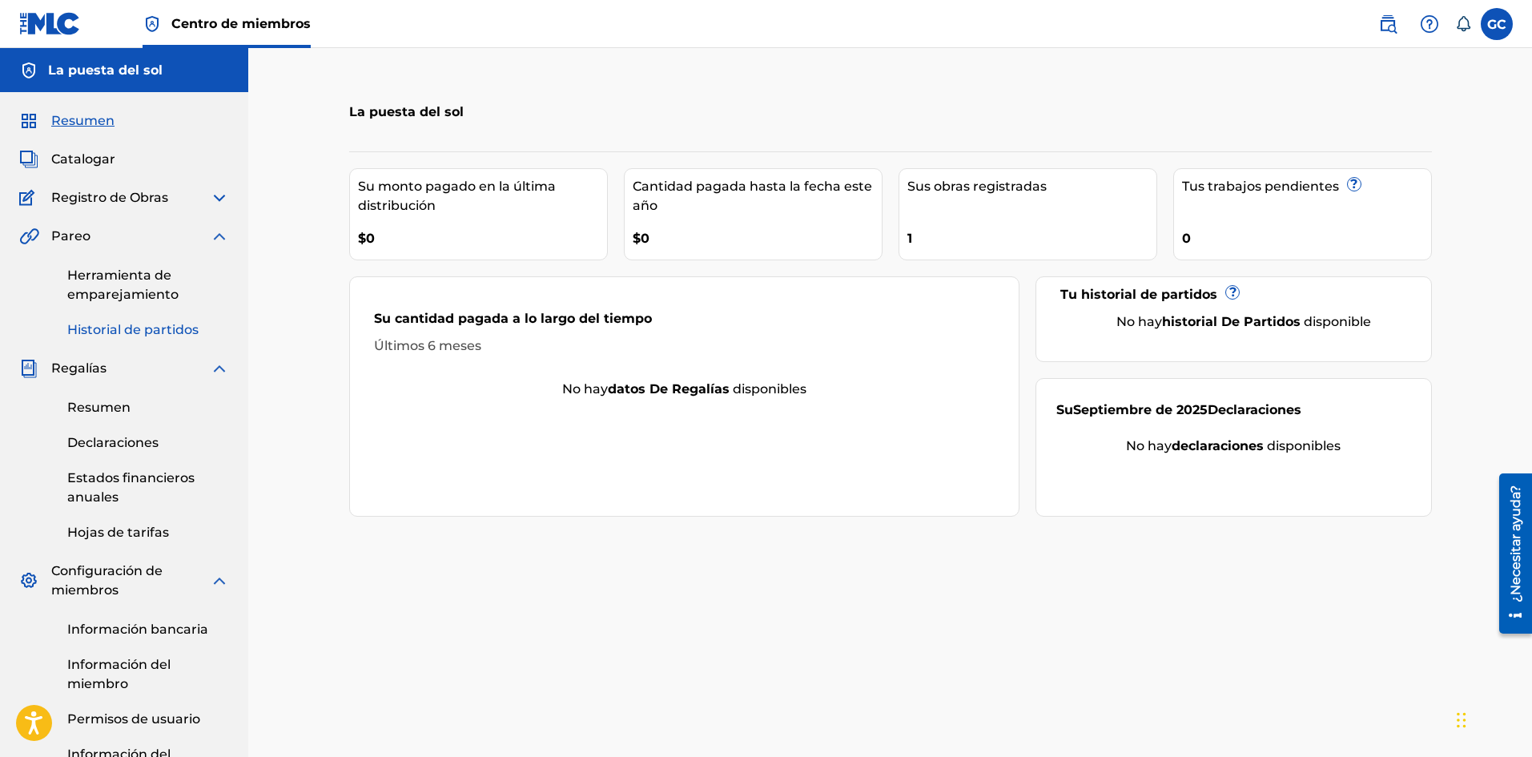
click at [159, 327] on font "Historial de partidos" at bounding box center [132, 329] width 131 height 15
